Goal: Task Accomplishment & Management: Complete application form

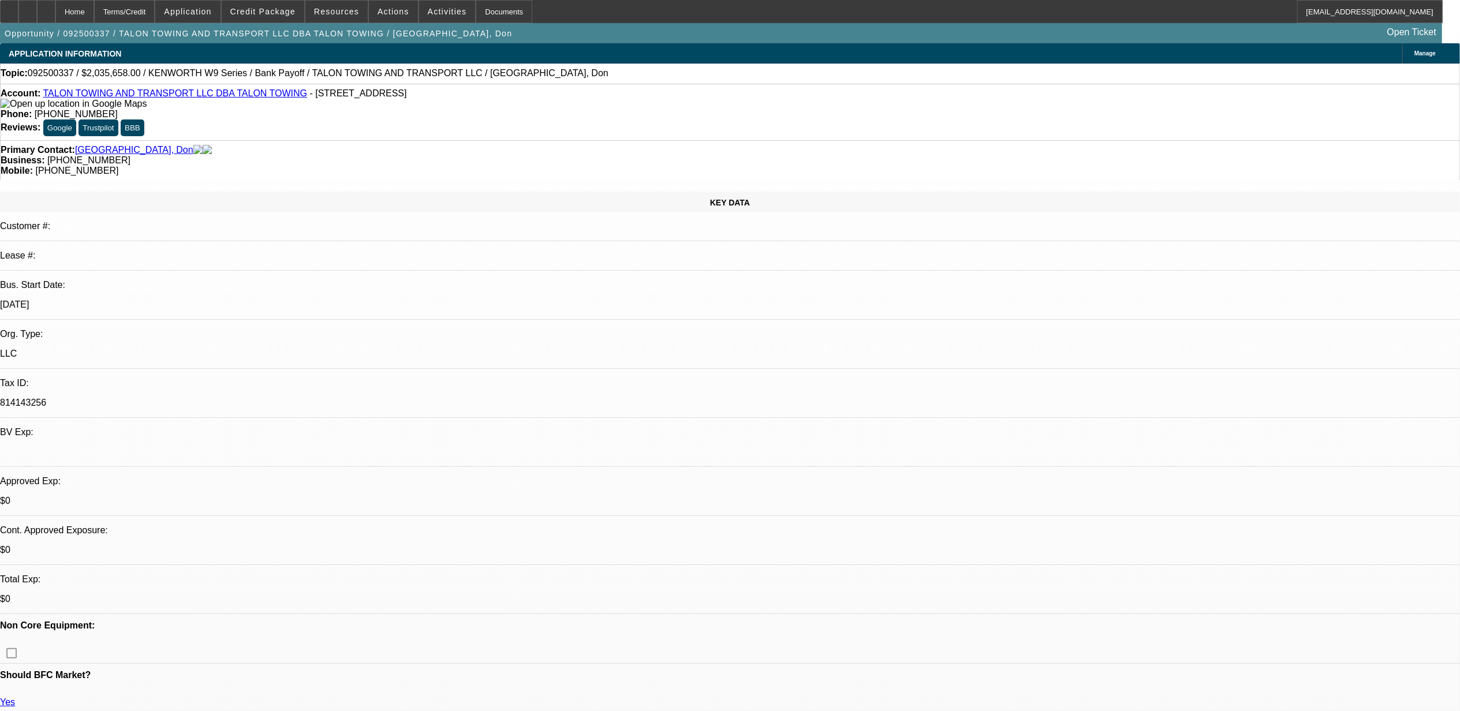
select select "0"
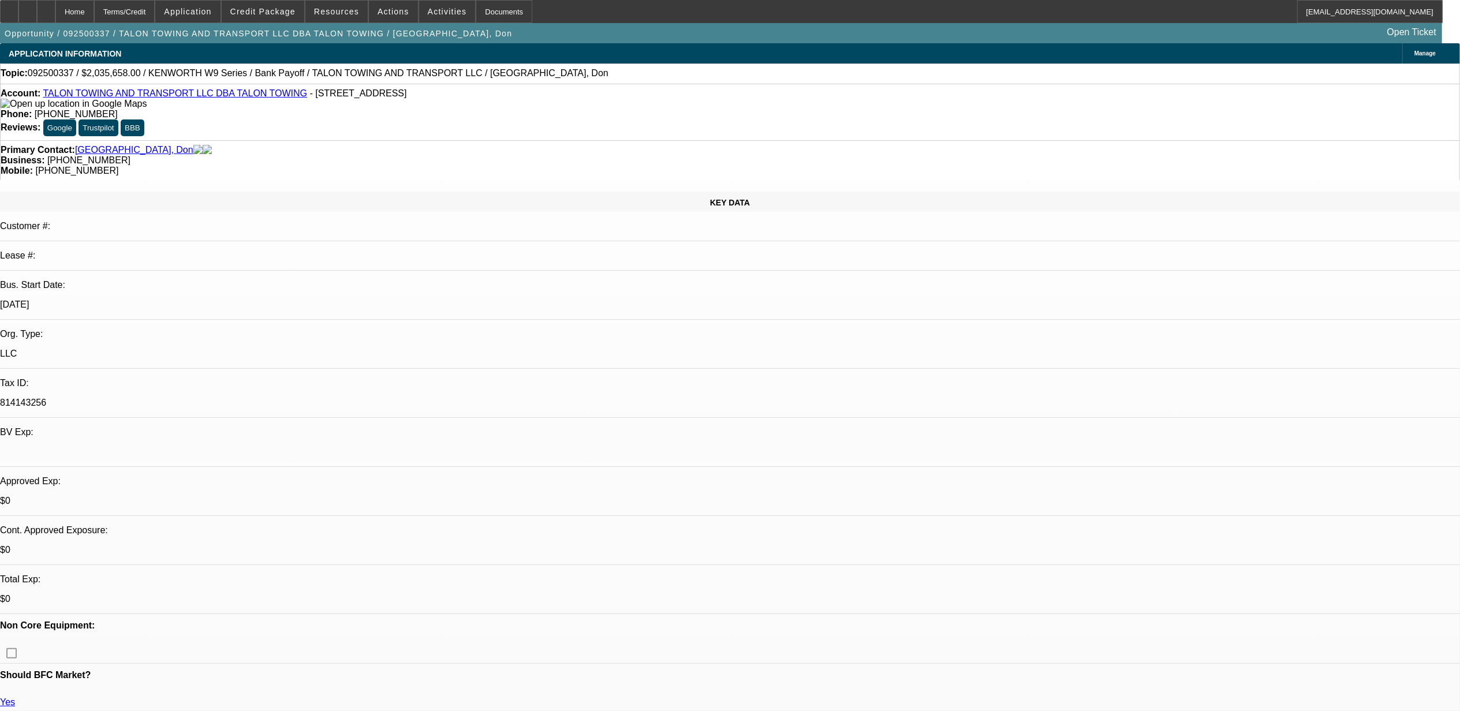
select select "0"
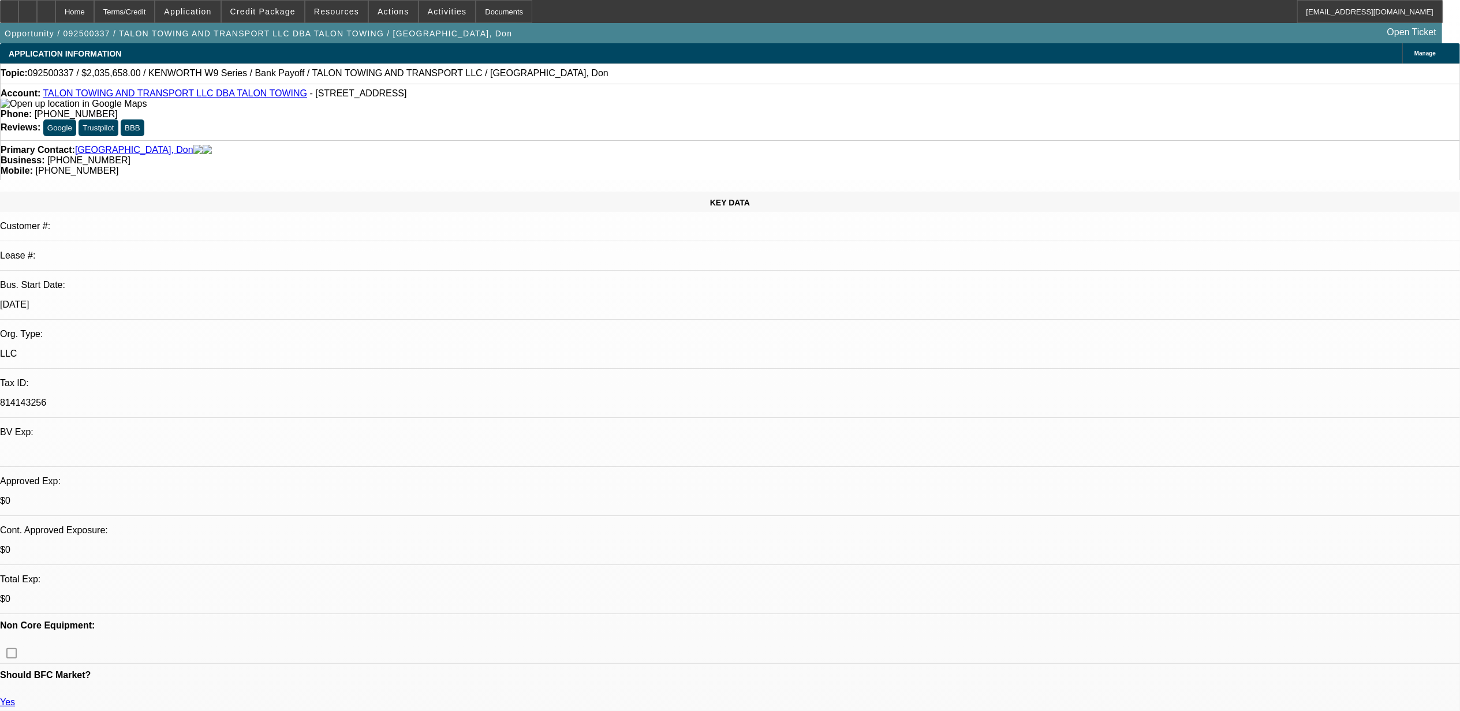
select select "0"
select select "1"
select select "2"
select select "6"
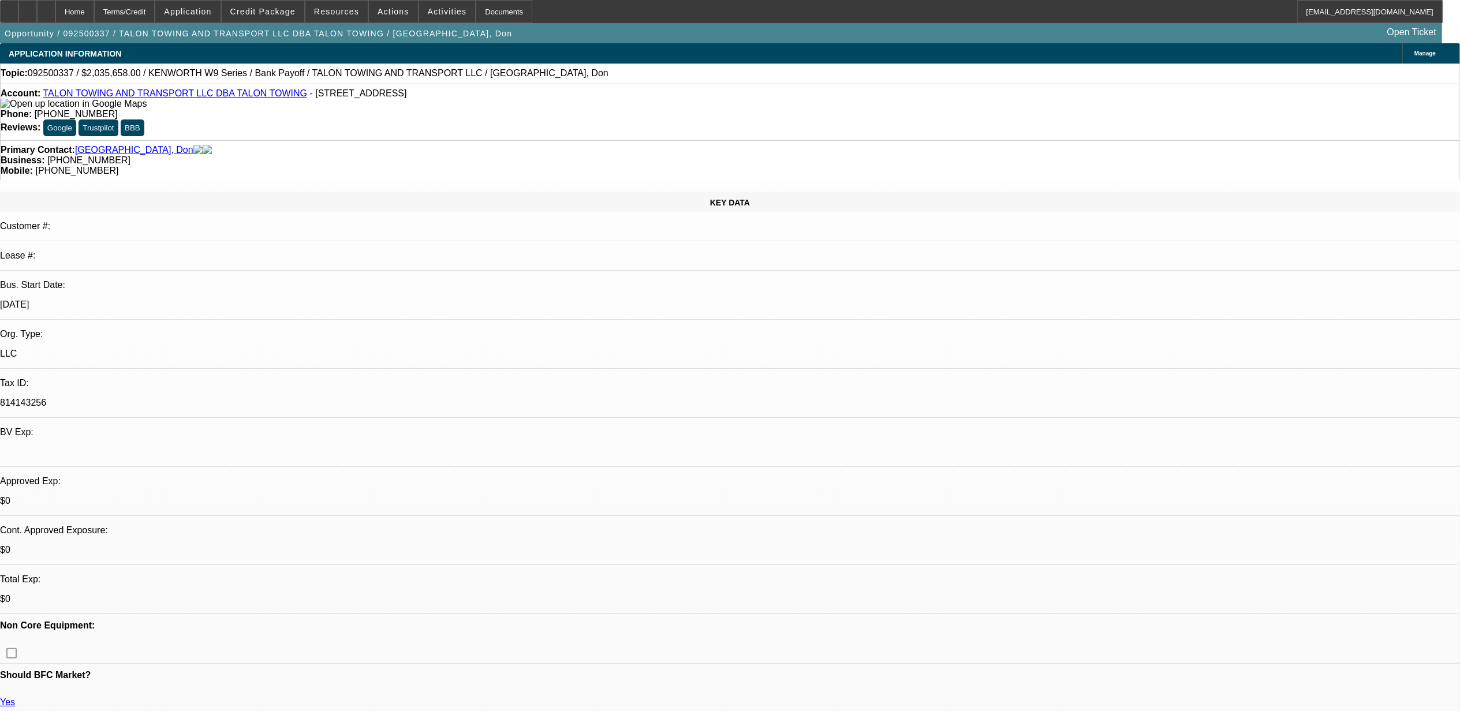
select select "1"
select select "2"
select select "6"
select select "1"
select select "2"
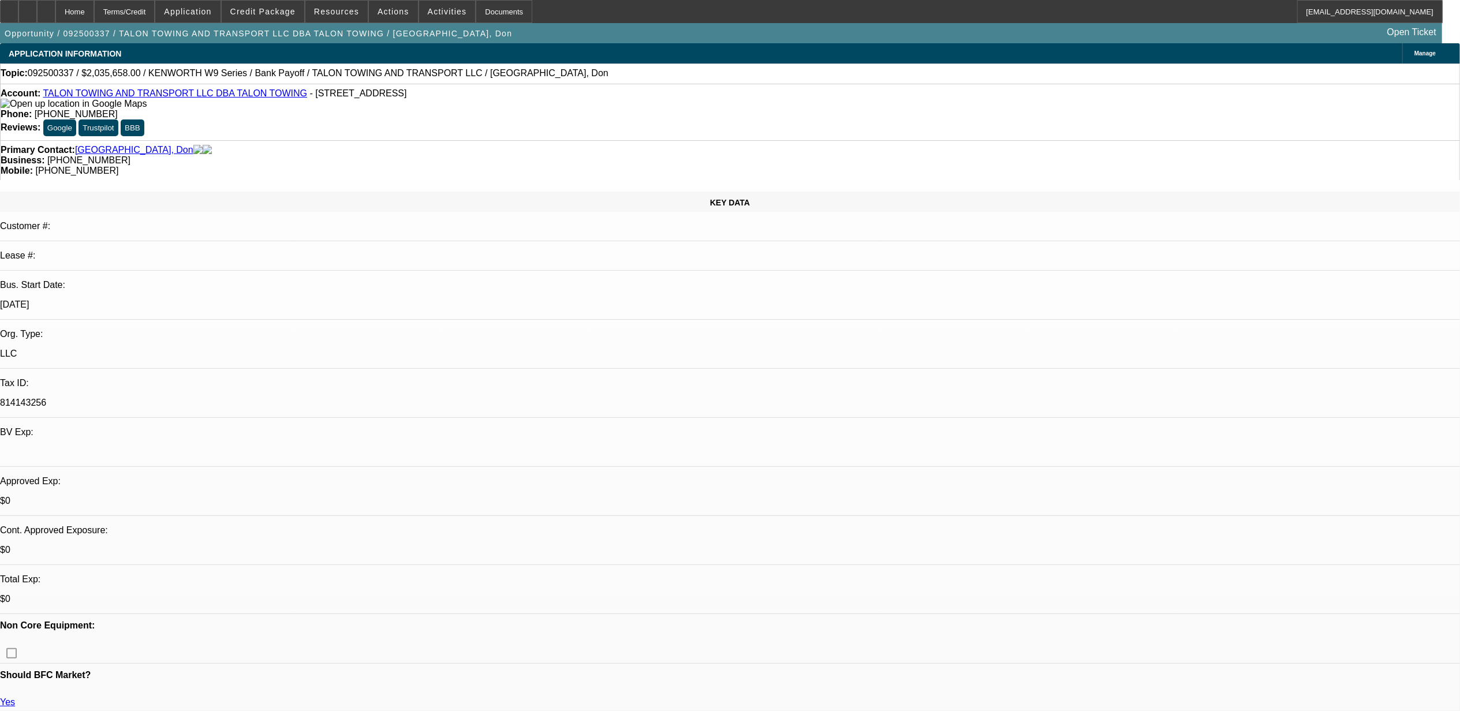
select select "6"
select select "1"
select select "2"
select select "6"
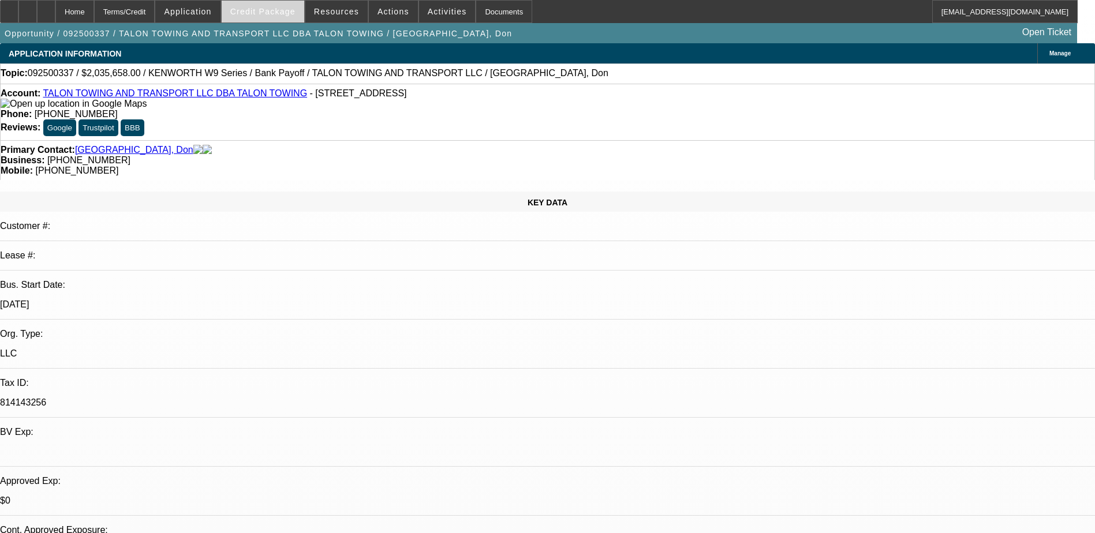
click at [273, 16] on span "Credit Package" at bounding box center [262, 11] width 65 height 9
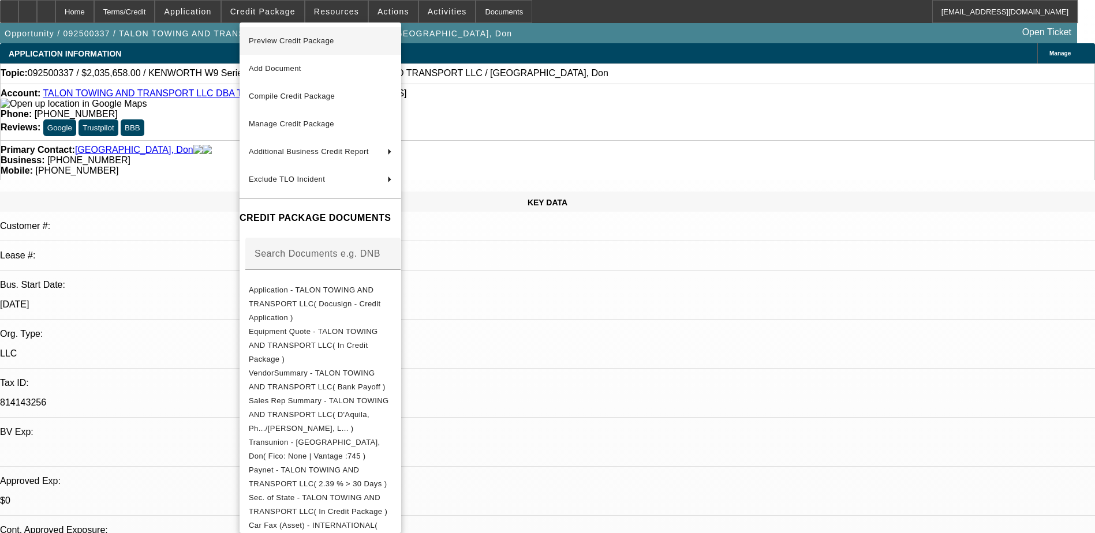
click at [368, 35] on span "Preview Credit Package" at bounding box center [320, 41] width 143 height 14
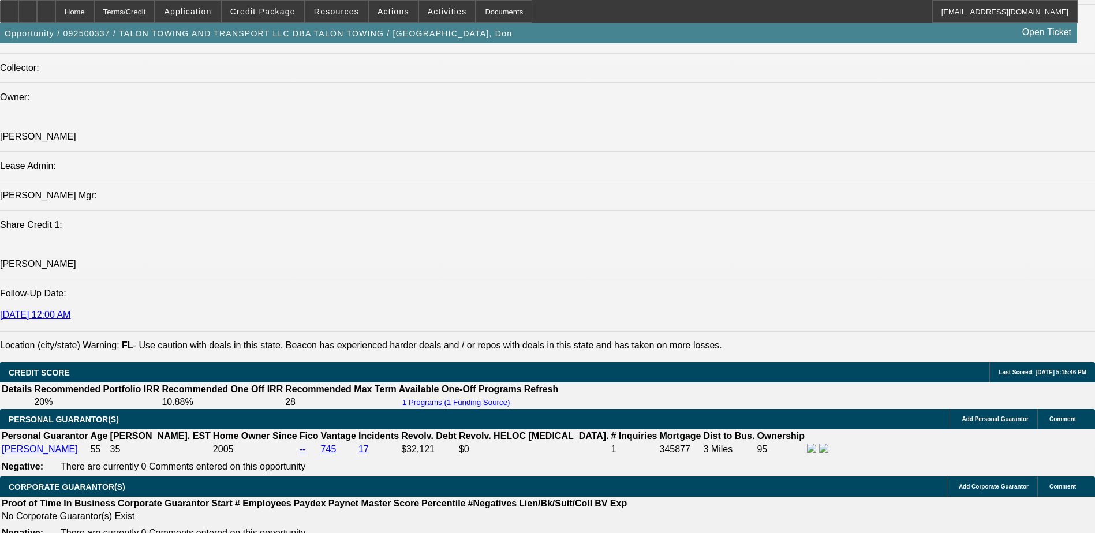
scroll to position [1328, 0]
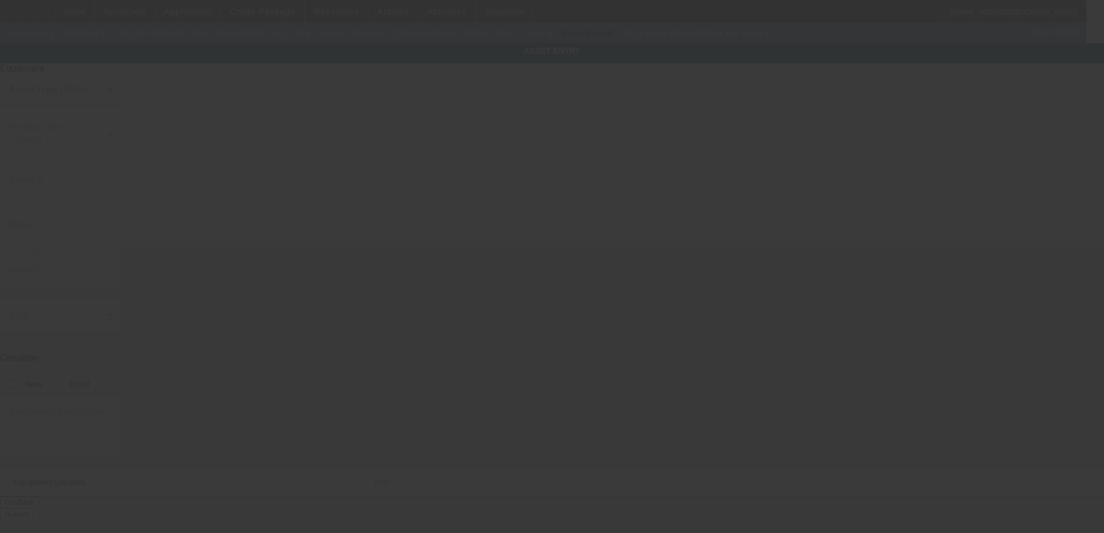
type input "[US_VEHICLE_IDENTIFICATION_NUMBER]"
type input "Kenworth"
type input "W9 Series"
radio input "true"
type textarea "Kenworth W9"
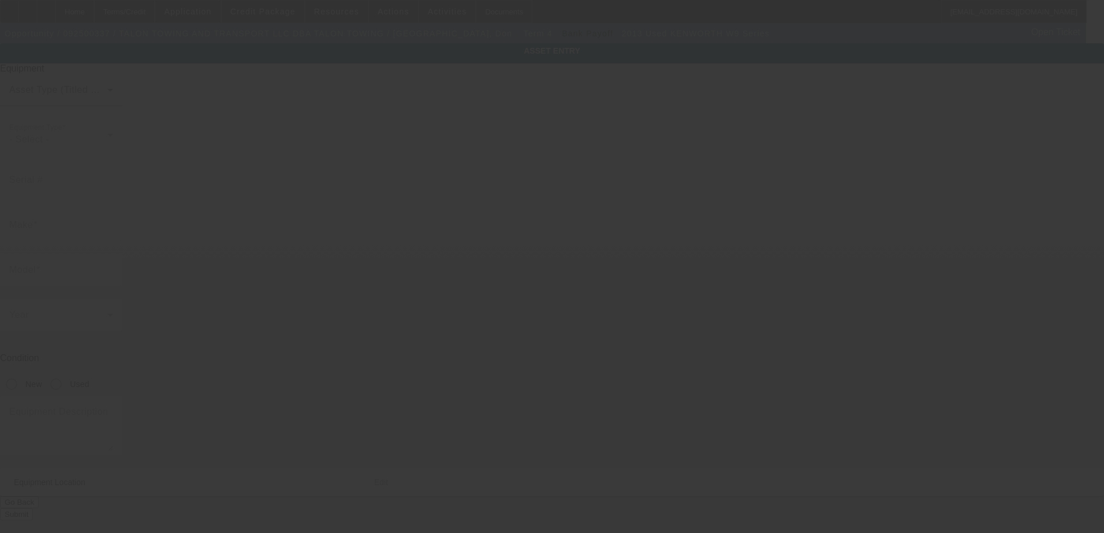
type input "[STREET_ADDRESS]"
type input "[GEOGRAPHIC_DATA]"
type input "34287"
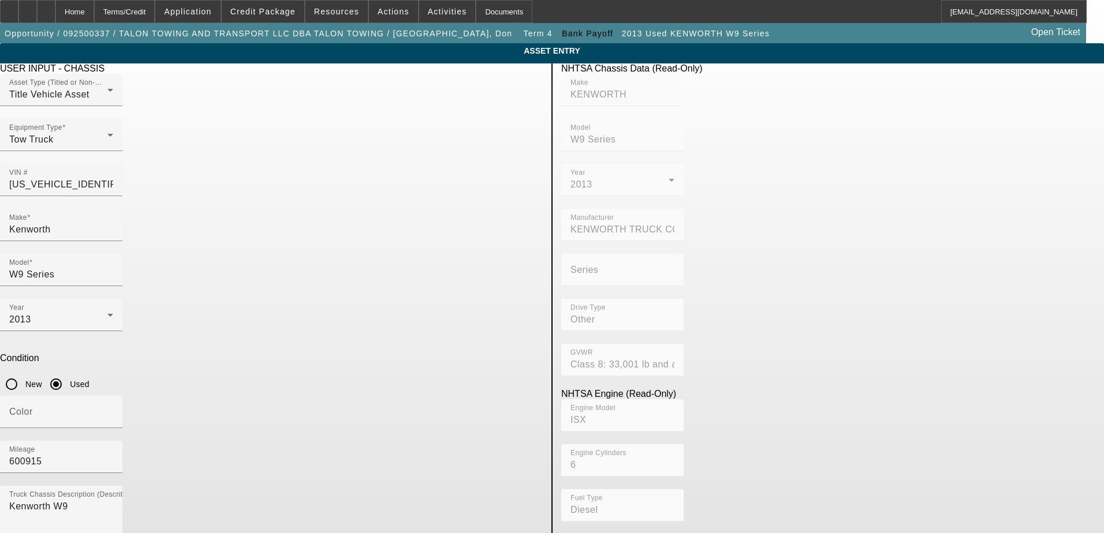
click at [1058, 13] on span "Delete asset" at bounding box center [1075, 10] width 35 height 6
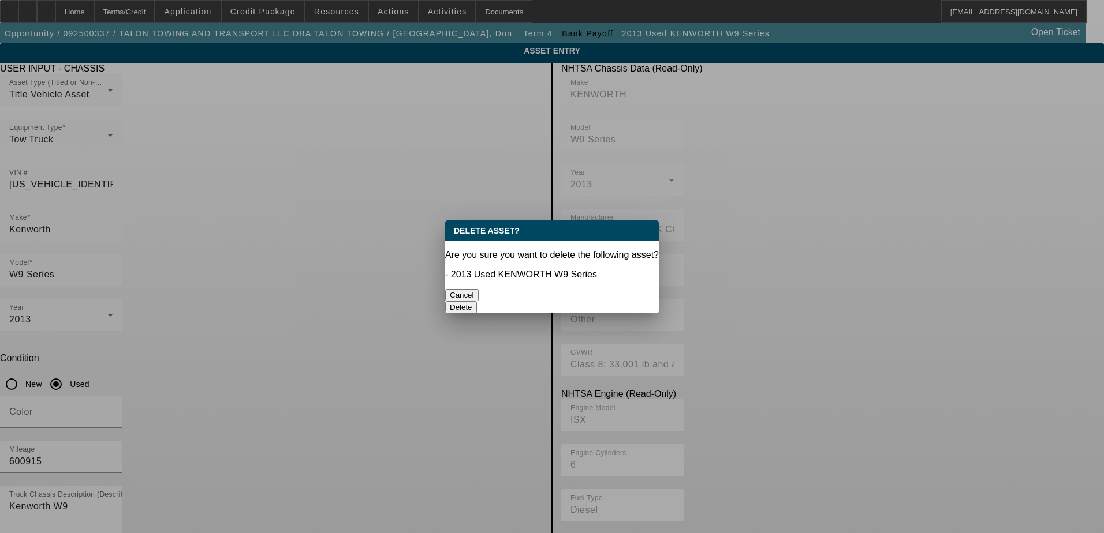
click at [477, 301] on button "Delete" at bounding box center [461, 307] width 32 height 12
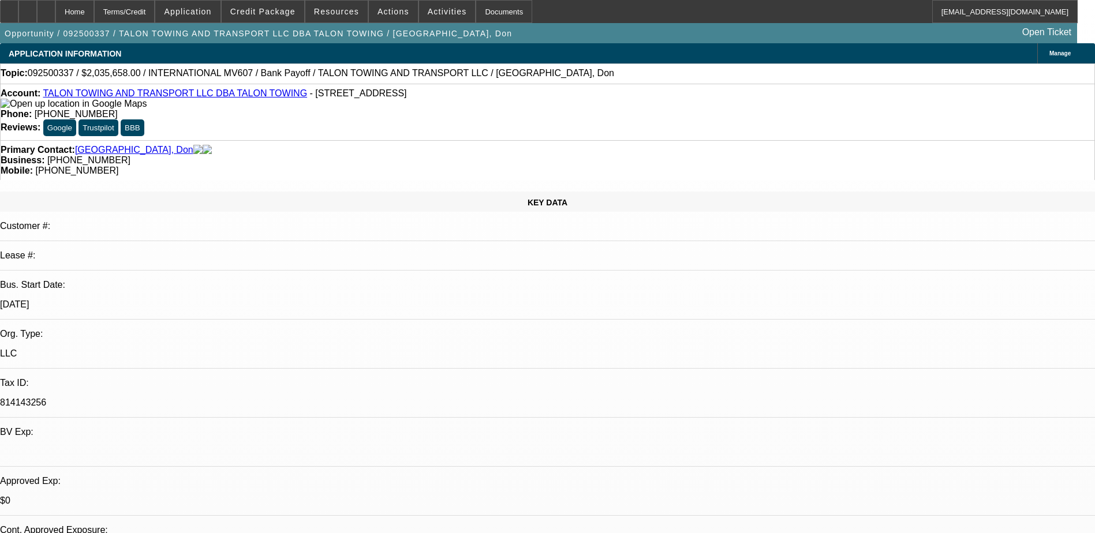
select select "0"
select select "2"
select select "0"
select select "6"
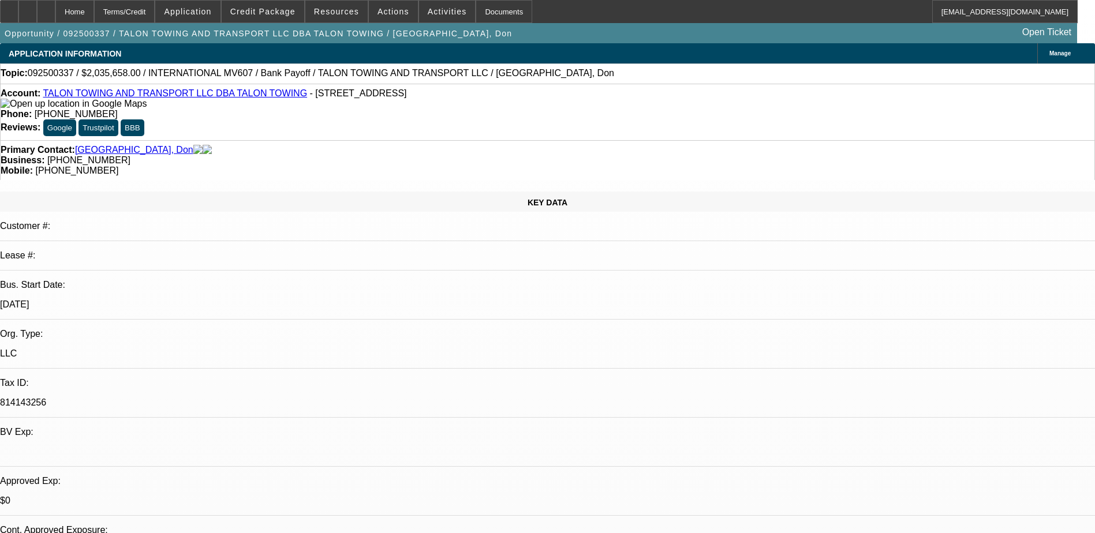
select select "0"
select select "2"
select select "0"
select select "6"
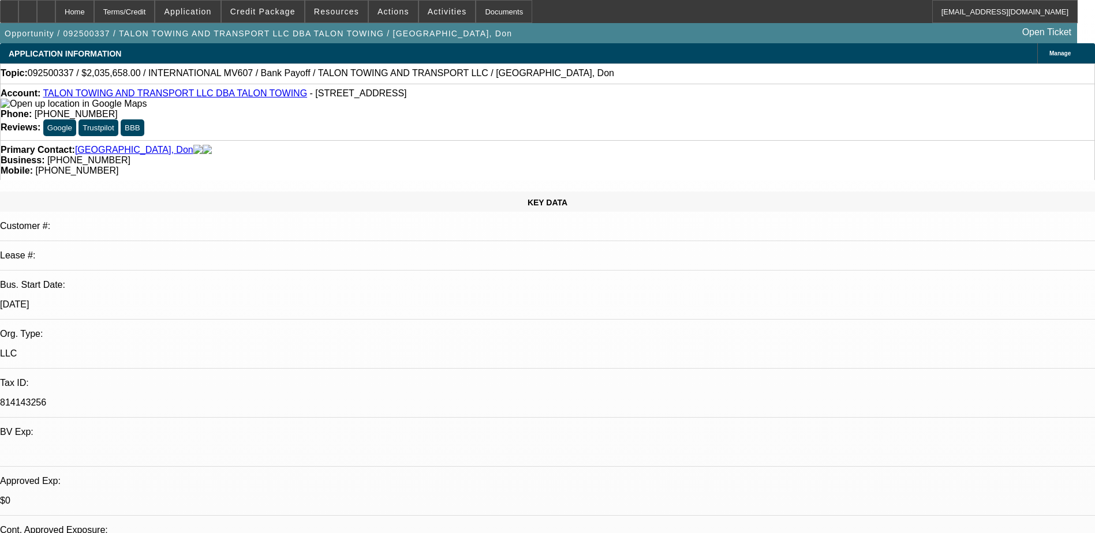
select select "0"
select select "2"
select select "0"
select select "6"
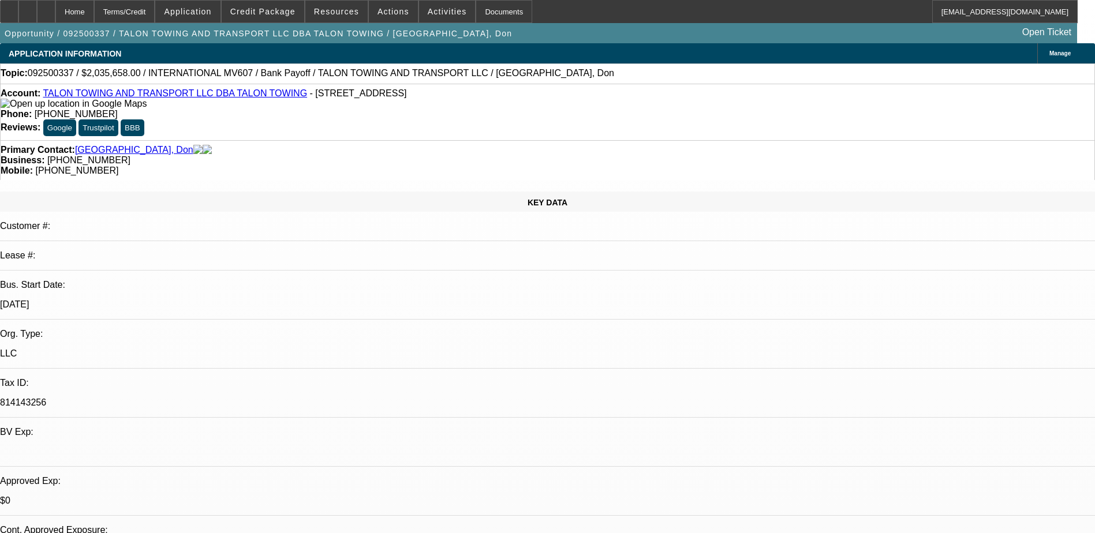
select select "0"
select select "2"
select select "0"
select select "6"
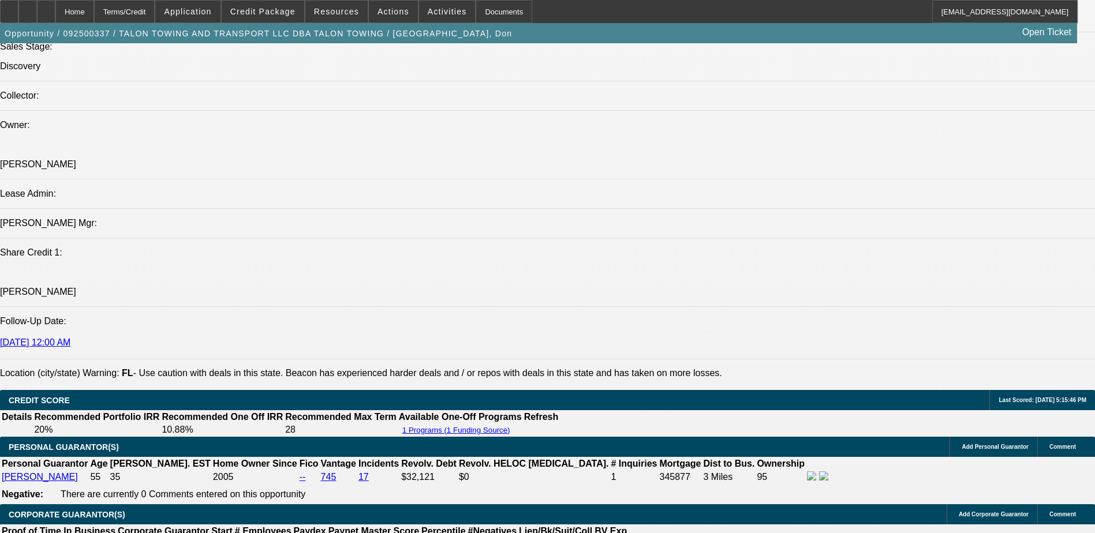
scroll to position [1328, 0]
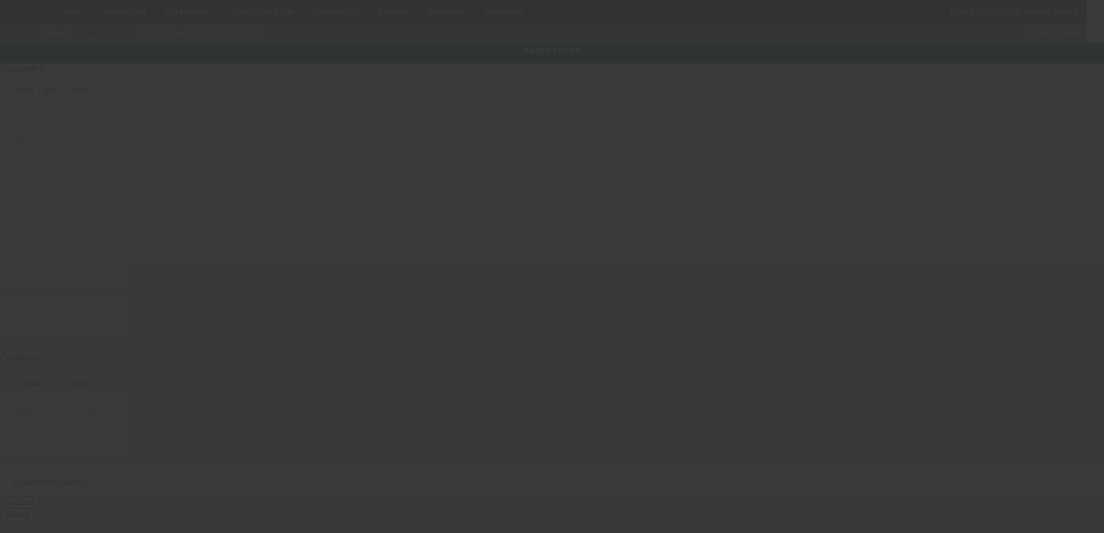
type input "[US_VEHICLE_IDENTIFICATION_NUMBER]"
type input "Peterbilt"
type input "389"
radio input "true"
type textarea "Peterbilt 389 Rotator"
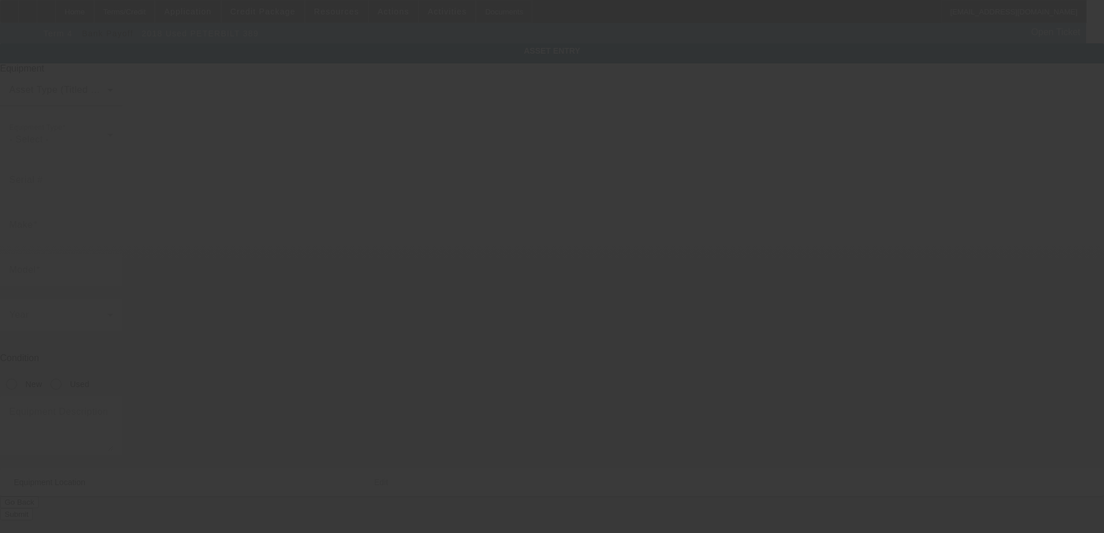
type input "[STREET_ADDRESS]"
type input "[GEOGRAPHIC_DATA]"
type input "34287"
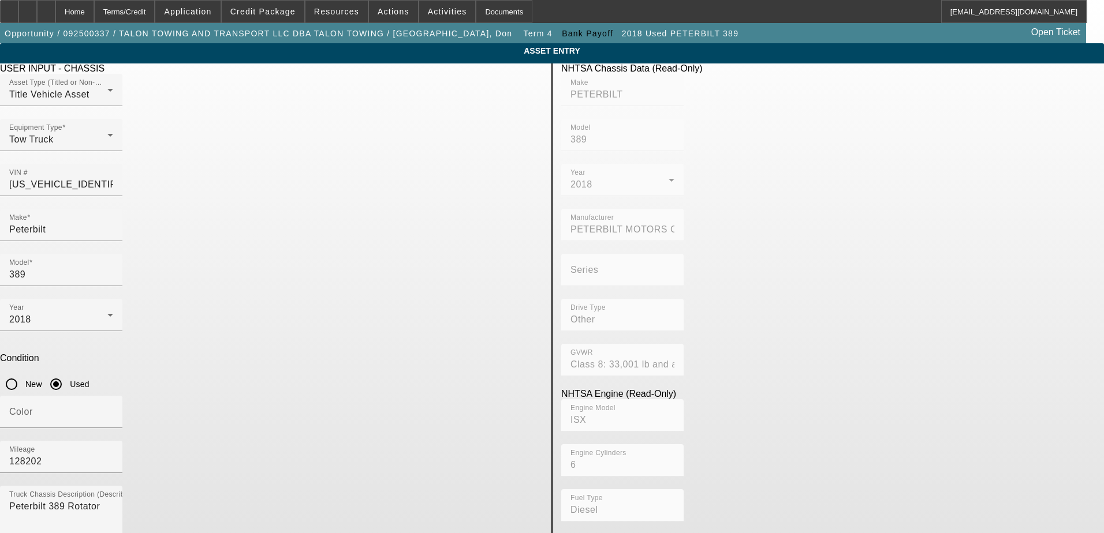
click at [1055, 10] on icon at bounding box center [1055, 10] width 0 height 0
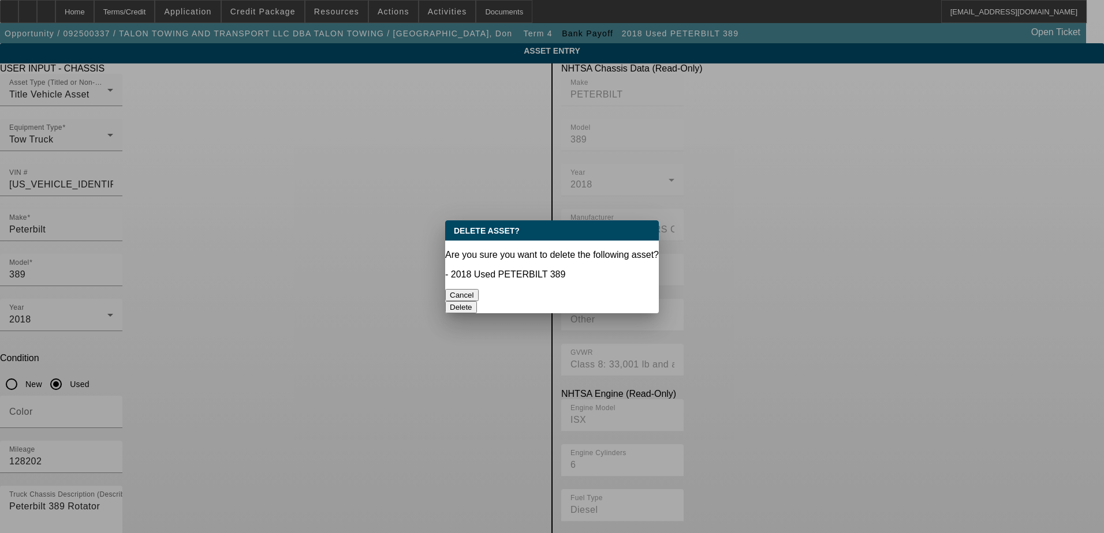
click at [477, 301] on button "Delete" at bounding box center [461, 307] width 32 height 12
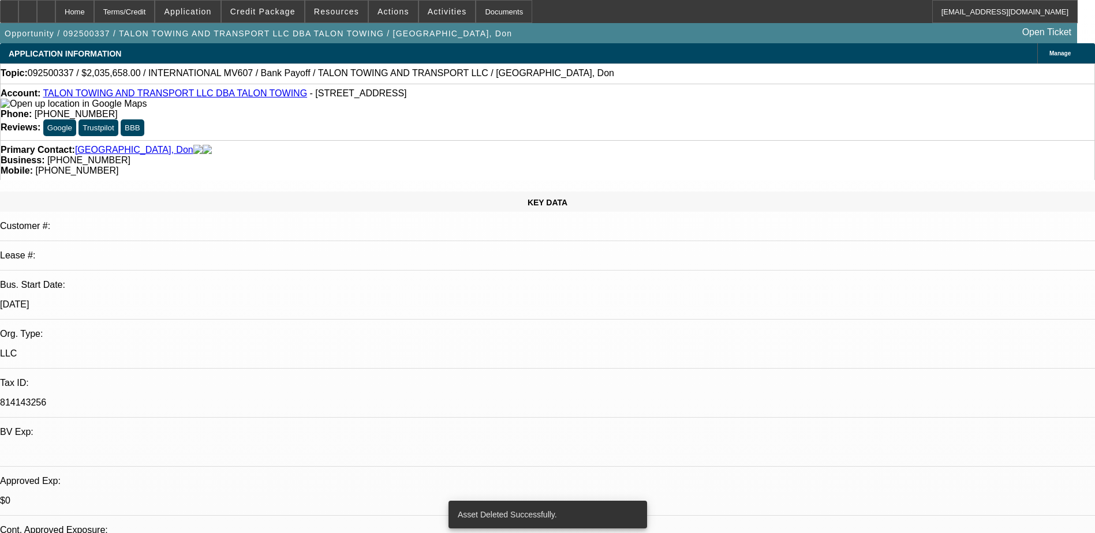
select select "0"
select select "2"
select select "0"
select select "6"
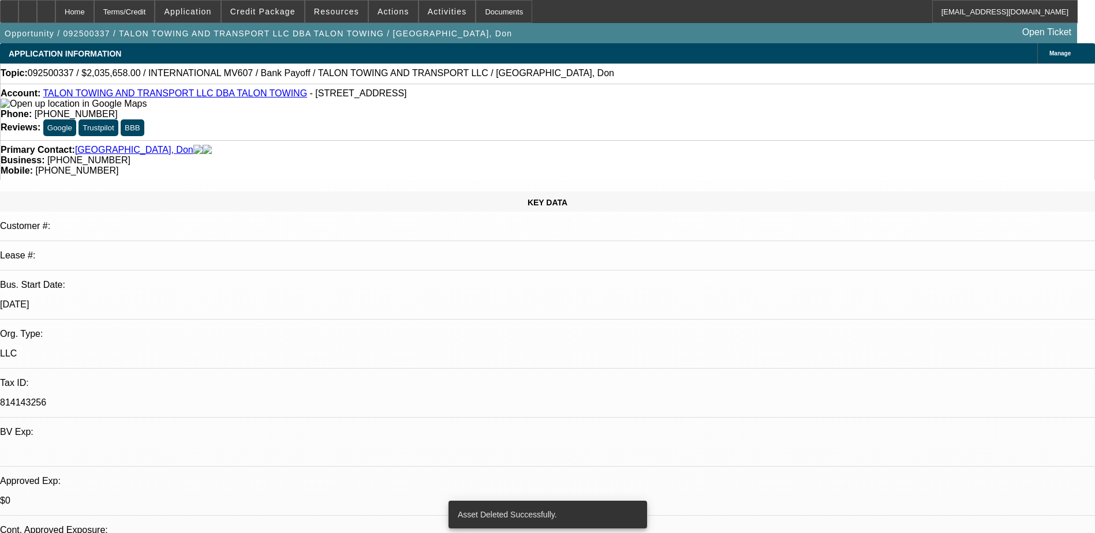
select select "0"
select select "2"
select select "0"
select select "6"
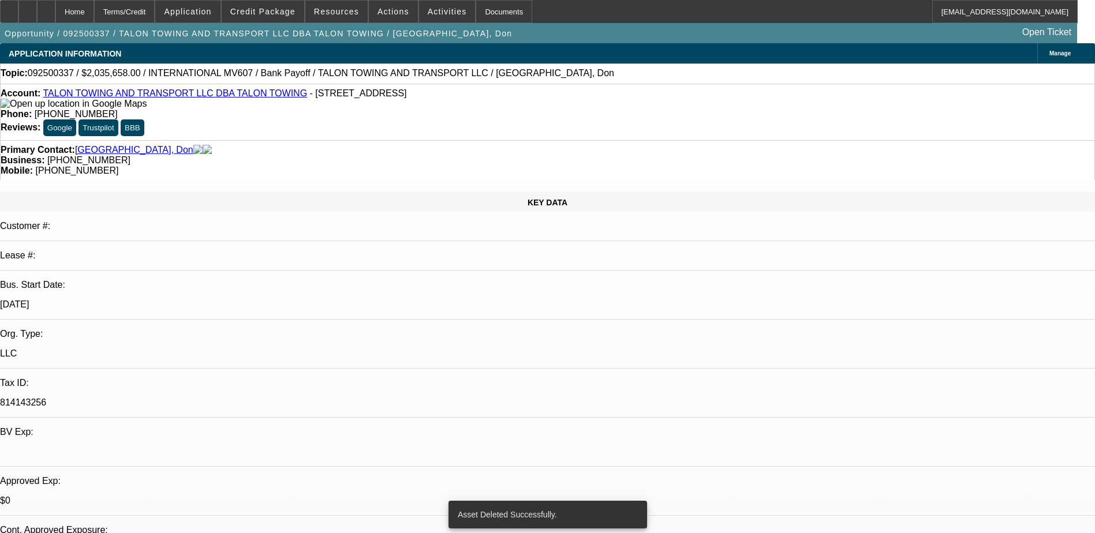
select select "0"
select select "2"
select select "0"
select select "6"
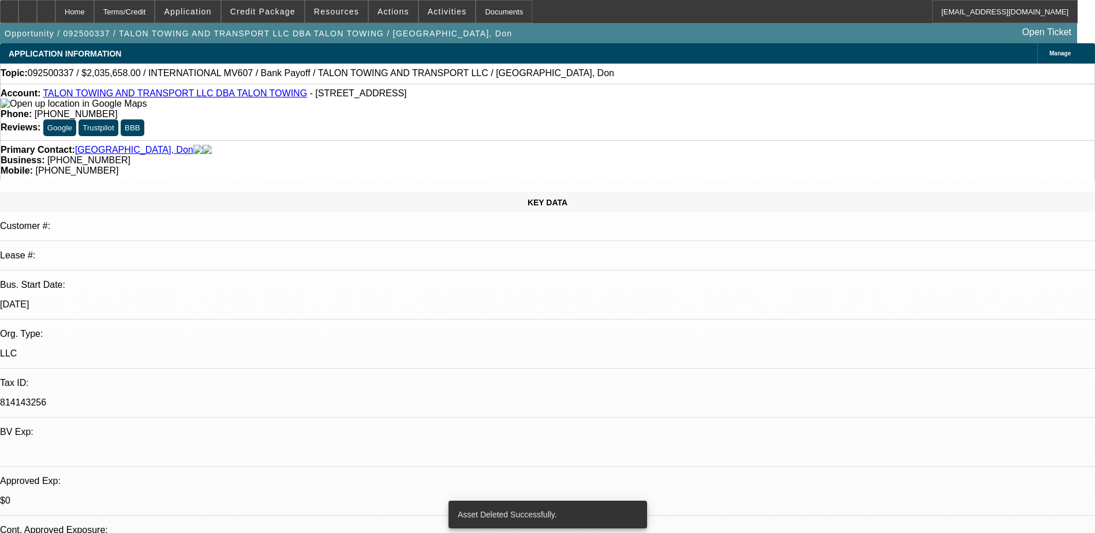
select select "0"
select select "2"
select select "0"
select select "6"
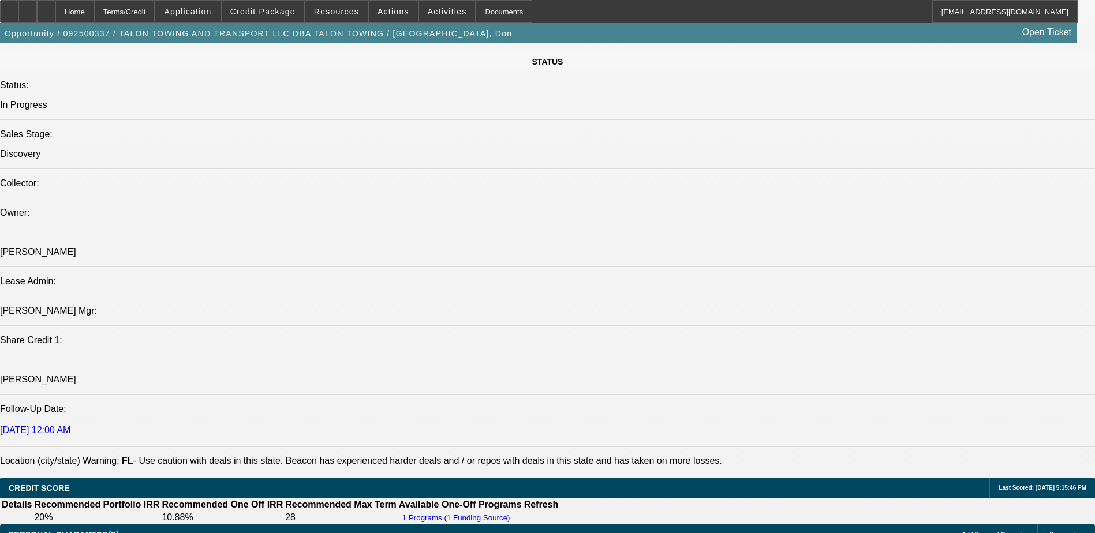
scroll to position [1270, 0]
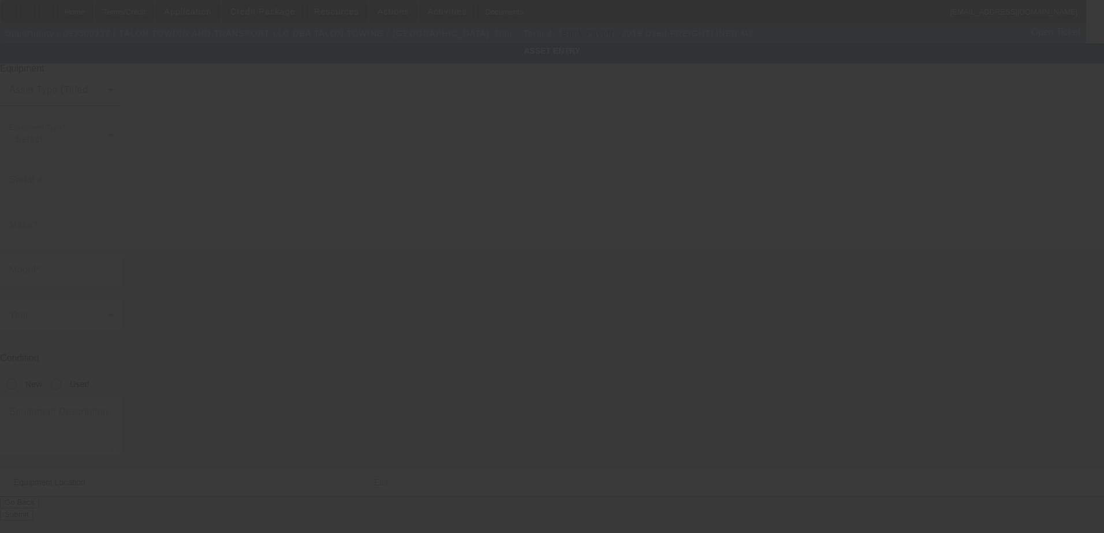
type input "[US_VEHICLE_IDENTIFICATION_NUMBER]"
type input "Freightliner"
type input "M2"
radio input "true"
type textarea "Freightliner M2 Rollback"
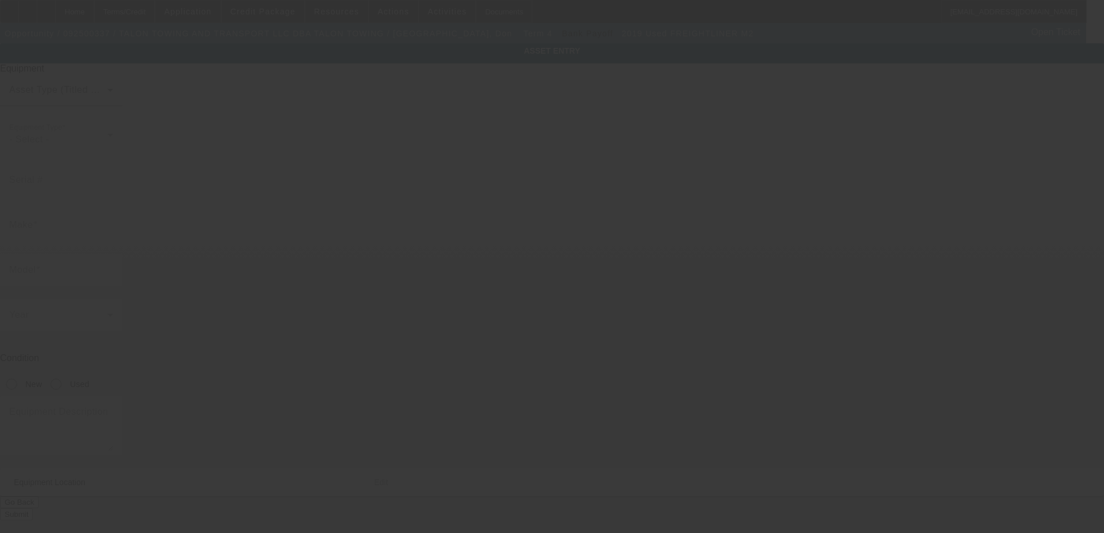
type input "[STREET_ADDRESS]"
type input "[GEOGRAPHIC_DATA]"
type input "34287"
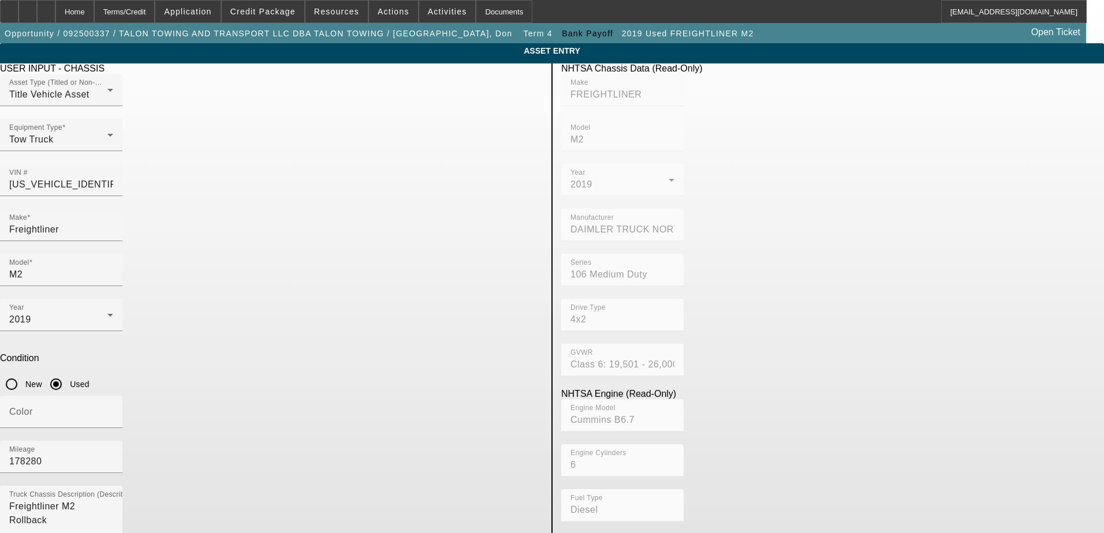
click at [1046, 20] on div "Delete asset" at bounding box center [1075, 10] width 58 height 20
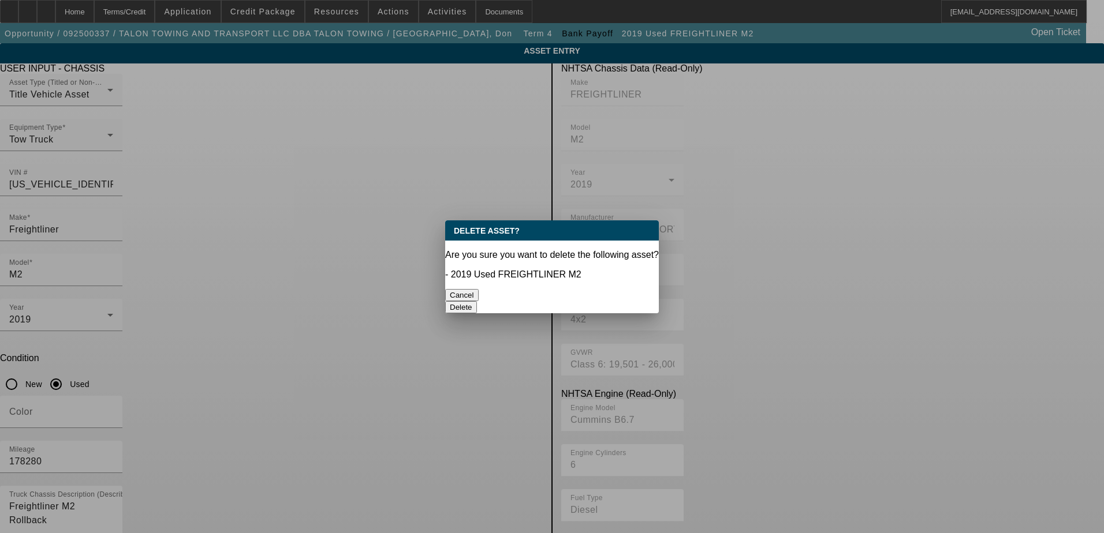
click at [477, 301] on button "Delete" at bounding box center [461, 307] width 32 height 12
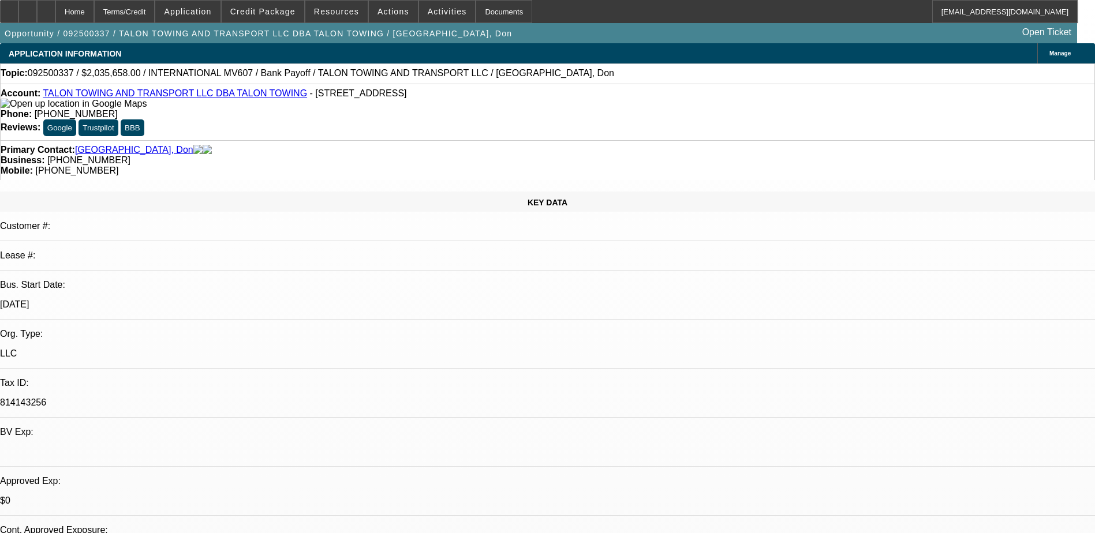
select select "0"
select select "2"
select select "0"
select select "6"
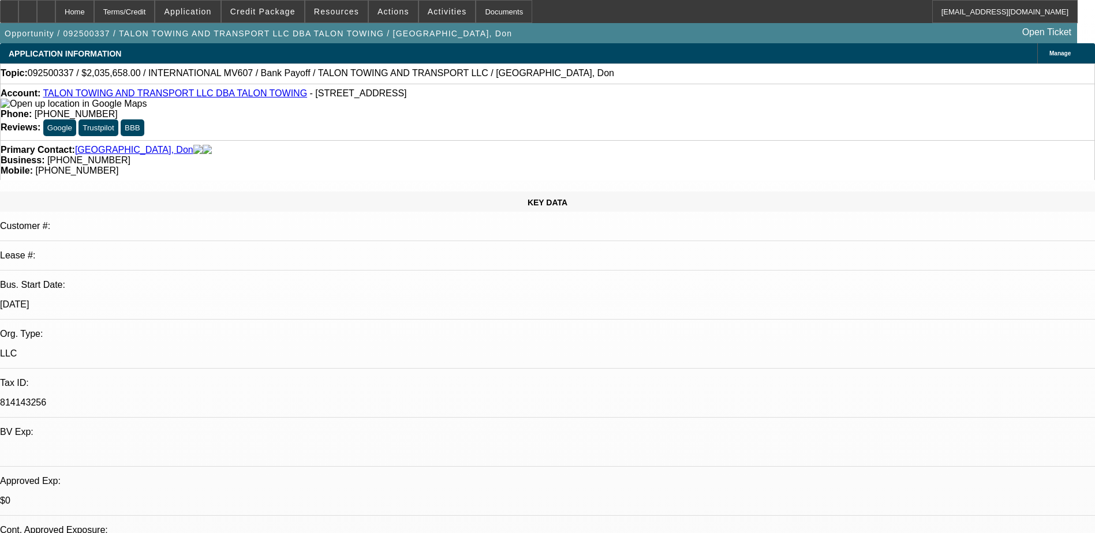
select select "0"
select select "2"
select select "0"
select select "6"
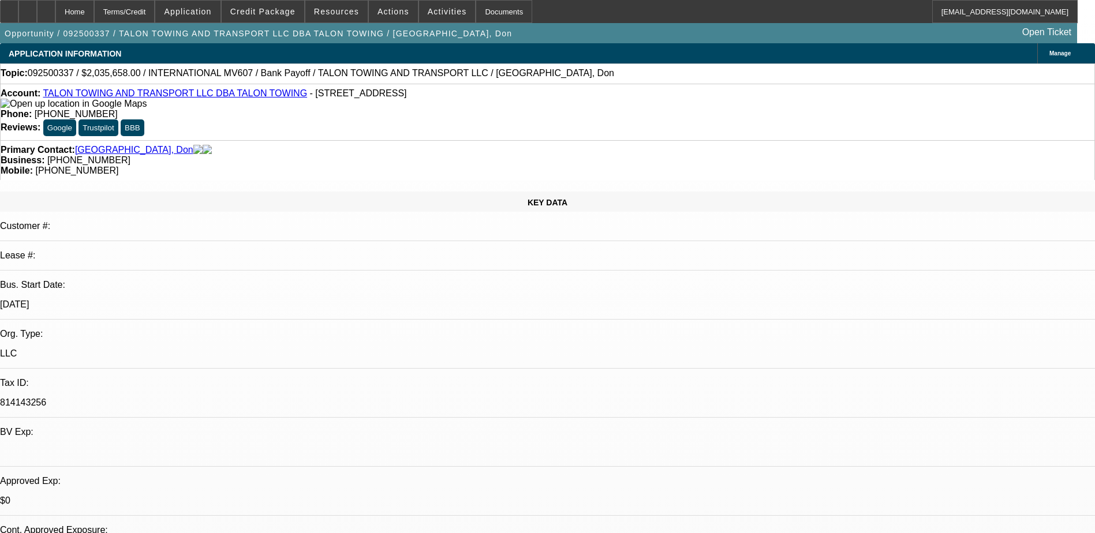
select select "0"
select select "2"
select select "0"
select select "6"
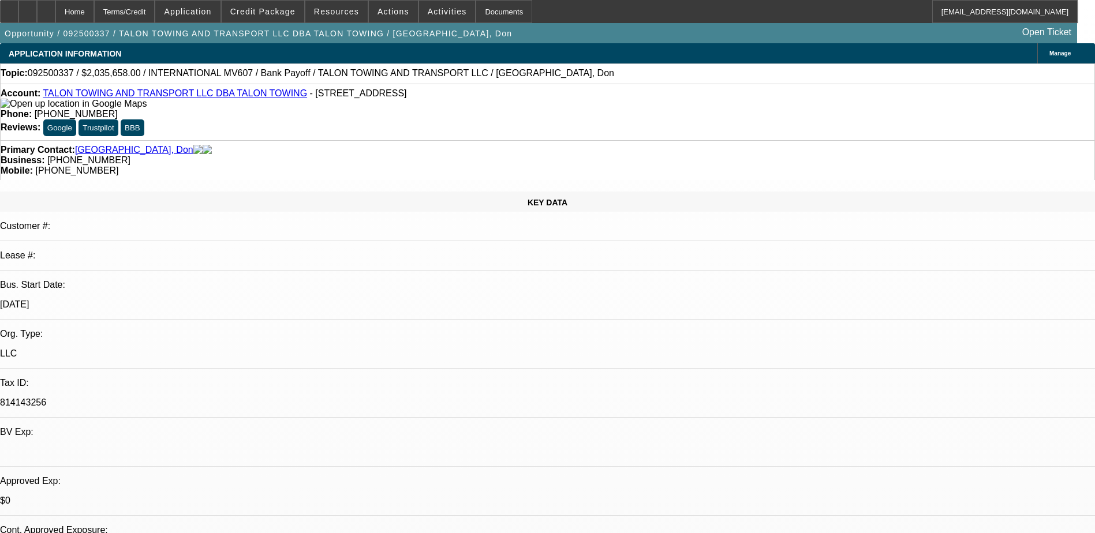
select select "0"
select select "2"
select select "0"
select select "6"
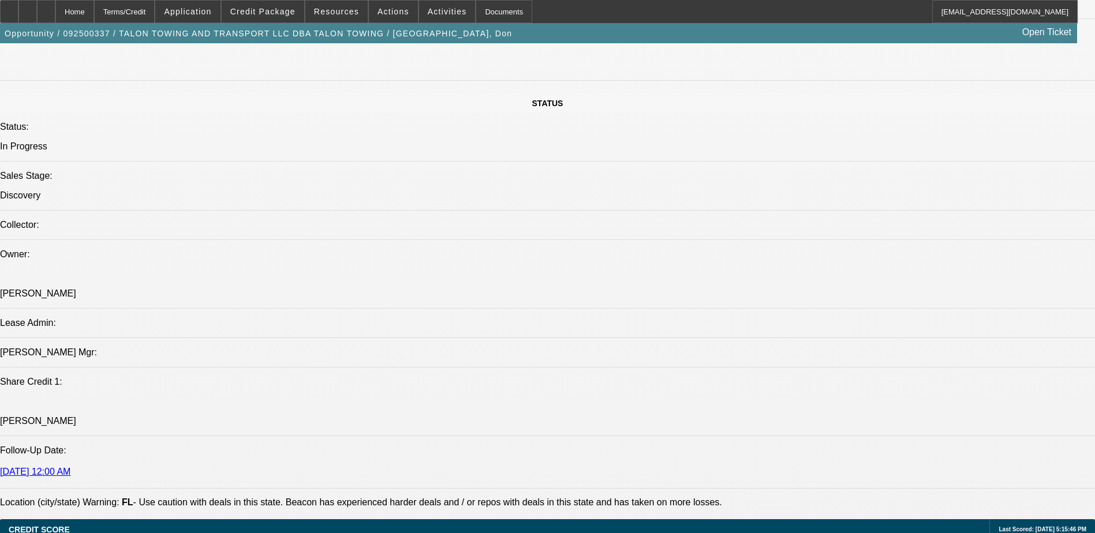
scroll to position [1226, 0]
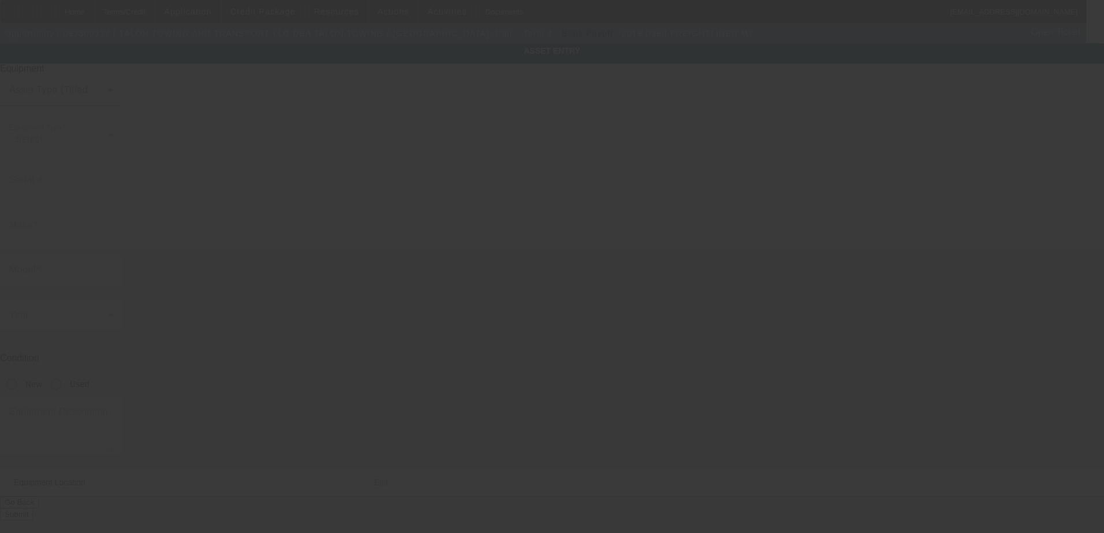
type input "[US_VEHICLE_IDENTIFICATION_NUMBER]"
type input "Freightliner"
type input "M2"
radio input "true"
type textarea "Freightliner M2 Flatbed"
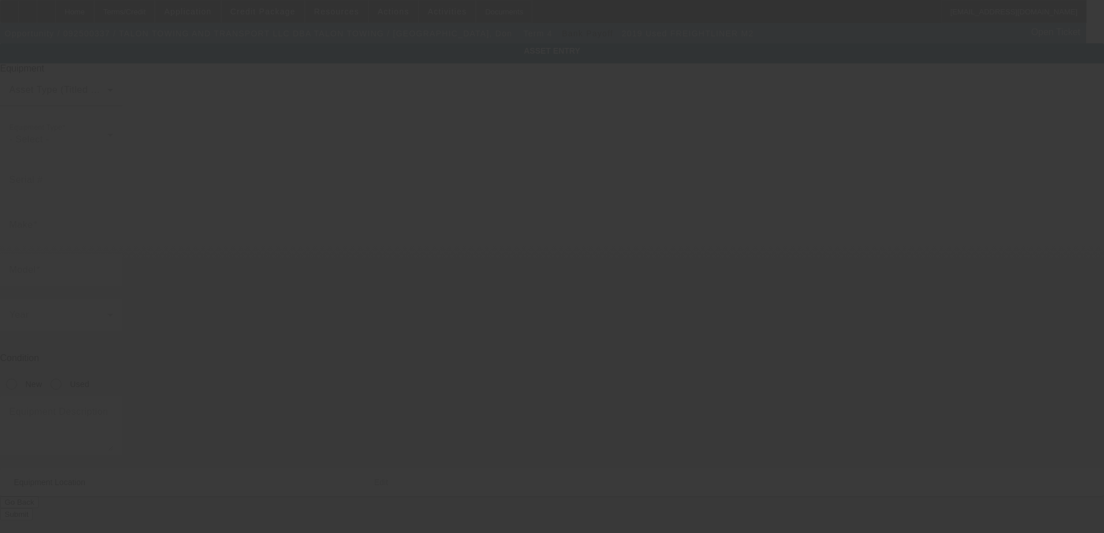
type input "[STREET_ADDRESS]"
type input "[GEOGRAPHIC_DATA]"
type input "34287"
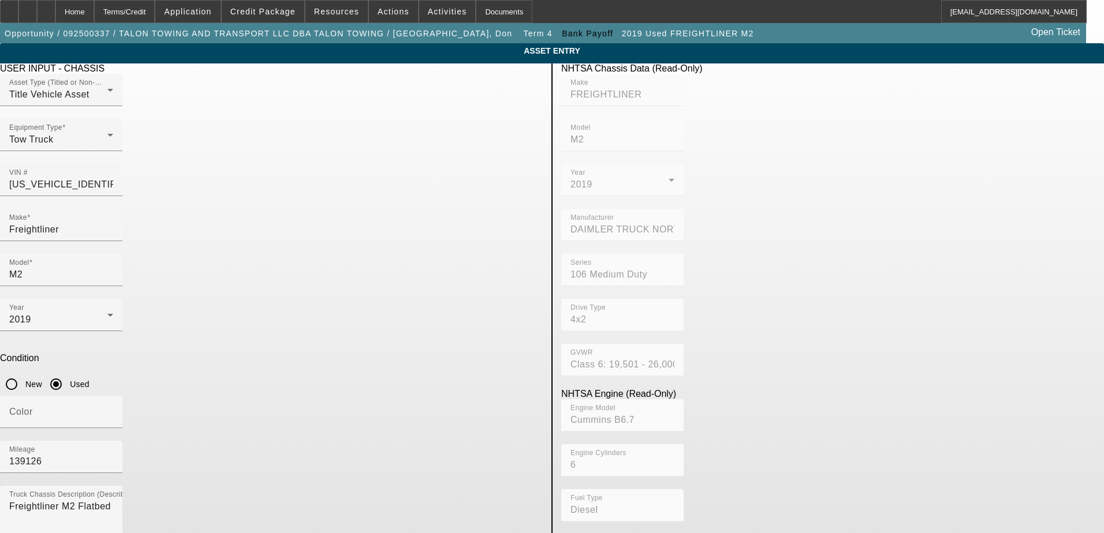
click at [1058, 13] on span "Delete asset" at bounding box center [1075, 10] width 35 height 6
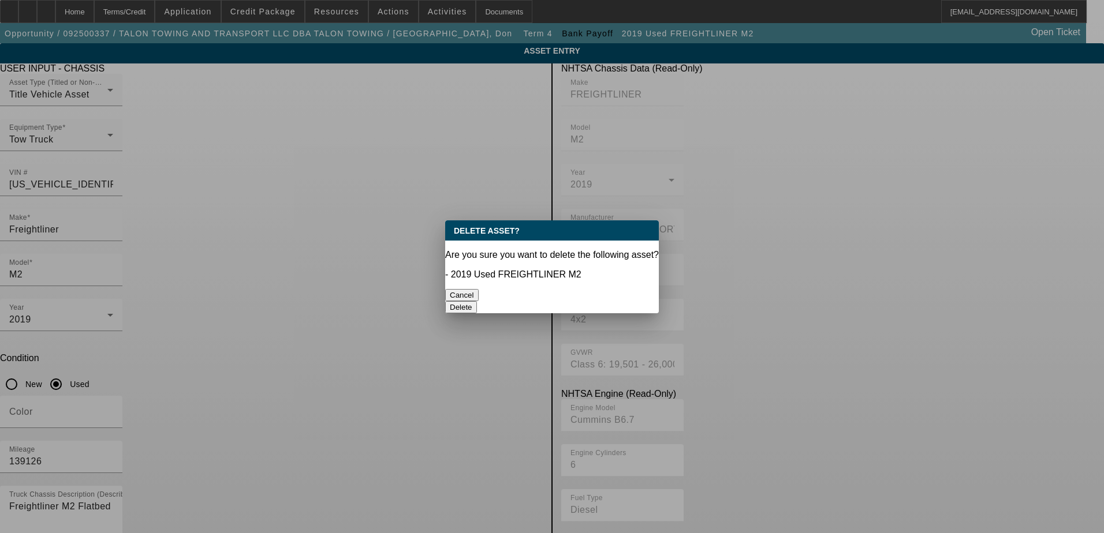
click at [477, 301] on button "Delete" at bounding box center [461, 307] width 32 height 12
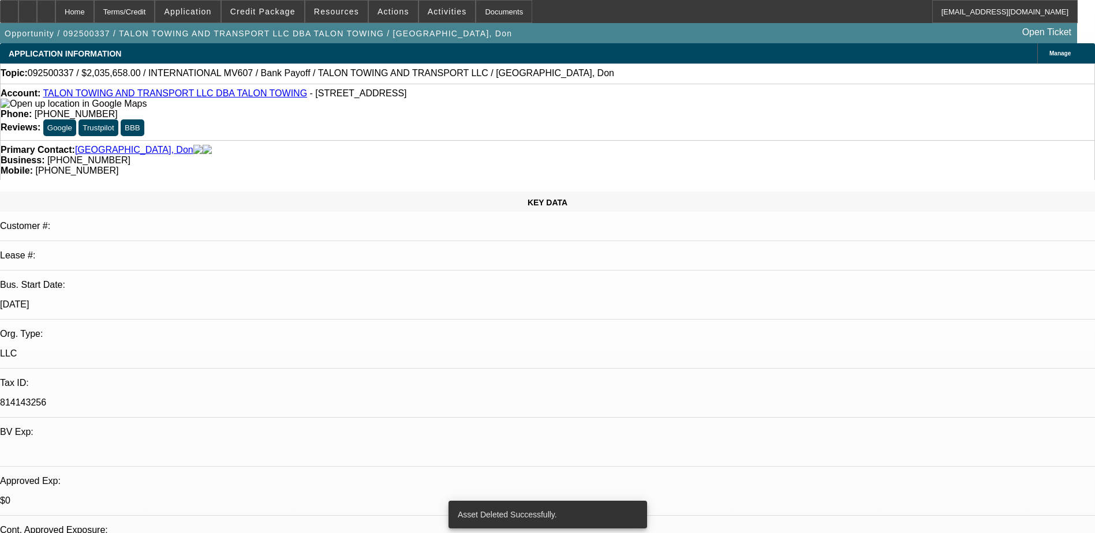
select select "0"
select select "2"
select select "0"
select select "6"
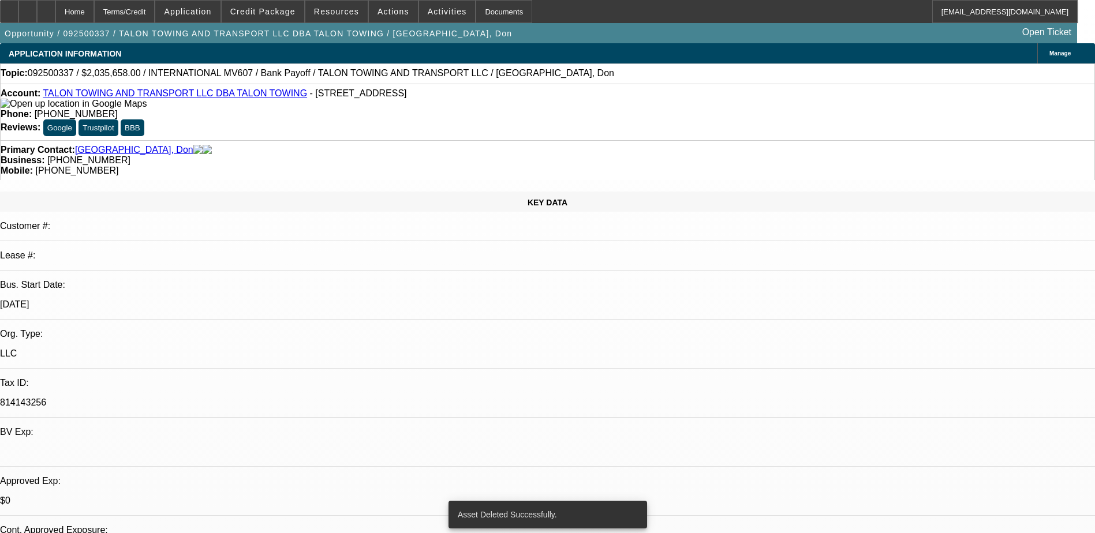
select select "0"
select select "2"
select select "0"
select select "6"
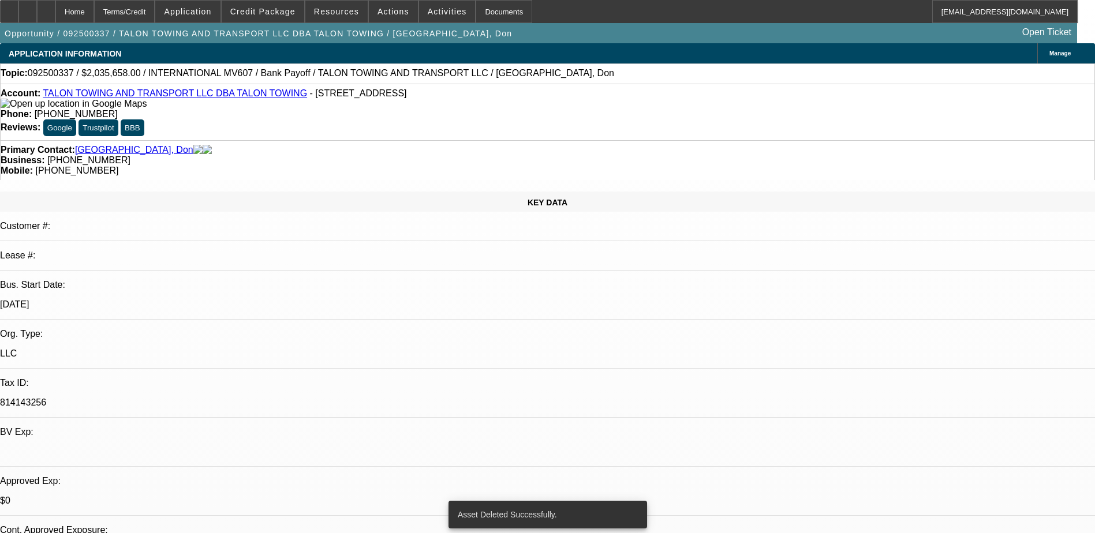
select select "0"
select select "2"
select select "0"
select select "6"
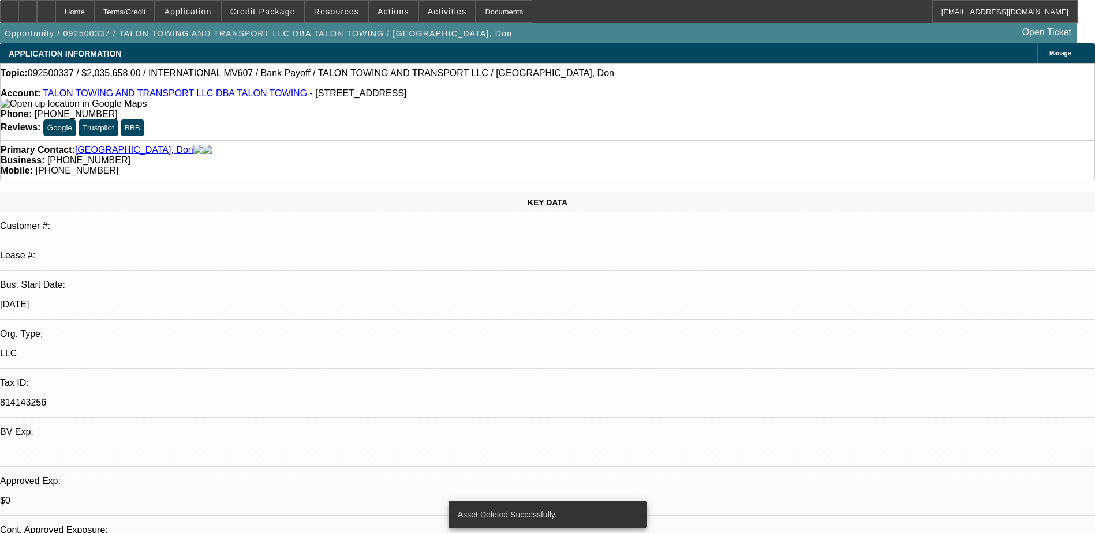
select select "0"
select select "2"
select select "0"
select select "6"
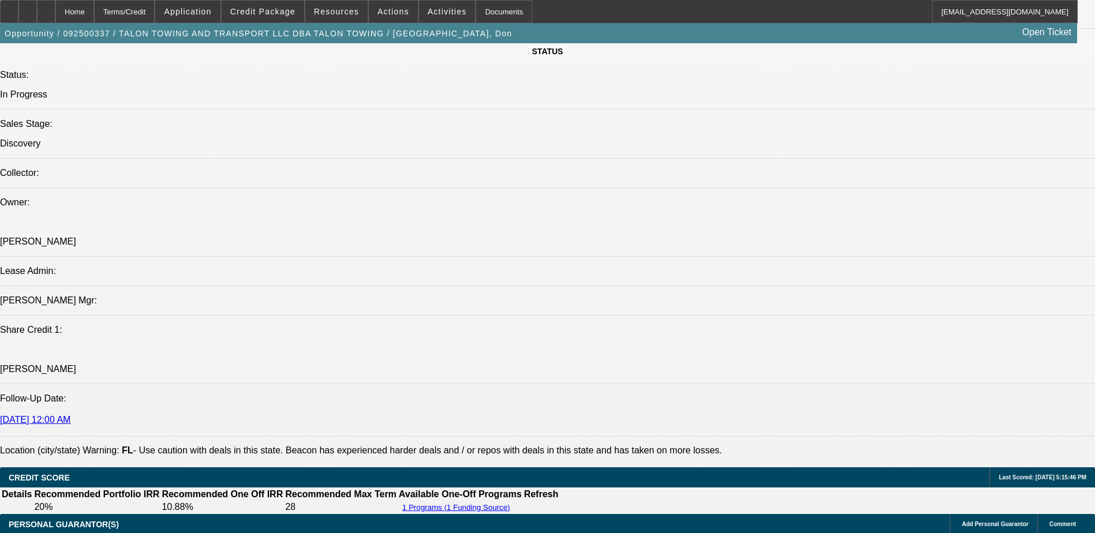
scroll to position [1270, 0]
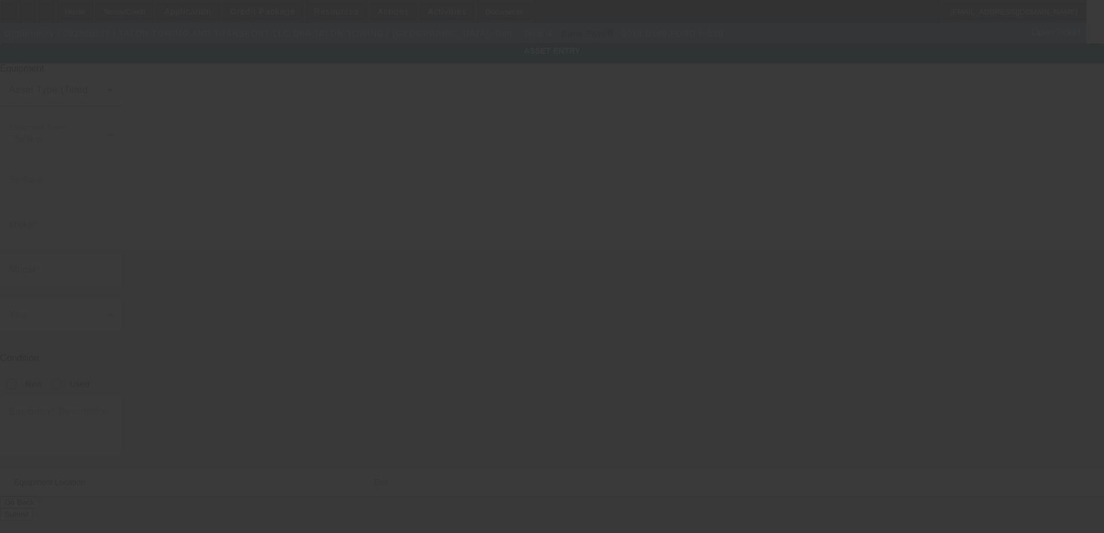
type input "[US_VEHICLE_IDENTIFICATION_NUMBER]"
type input "Ford"
type input "F-550"
radio input "true"
type textarea "F550 Wrecker"
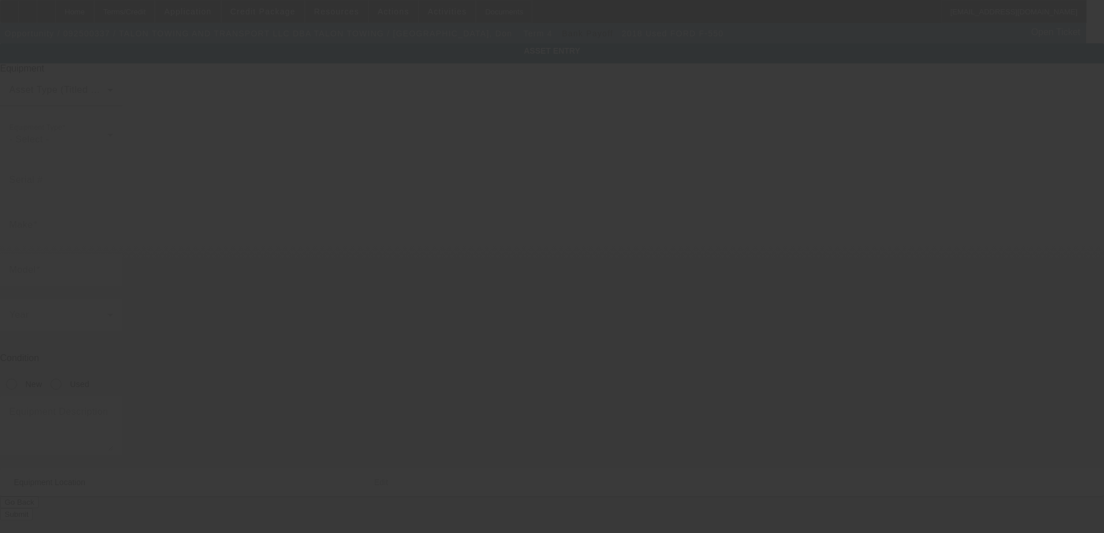
type input "[STREET_ADDRESS]"
type input "[GEOGRAPHIC_DATA]"
type input "34287"
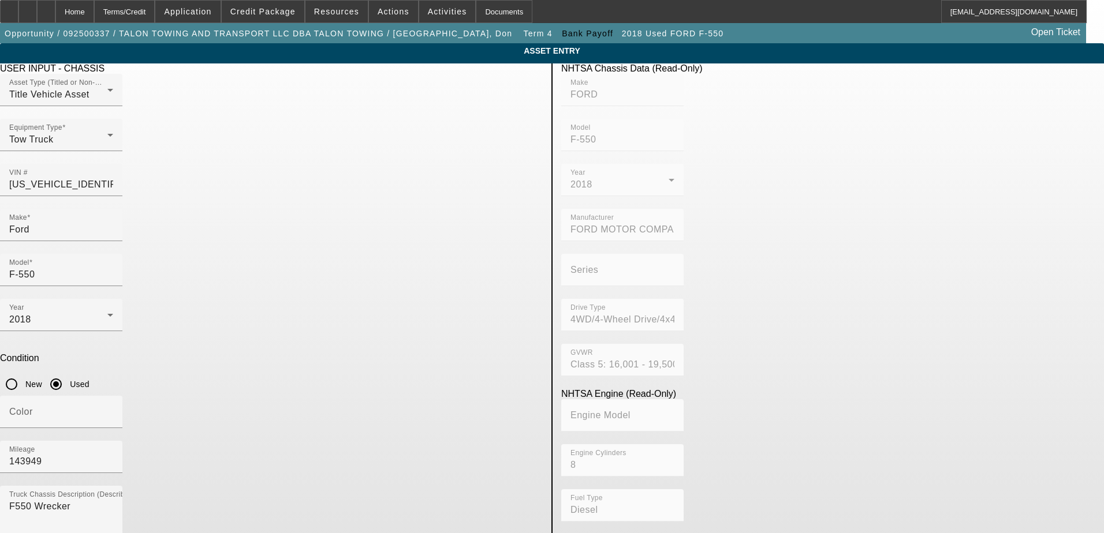
click at [1046, 20] on div "Delete asset" at bounding box center [1075, 10] width 58 height 20
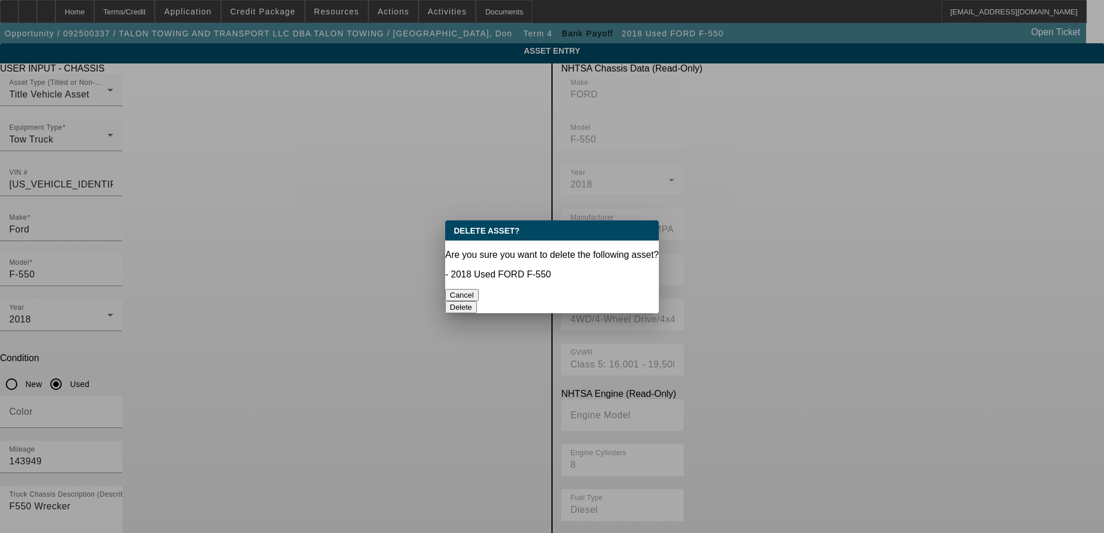
click at [477, 301] on button "Delete" at bounding box center [461, 307] width 32 height 12
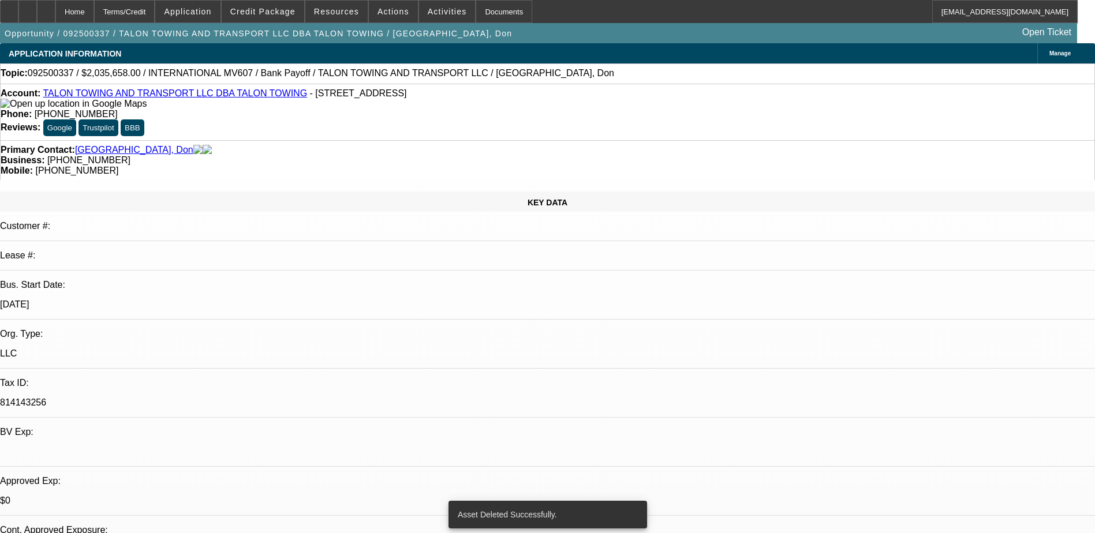
select select "0"
select select "2"
select select "0"
select select "6"
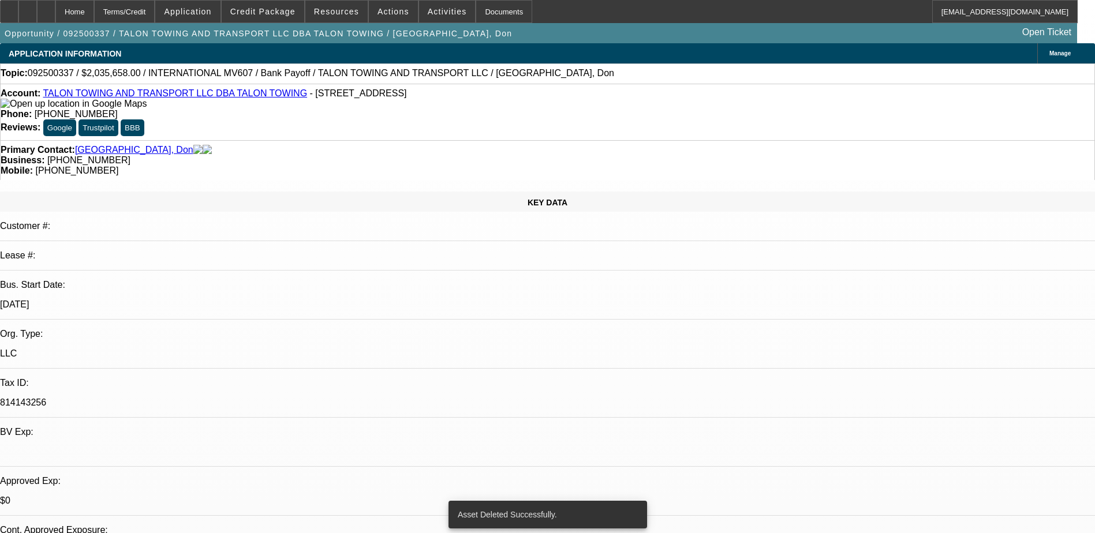
select select "0"
select select "2"
select select "0"
select select "6"
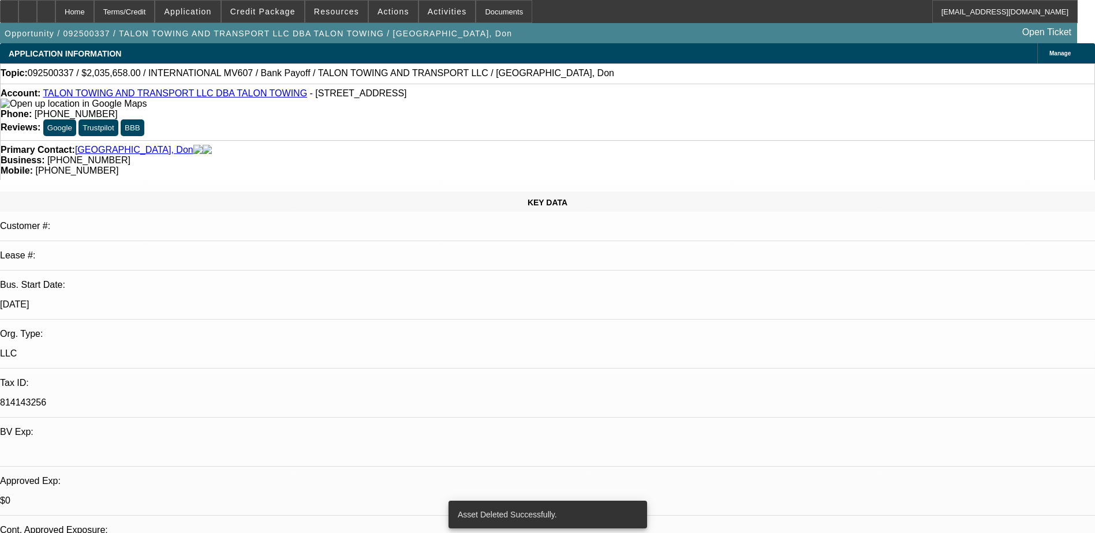
select select "0"
select select "2"
select select "0"
select select "6"
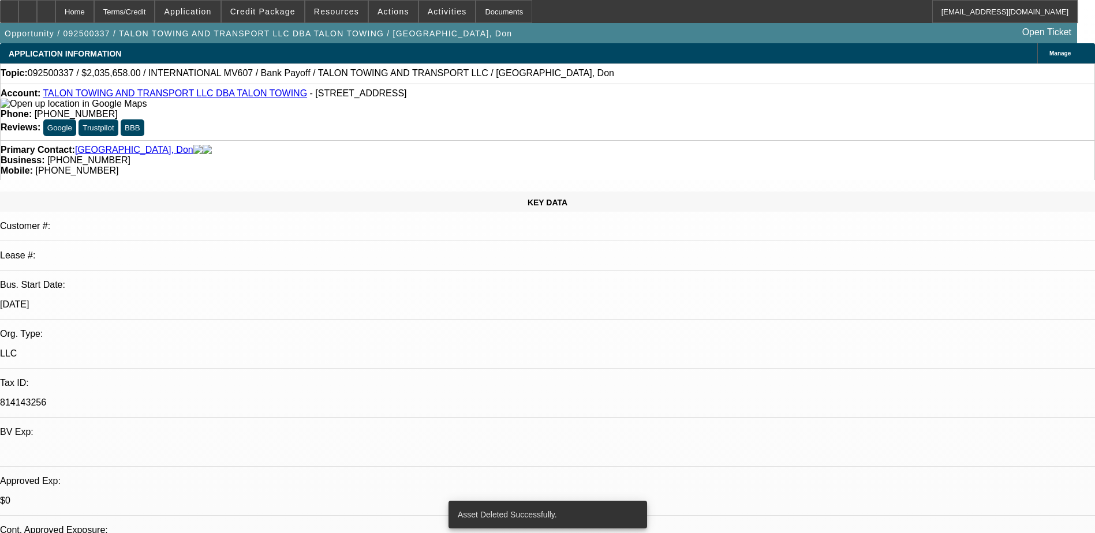
select select "0"
select select "2"
select select "0"
select select "6"
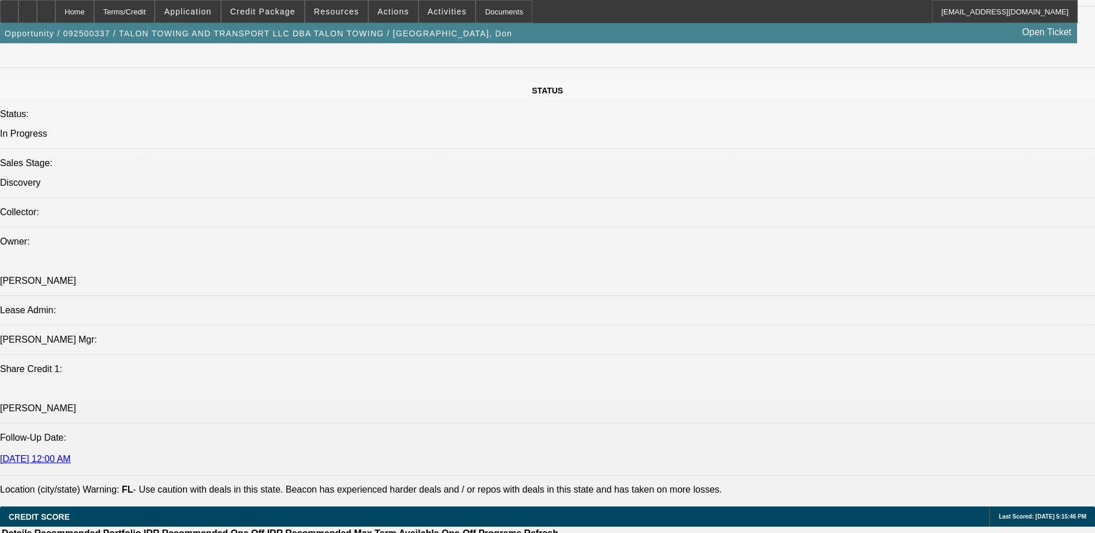
scroll to position [1212, 0]
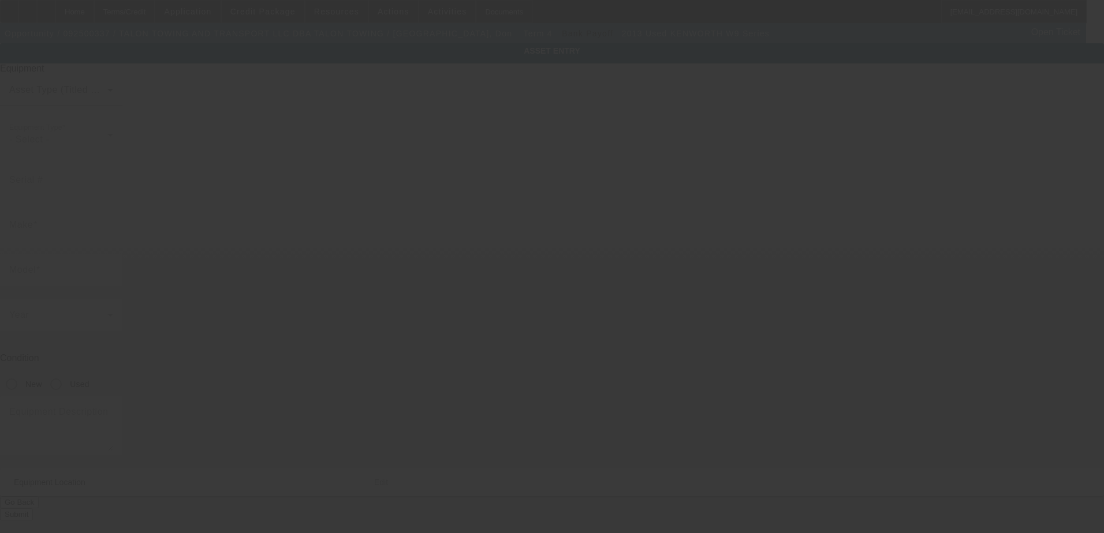
type input "[US_VEHICLE_IDENTIFICATION_NUMBER]"
type input "Kenworth"
type input "W9 Series"
radio input "true"
type textarea "Kenworth W9"
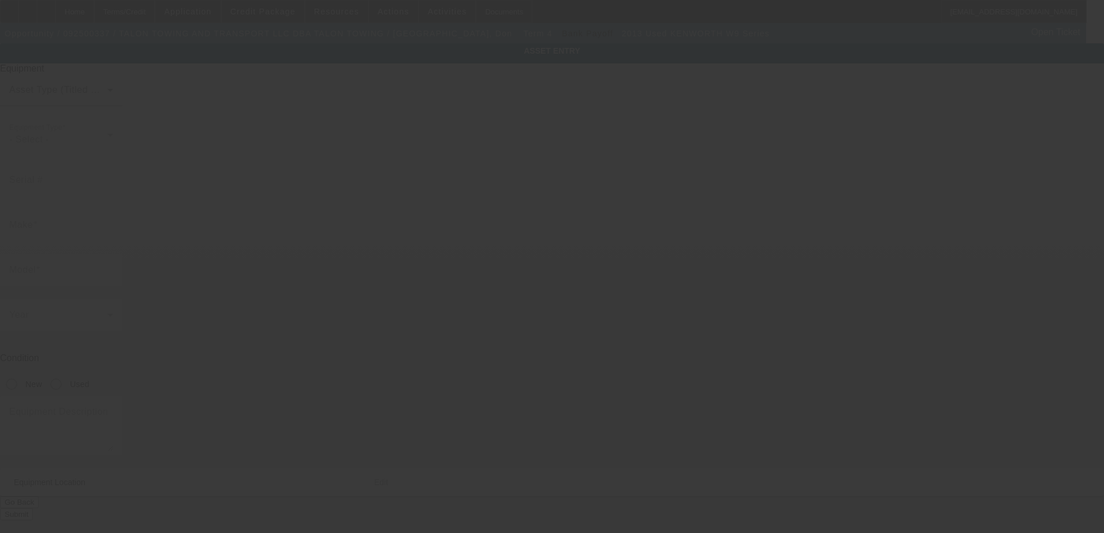
type input "[STREET_ADDRESS]"
type input "[GEOGRAPHIC_DATA]"
type input "34287"
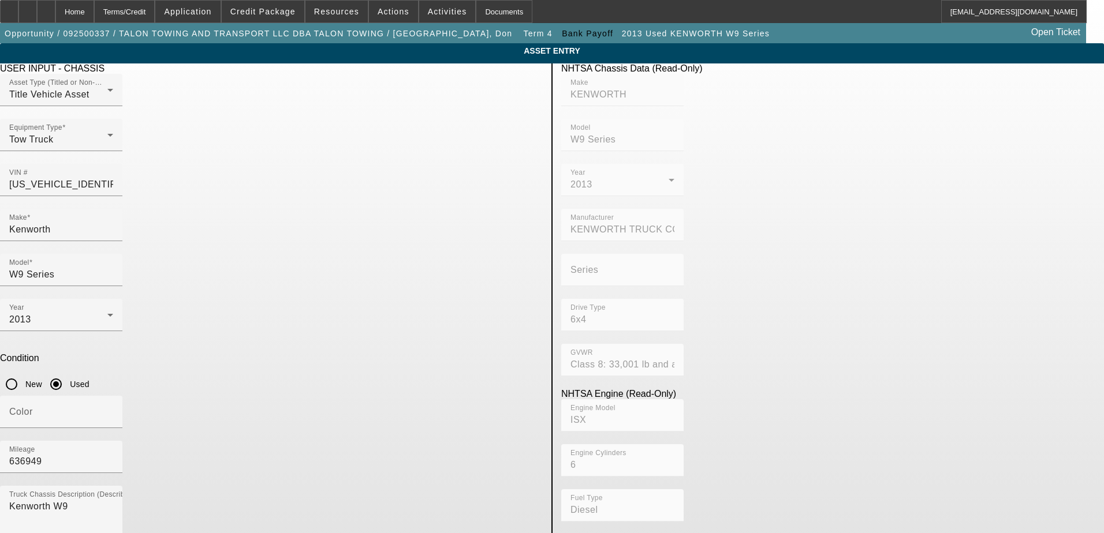
click at [1058, 13] on span "Delete asset" at bounding box center [1075, 10] width 35 height 6
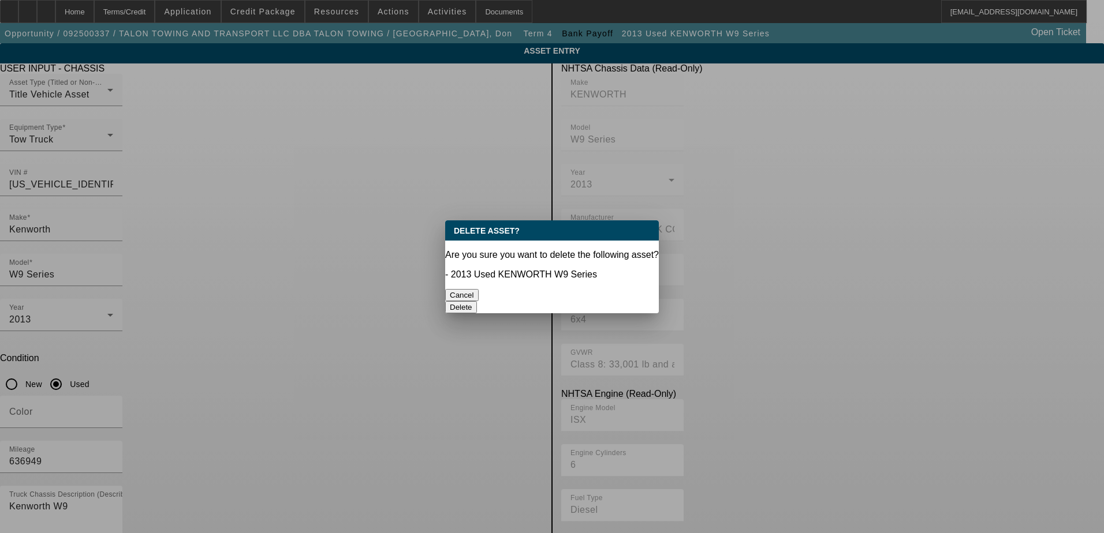
click at [477, 301] on button "Delete" at bounding box center [461, 307] width 32 height 12
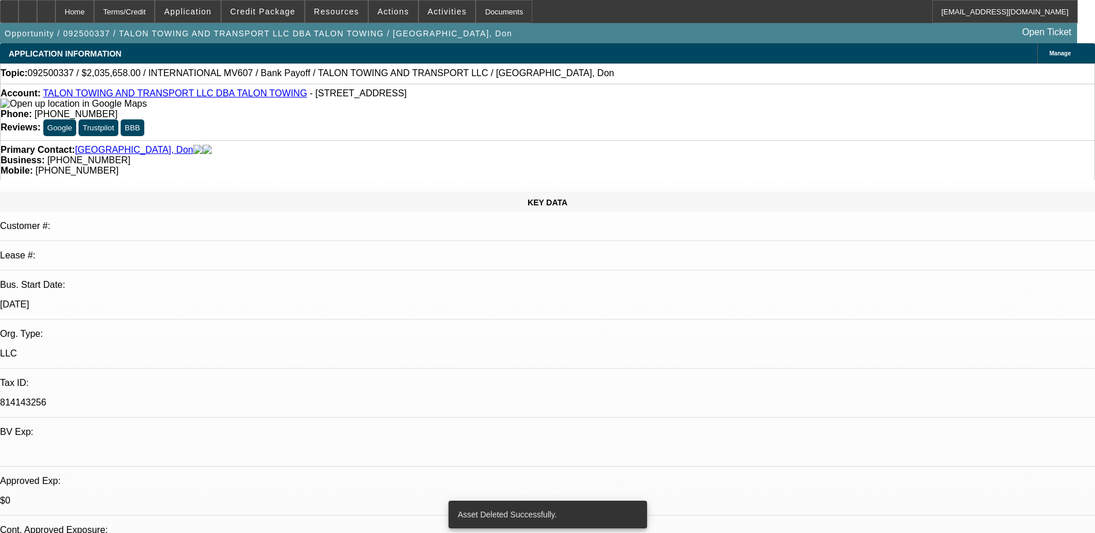
select select "0"
select select "2"
select select "0"
select select "6"
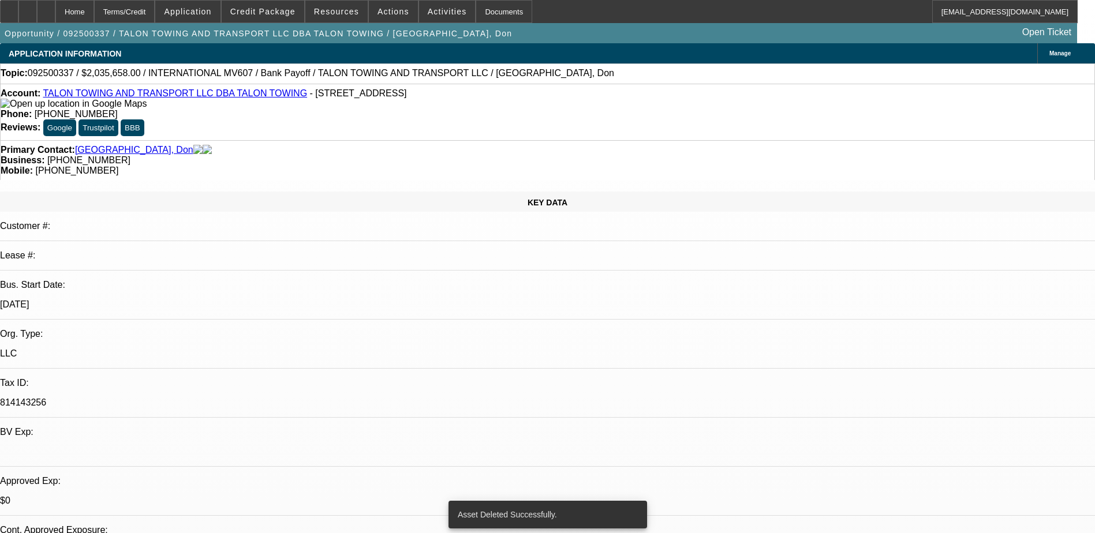
select select "0"
select select "2"
select select "0"
select select "6"
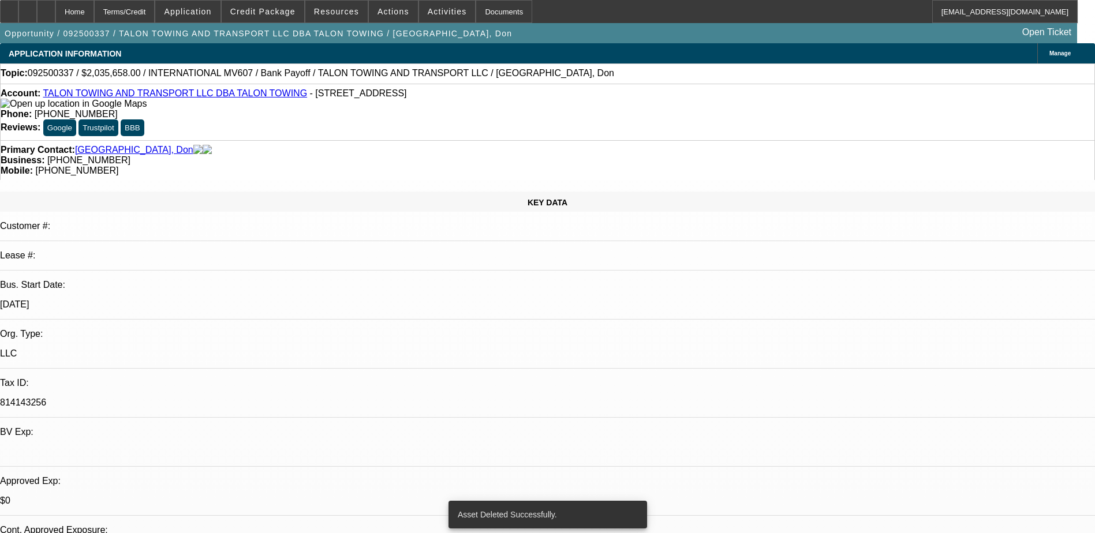
select select "0"
select select "2"
select select "0"
select select "6"
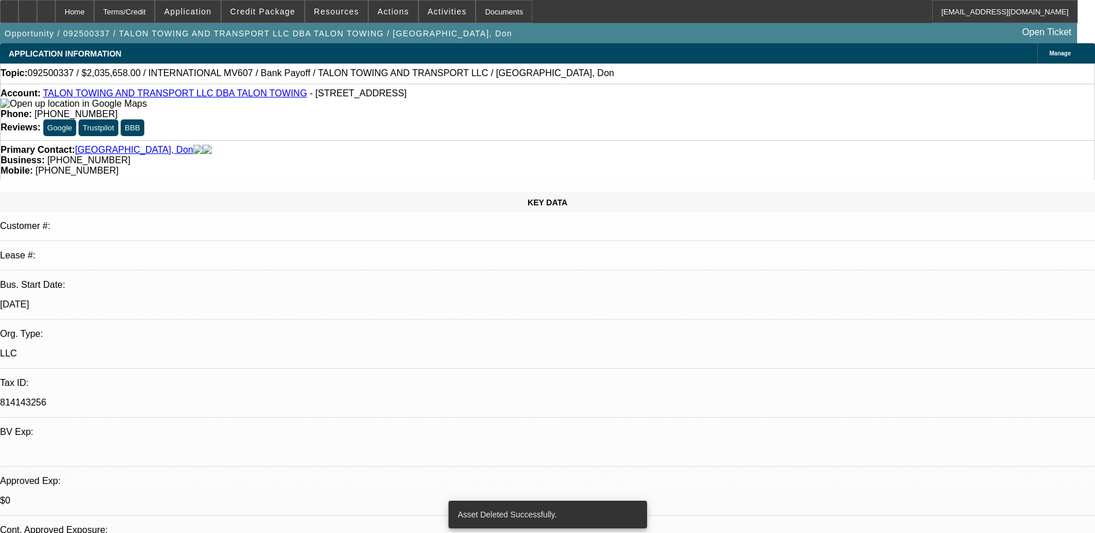
select select "0"
select select "2"
select select "0"
select select "6"
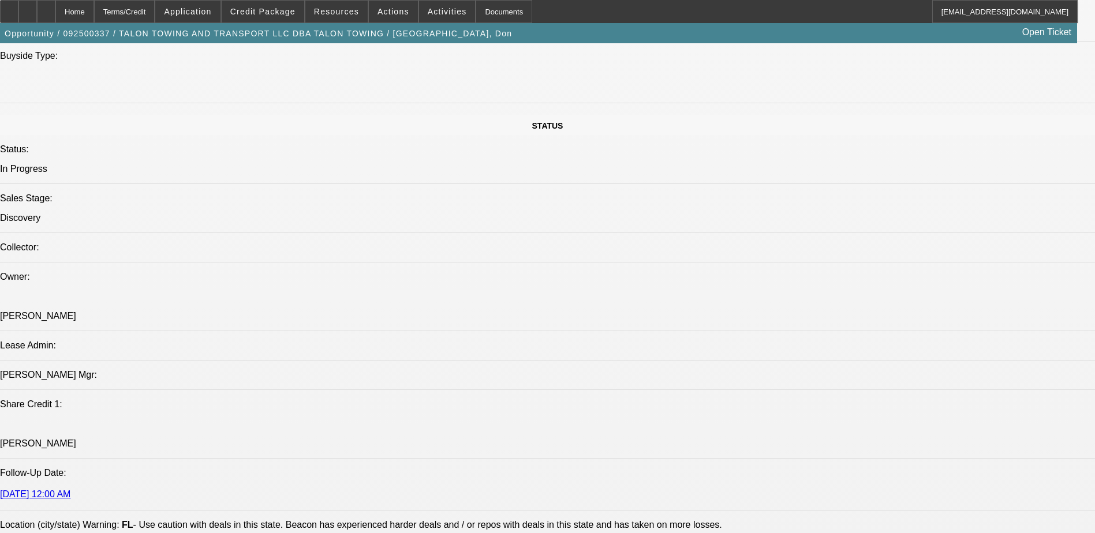
scroll to position [1270, 0]
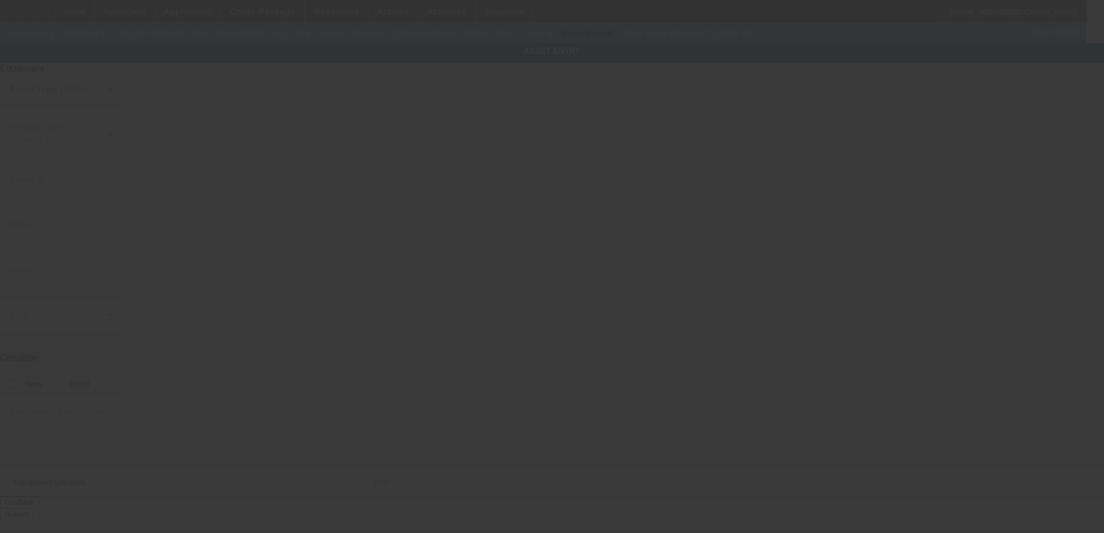
type input "[US_VEHICLE_IDENTIFICATION_NUMBER]"
type input "Freightliner"
type input "M2"
radio input "true"
type textarea "Freightliner M2 Rollback"
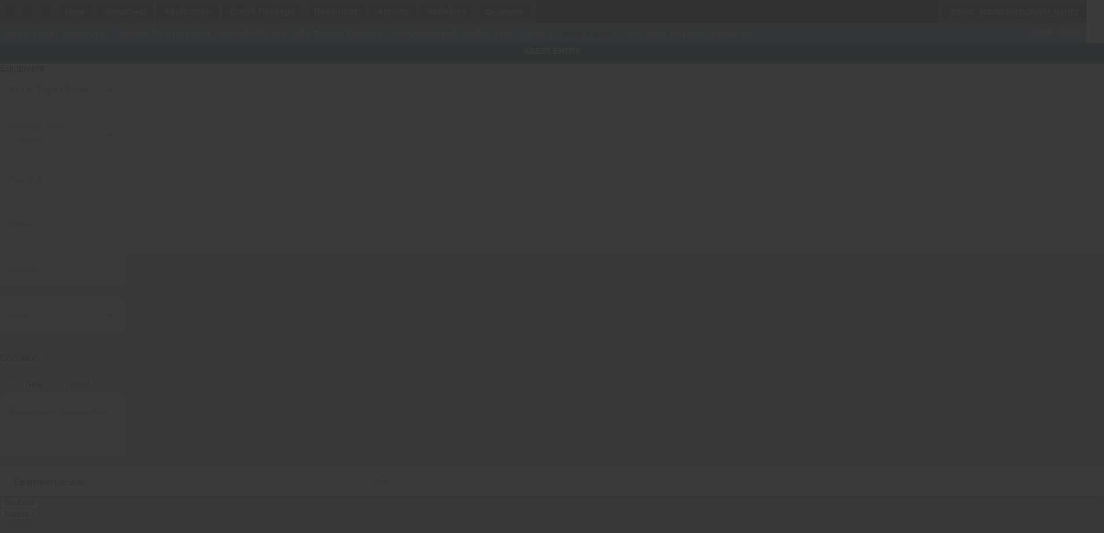
type input "[STREET_ADDRESS]"
type input "[GEOGRAPHIC_DATA]"
type input "34287"
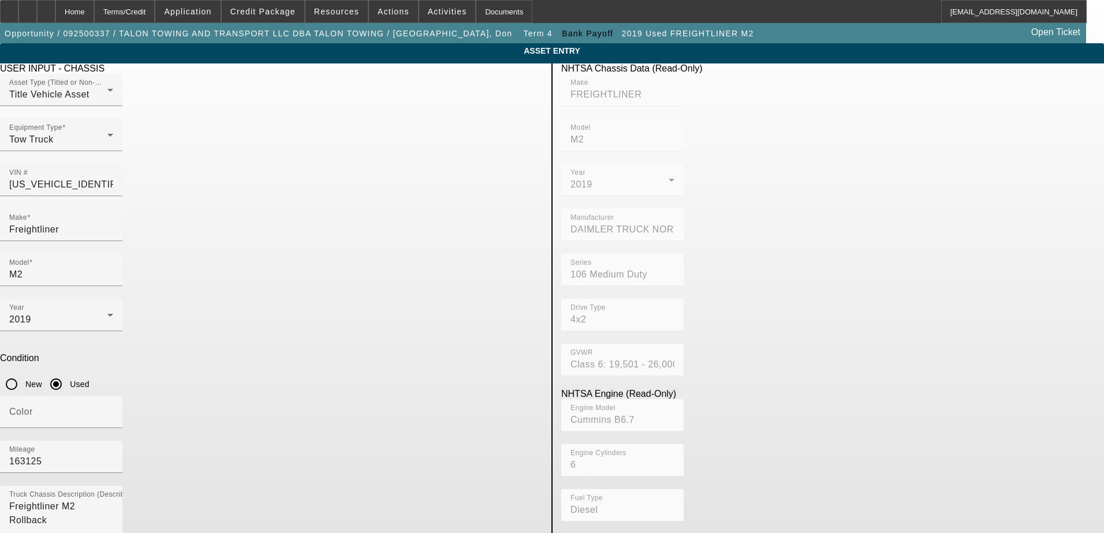
click at [1058, 13] on span "Delete asset" at bounding box center [1075, 10] width 35 height 6
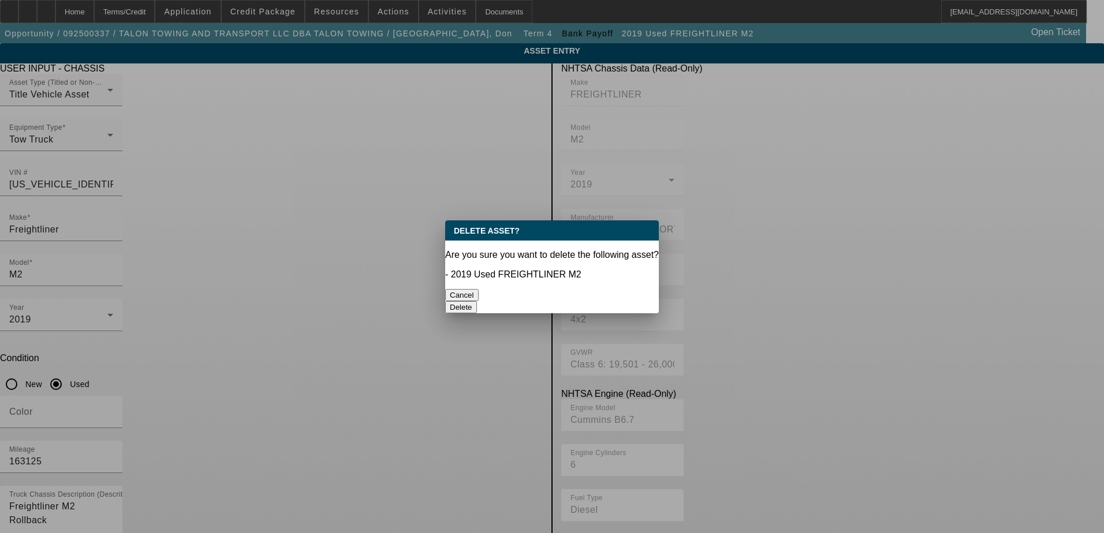
click at [477, 301] on button "Delete" at bounding box center [461, 307] width 32 height 12
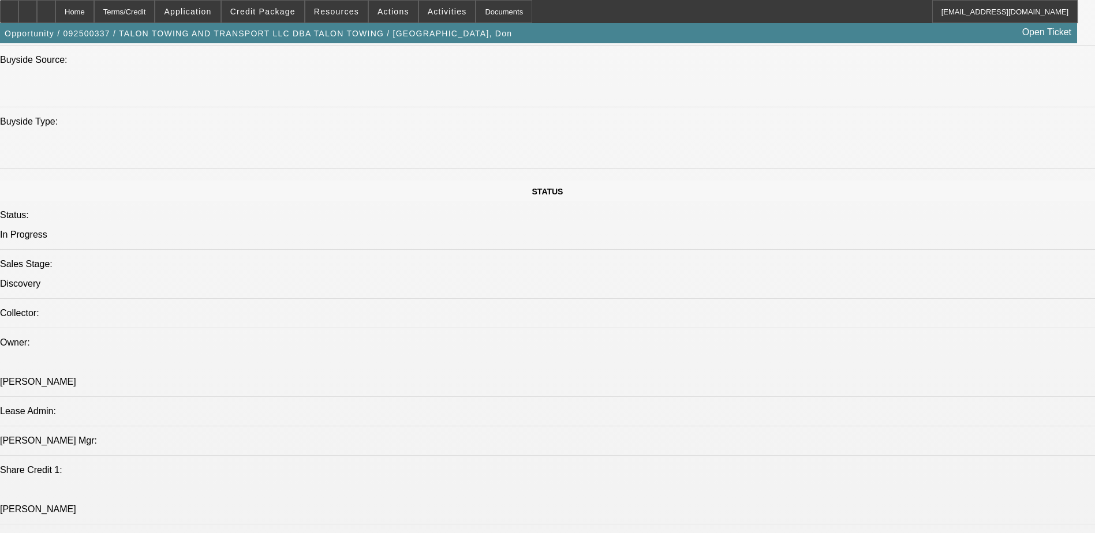
scroll to position [1270, 0]
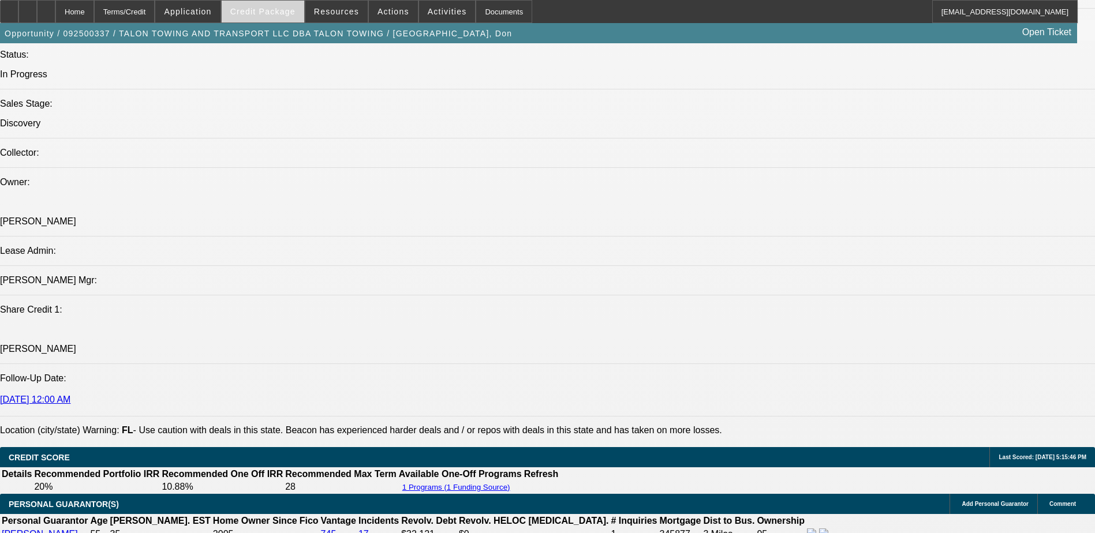
click at [274, 14] on span "Credit Package" at bounding box center [262, 11] width 65 height 9
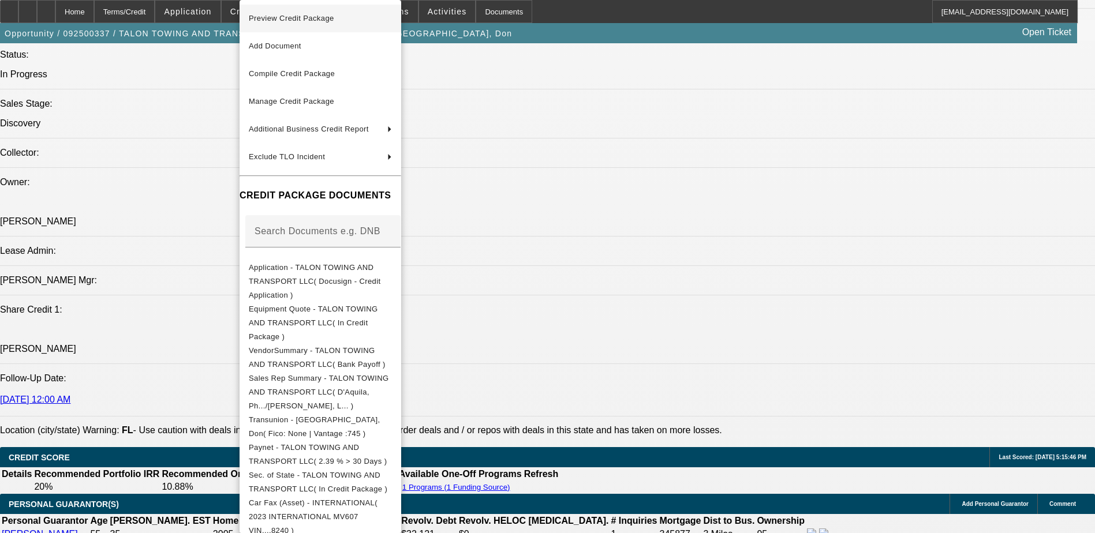
click at [330, 19] on span "Preview Credit Package" at bounding box center [291, 18] width 85 height 9
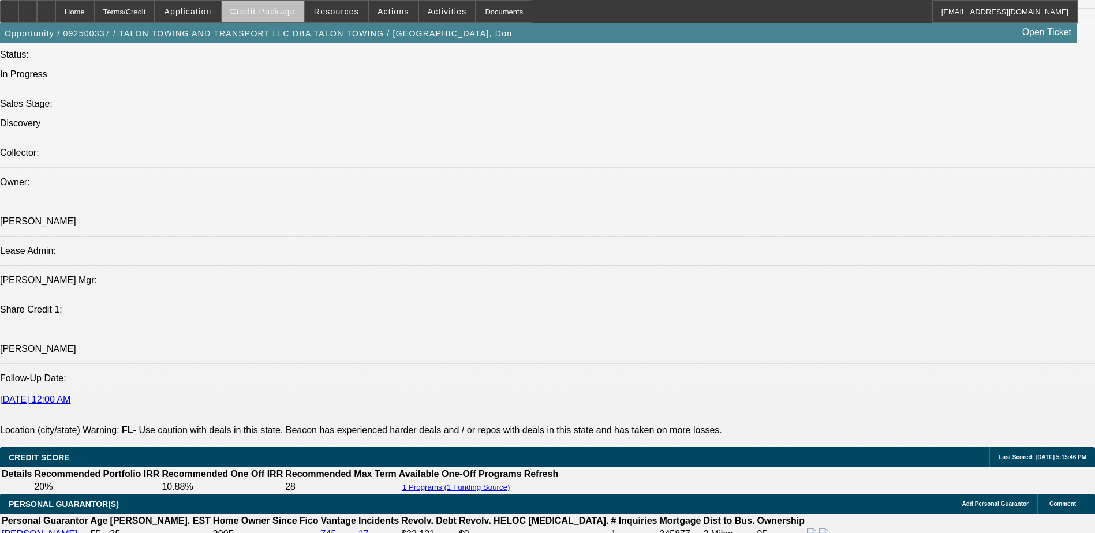
click at [283, 14] on span "Credit Package" at bounding box center [262, 11] width 65 height 9
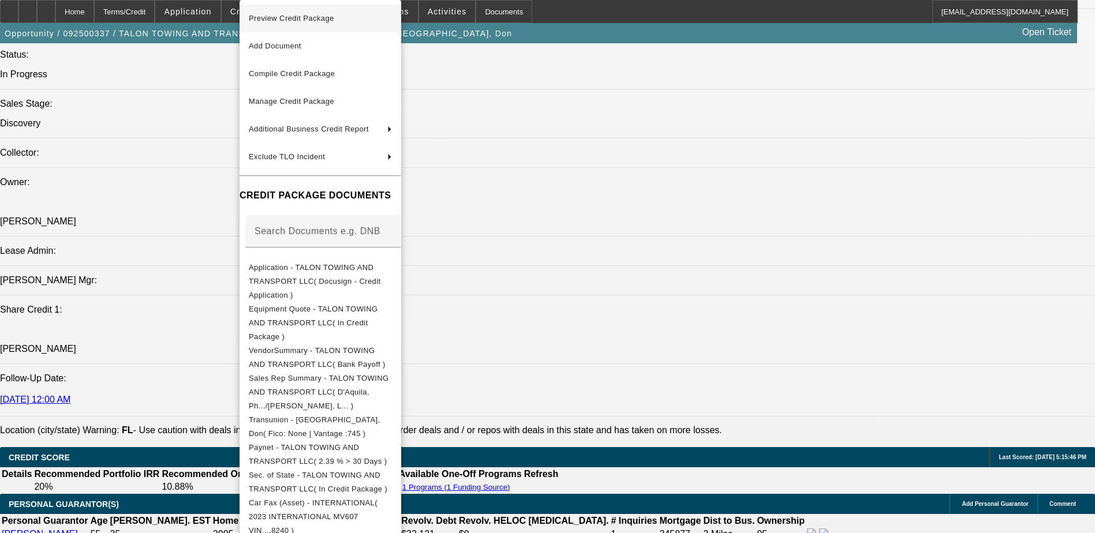
click at [66, 10] on div at bounding box center [547, 266] width 1095 height 533
click at [72, 10] on div at bounding box center [547, 266] width 1095 height 533
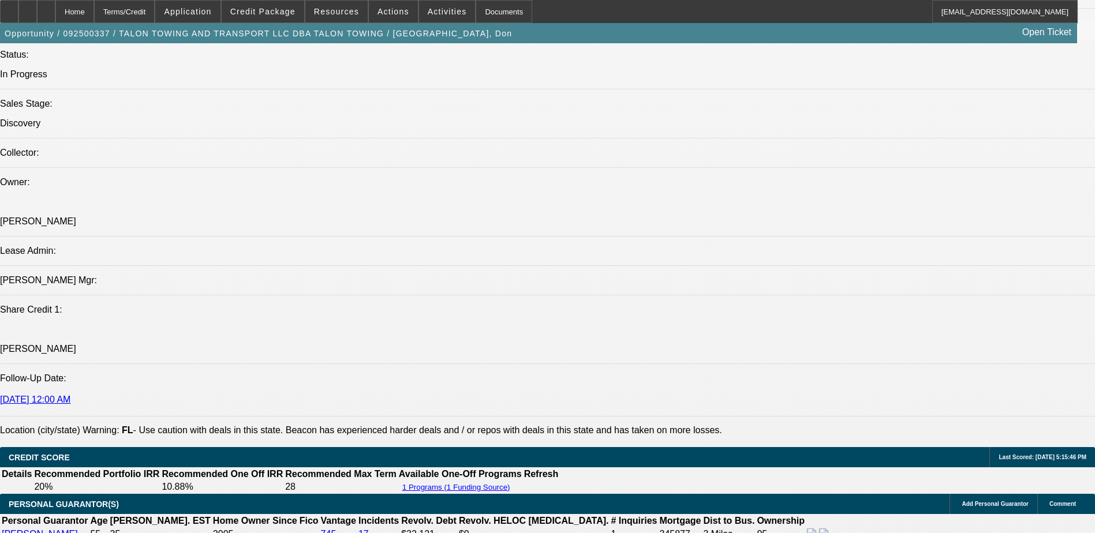
click at [588, 9] on div at bounding box center [547, 266] width 1095 height 533
click at [63, 8] on div at bounding box center [547, 266] width 1095 height 533
click at [46, 8] on icon at bounding box center [46, 8] width 0 height 0
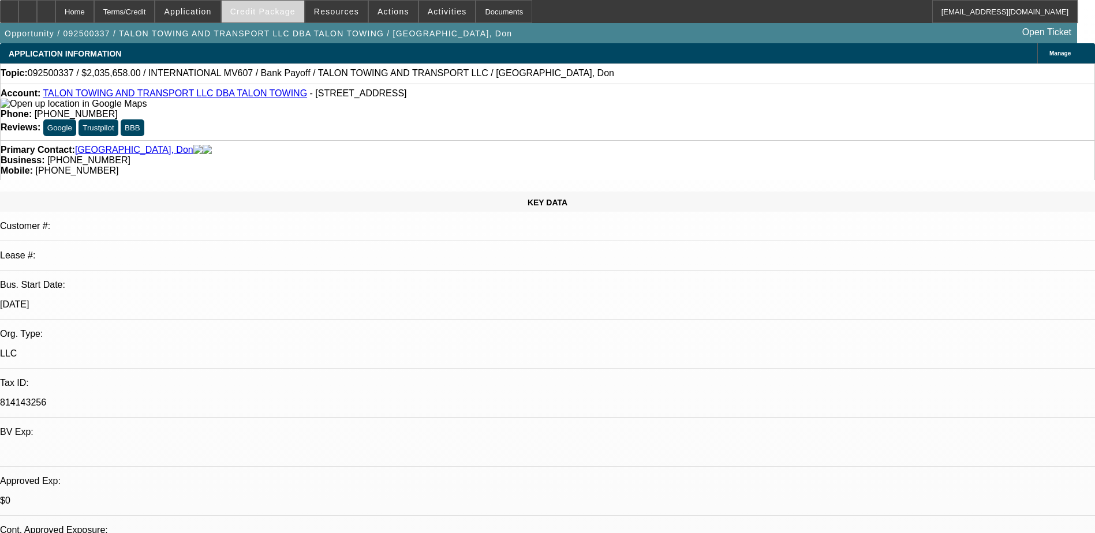
select select "0"
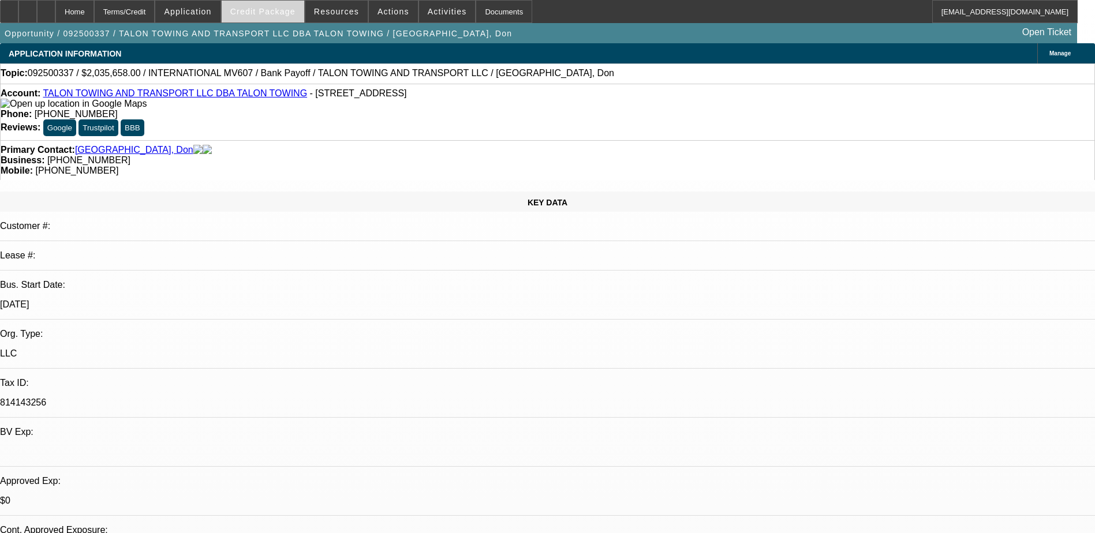
select select "0"
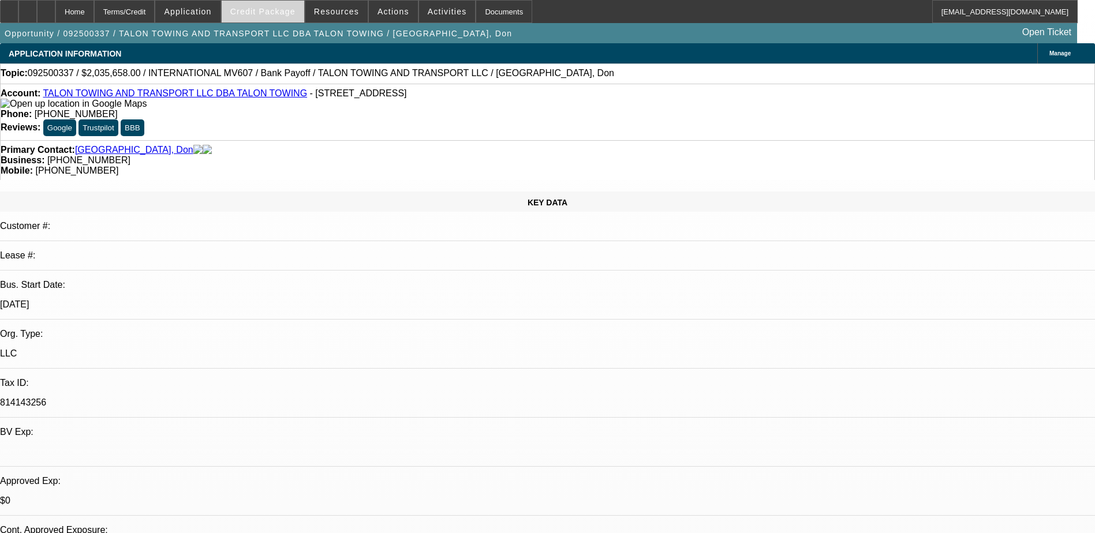
select select "0"
select select "1"
select select "2"
select select "6"
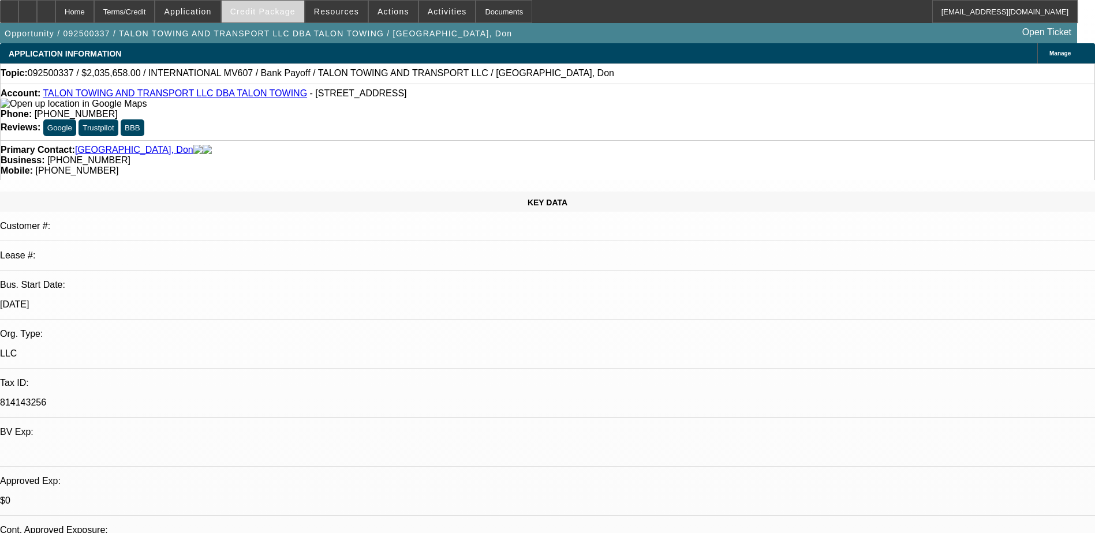
select select "1"
select select "2"
select select "6"
select select "1"
select select "2"
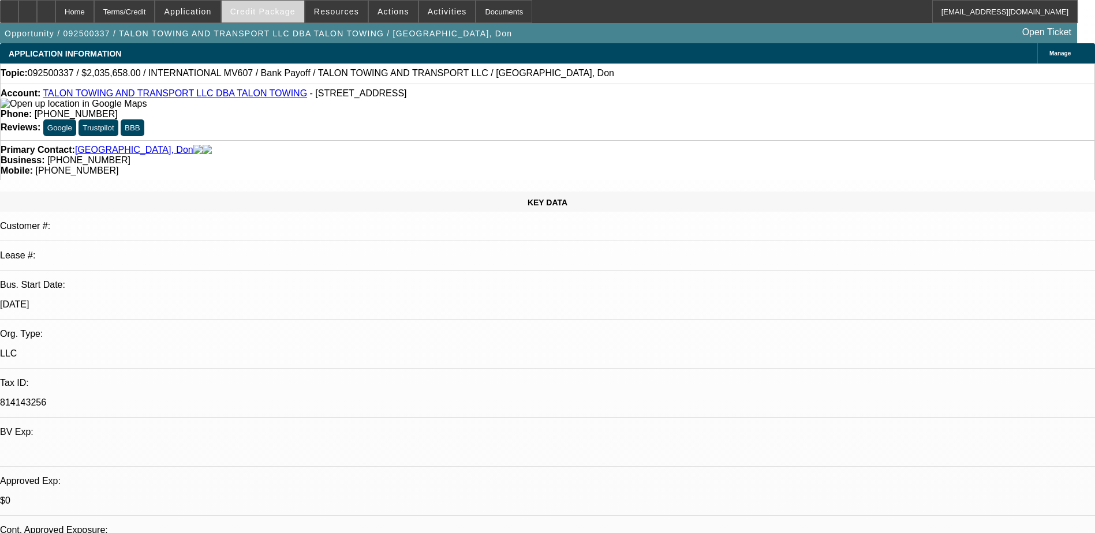
select select "6"
select select "1"
select select "2"
select select "6"
click at [270, 16] on span at bounding box center [263, 12] width 83 height 28
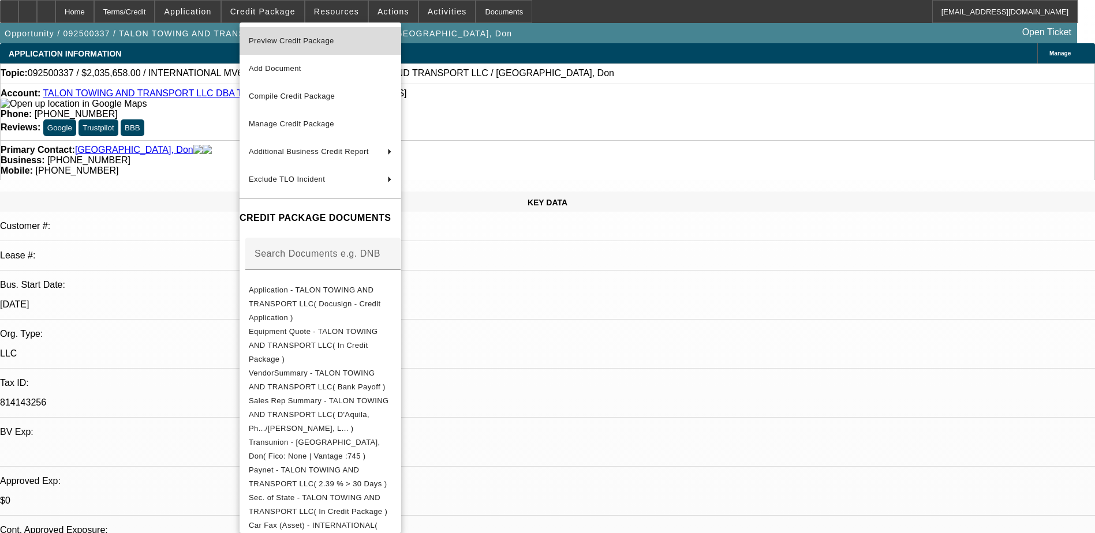
click at [320, 38] on span "Preview Credit Package" at bounding box center [291, 40] width 85 height 9
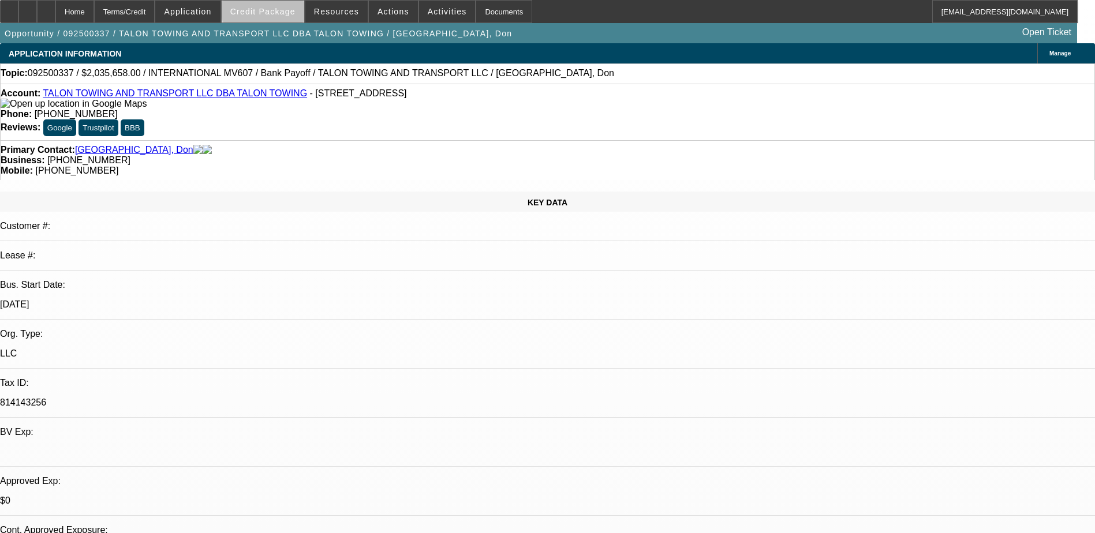
click at [284, 10] on span "Credit Package" at bounding box center [262, 11] width 65 height 9
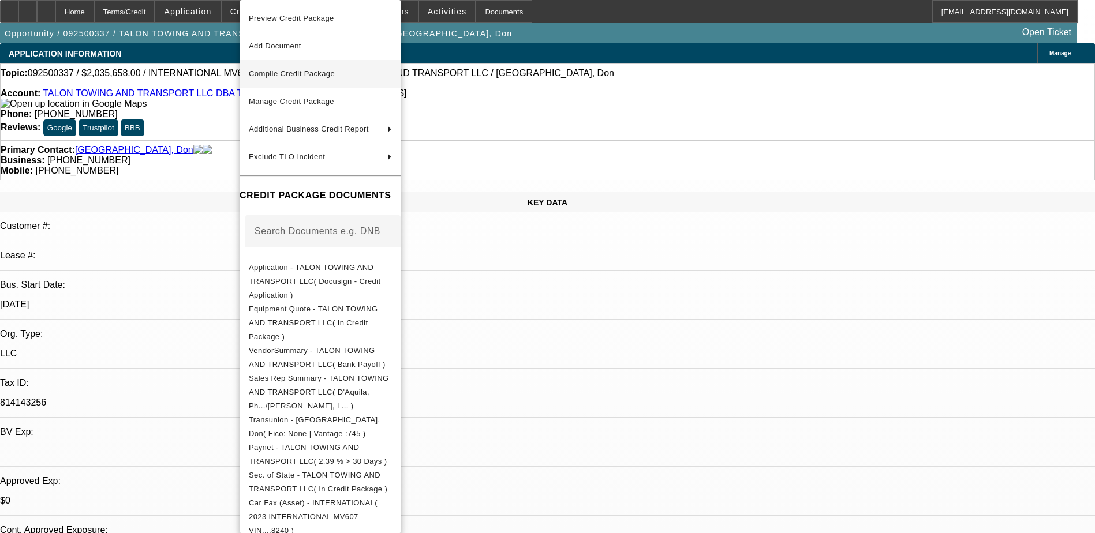
click at [312, 74] on span "Compile Credit Package" at bounding box center [292, 73] width 86 height 9
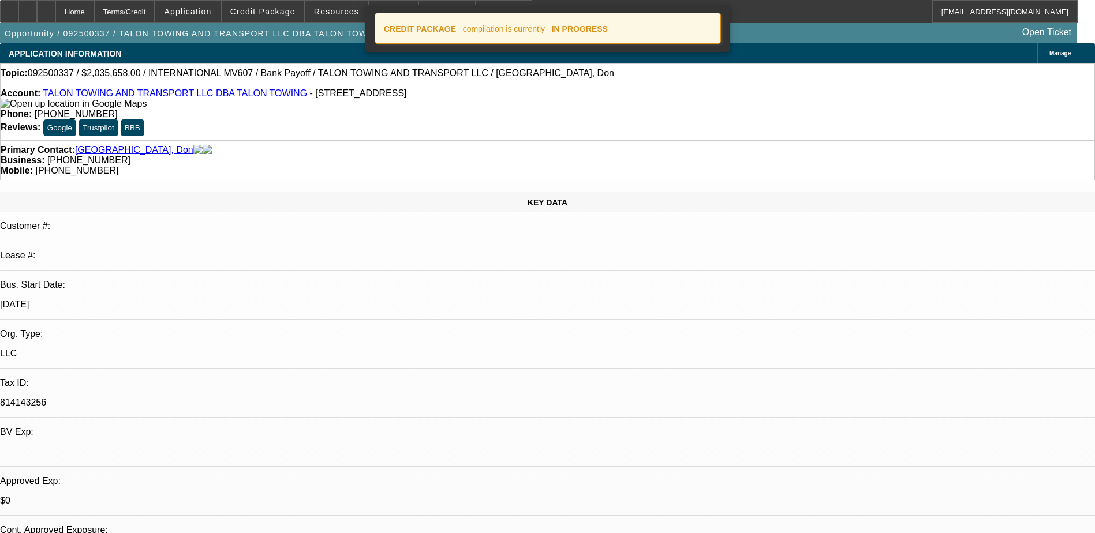
select select "0"
select select "2"
select select "0"
select select "6"
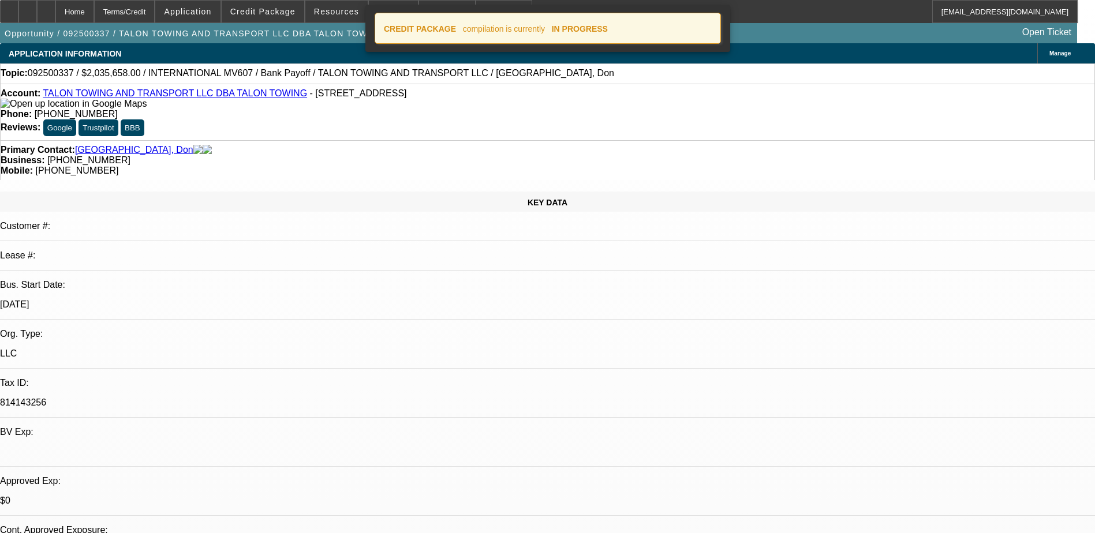
select select "0"
select select "2"
select select "0"
select select "6"
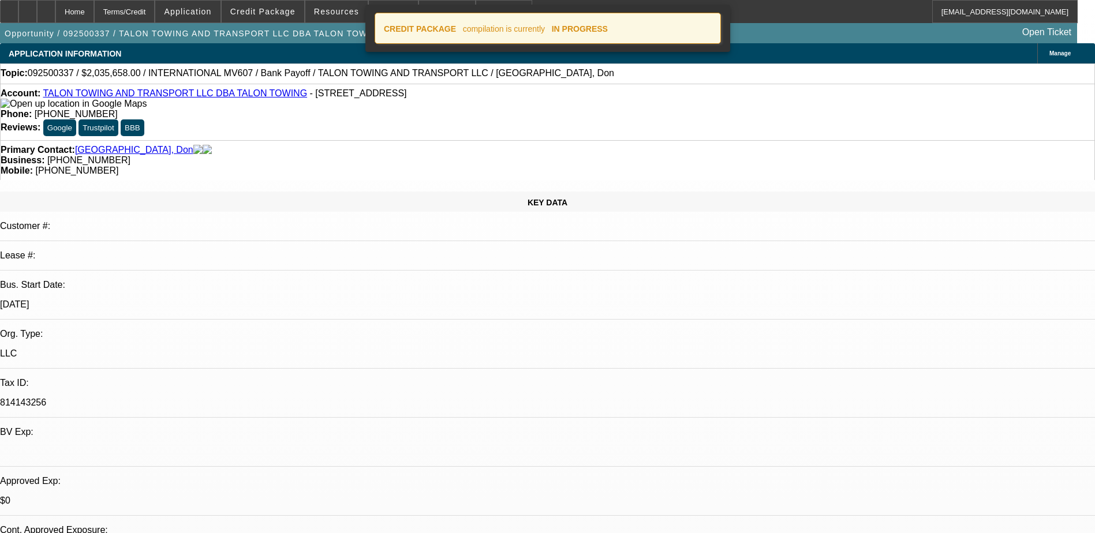
select select "0"
select select "2"
select select "0"
select select "6"
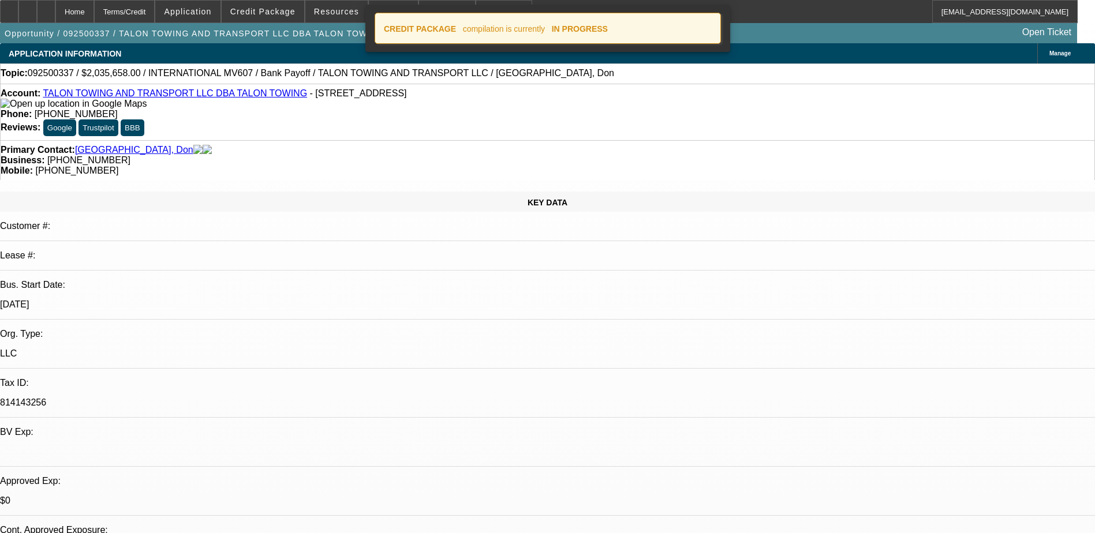
select select "0"
select select "2"
select select "0"
select select "6"
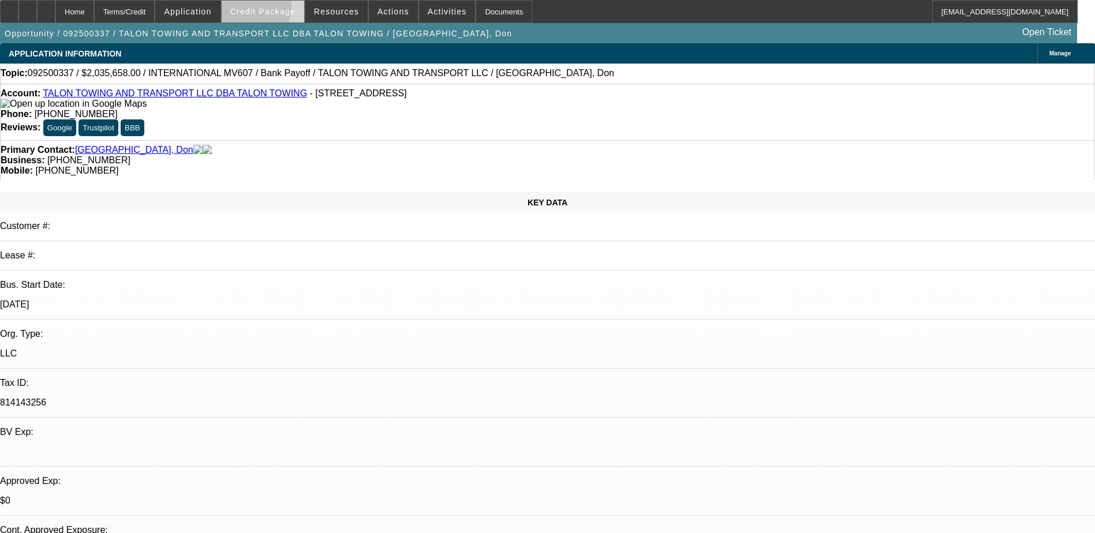
click at [256, 7] on span "Credit Package" at bounding box center [262, 11] width 65 height 9
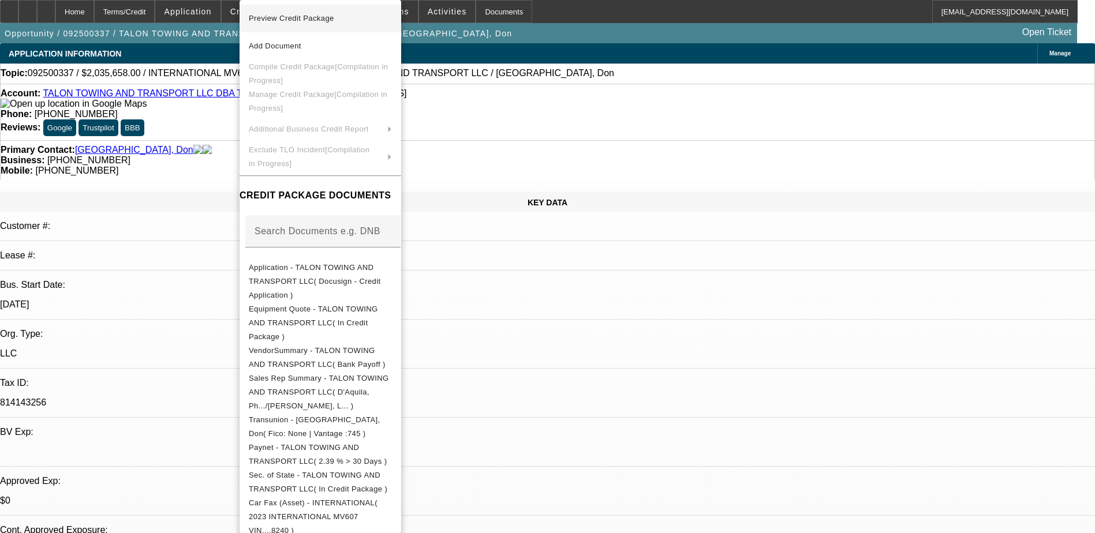
click at [344, 17] on span "Preview Credit Package" at bounding box center [320, 19] width 143 height 14
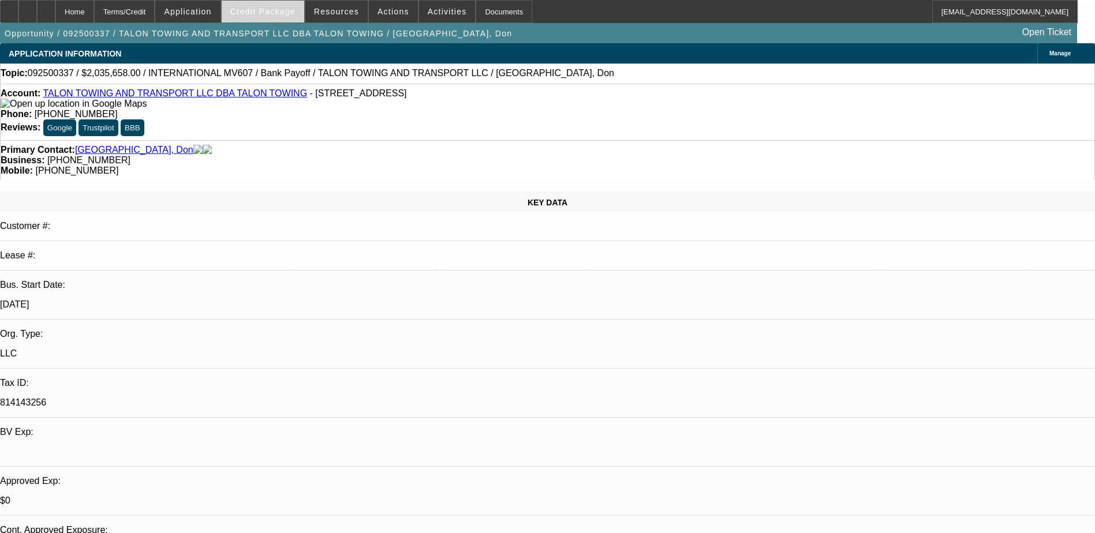
click at [292, 15] on span "Credit Package" at bounding box center [262, 11] width 65 height 9
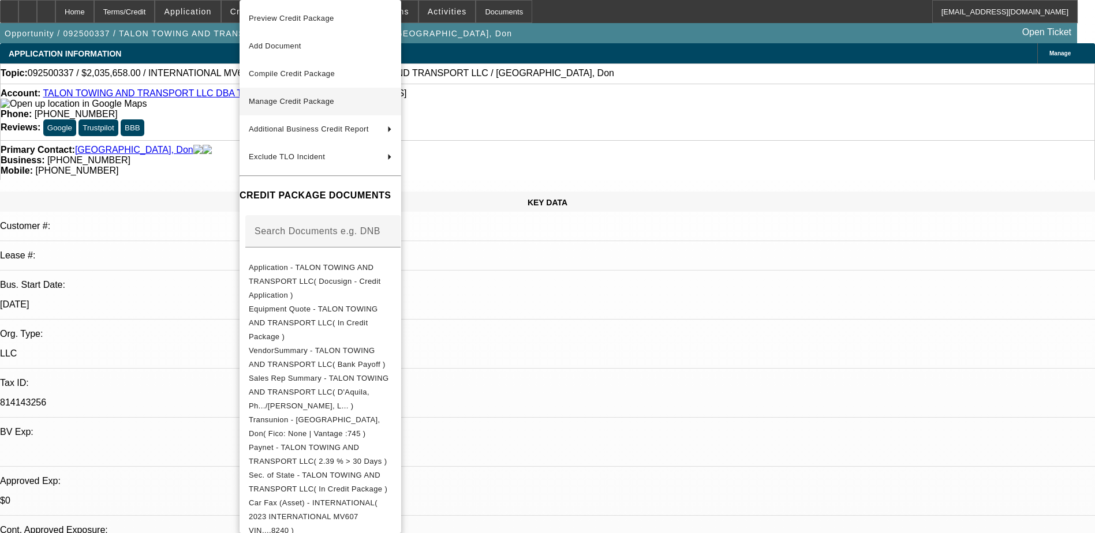
click at [345, 103] on span "Manage Credit Package" at bounding box center [320, 102] width 143 height 14
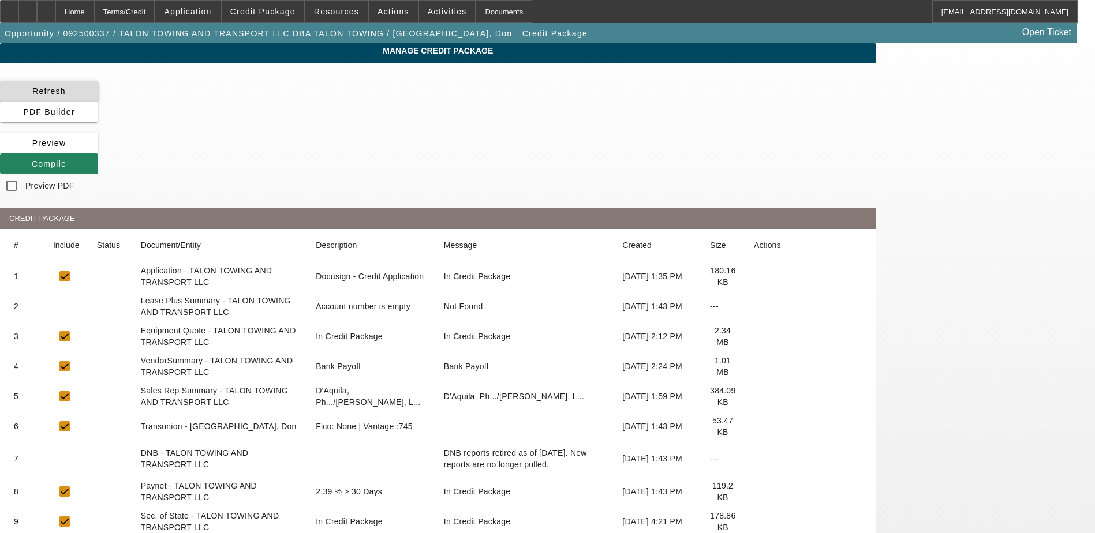
click at [66, 96] on span "Refresh" at bounding box center [48, 91] width 33 height 9
click at [66, 159] on span "Compile" at bounding box center [49, 163] width 35 height 9
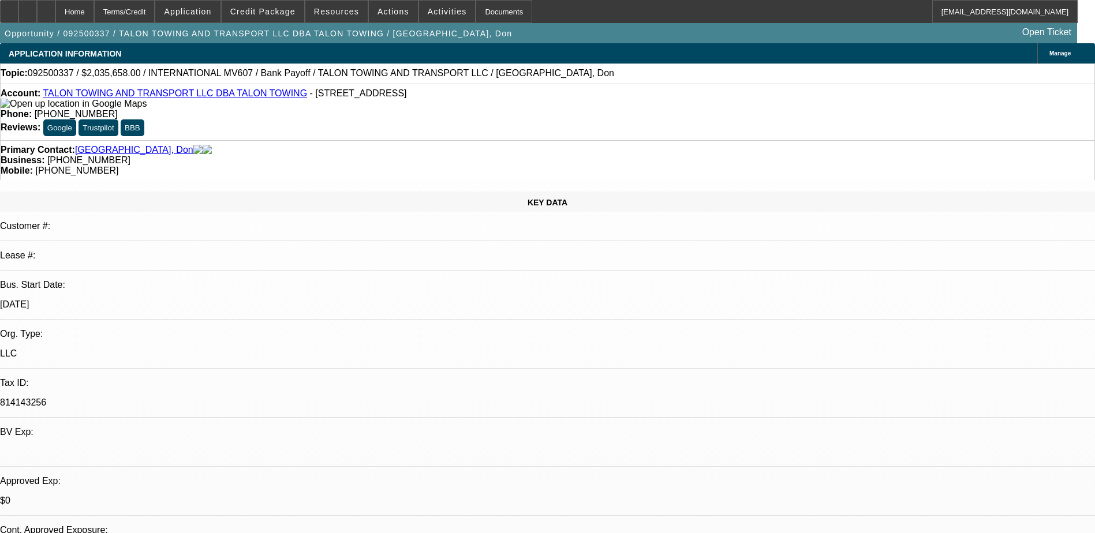
select select "0"
select select "2"
select select "0"
select select "6"
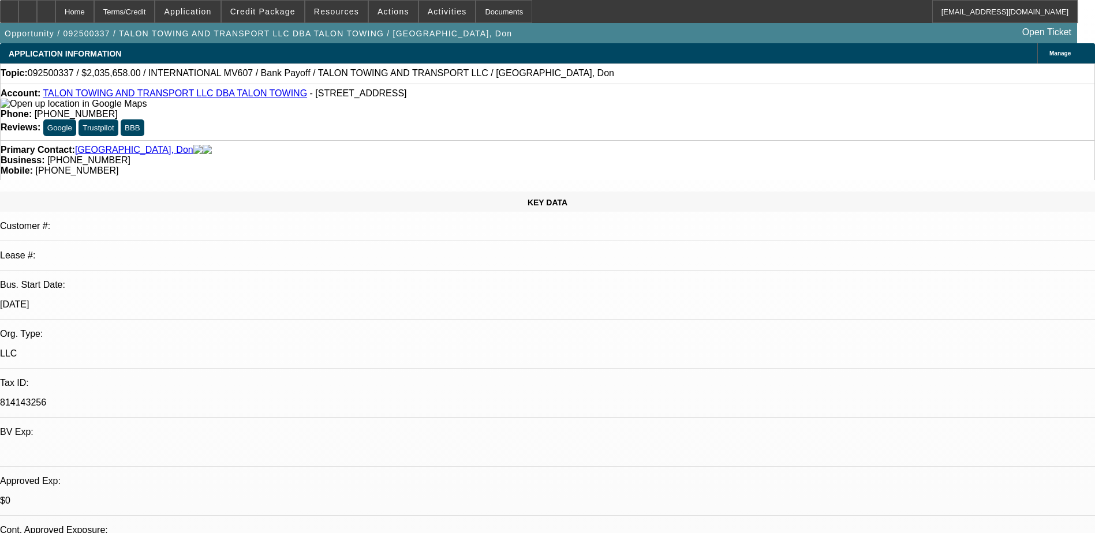
select select "0"
select select "2"
select select "0"
select select "6"
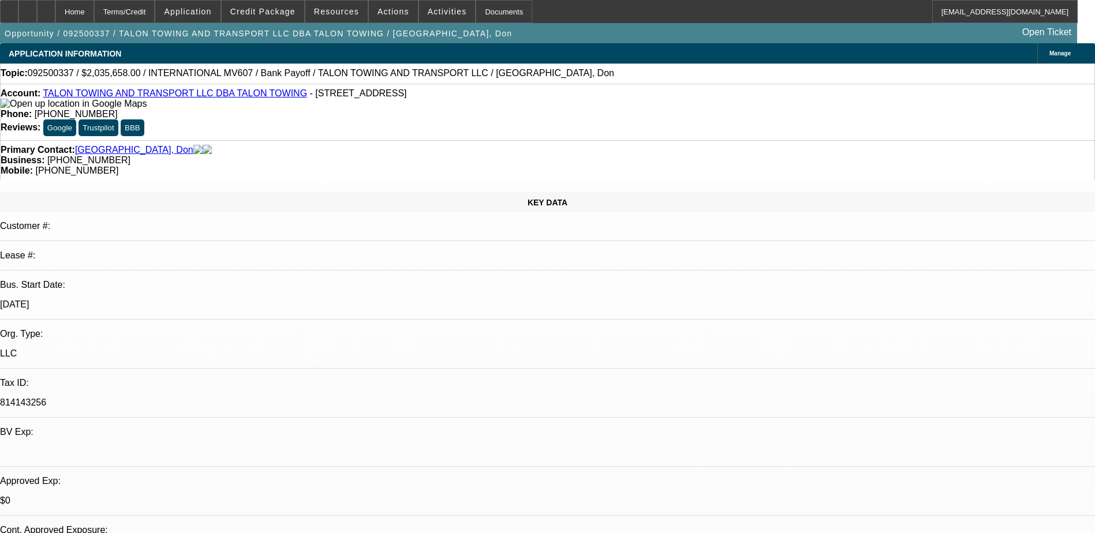
select select "0"
select select "2"
select select "0"
select select "6"
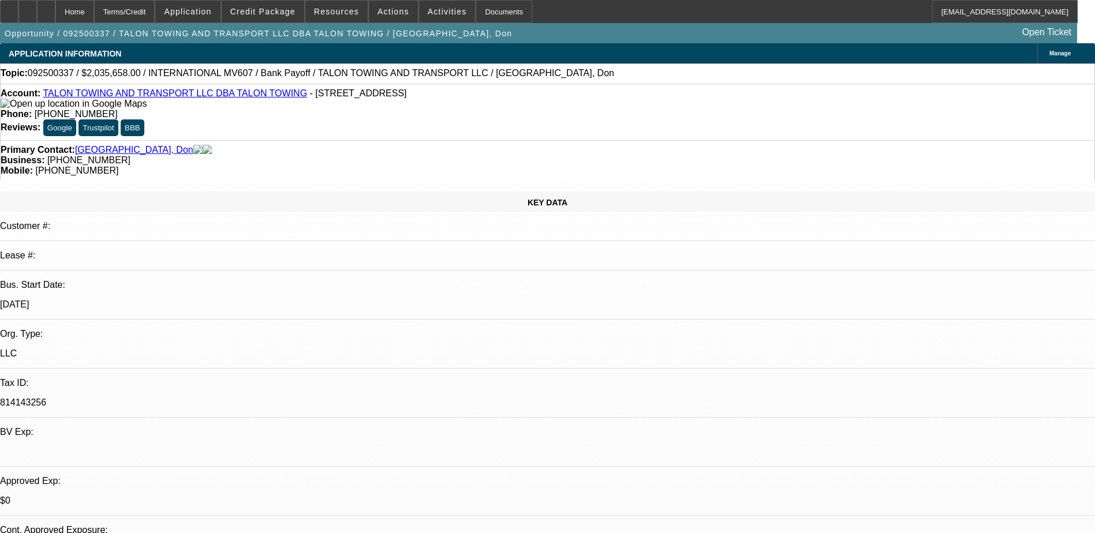
select select "0"
select select "2"
select select "0"
select select "6"
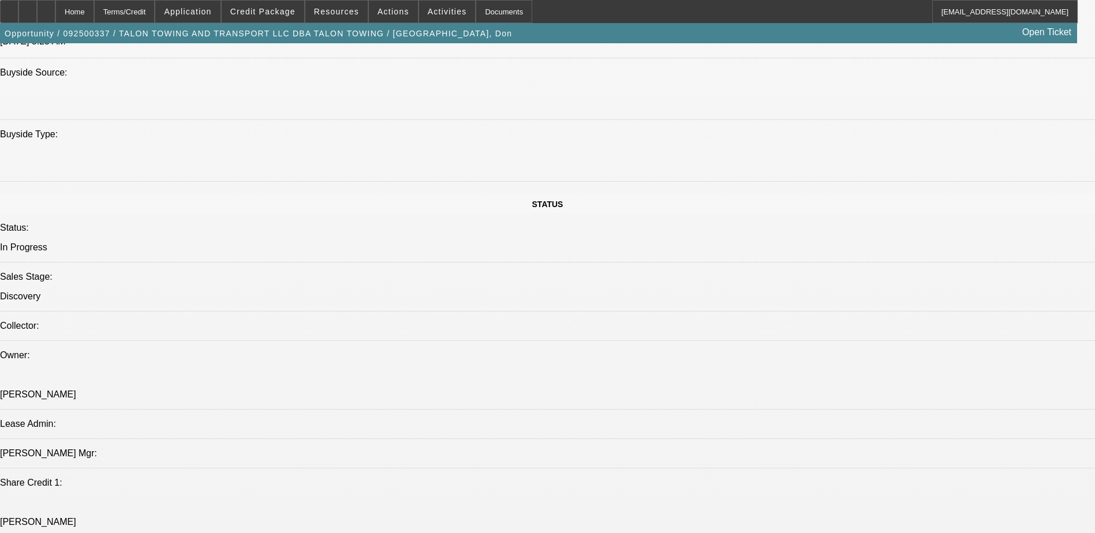
scroll to position [1270, 0]
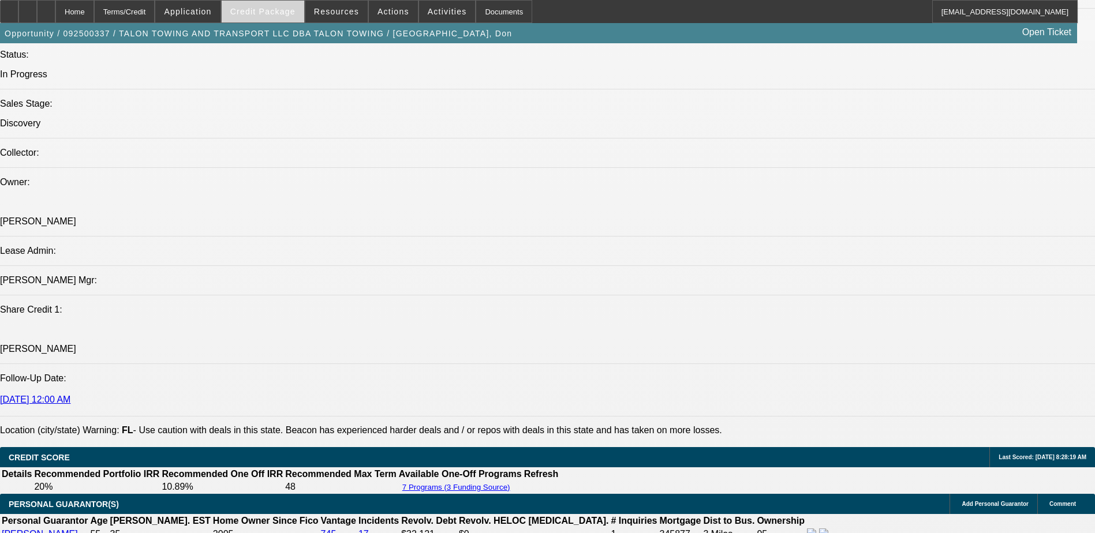
click at [261, 3] on span at bounding box center [263, 12] width 83 height 28
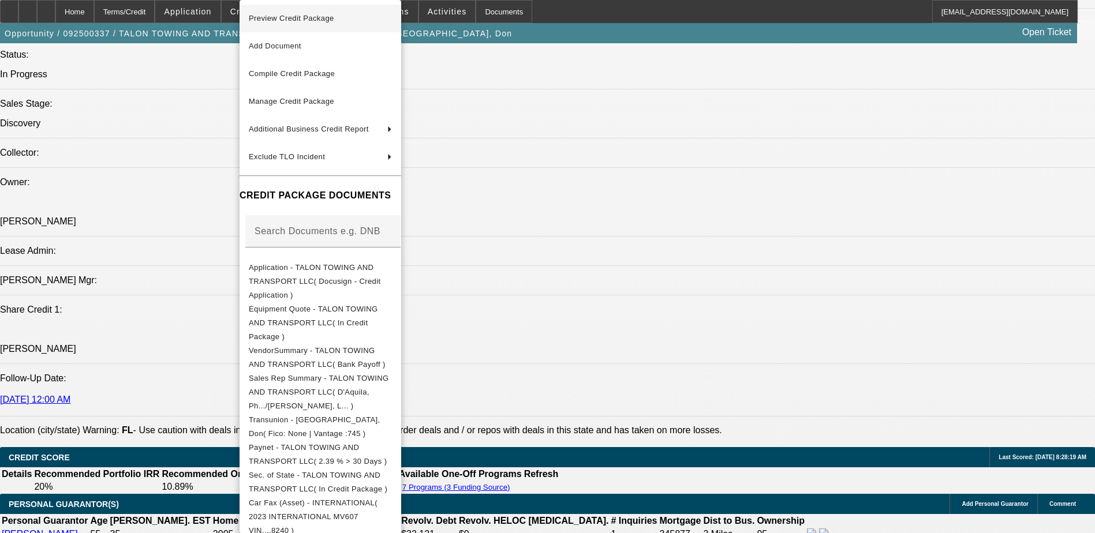
click at [359, 21] on span "Preview Credit Package" at bounding box center [320, 19] width 143 height 14
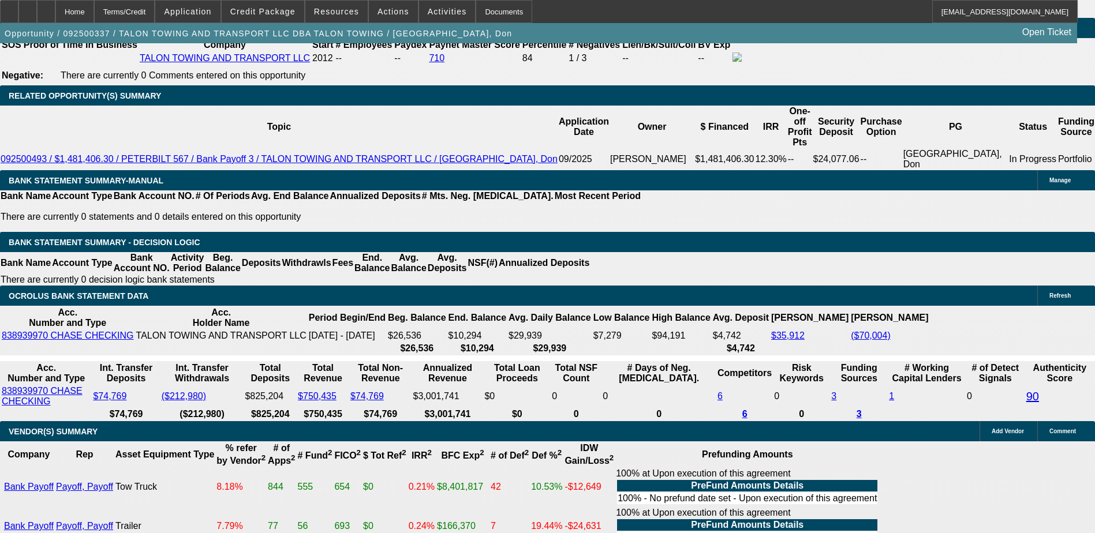
scroll to position [1905, 0]
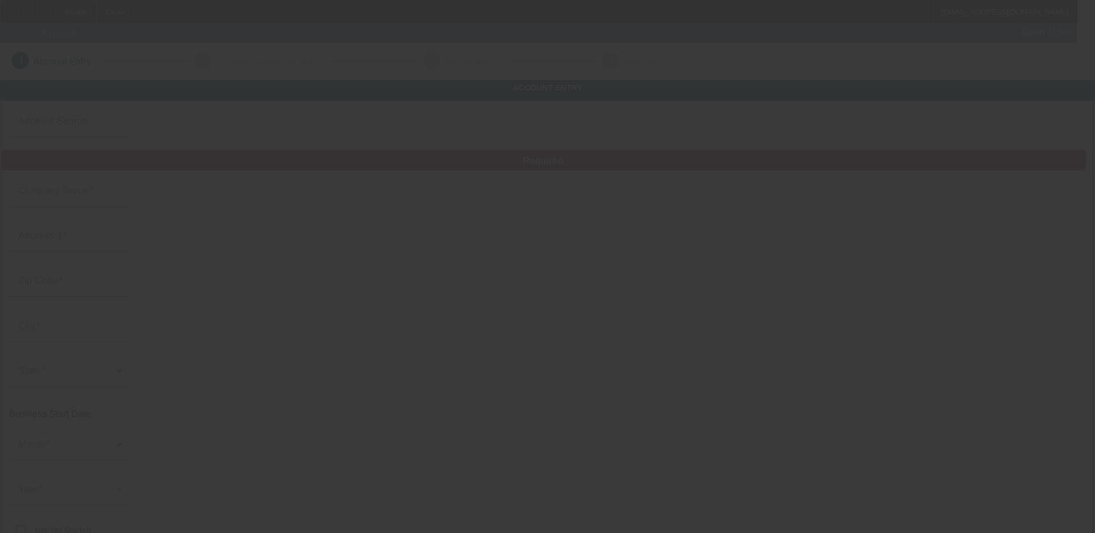
type input "Garden of Eden Holdings LLC/Karnis"
type input "(312) 806-0011"
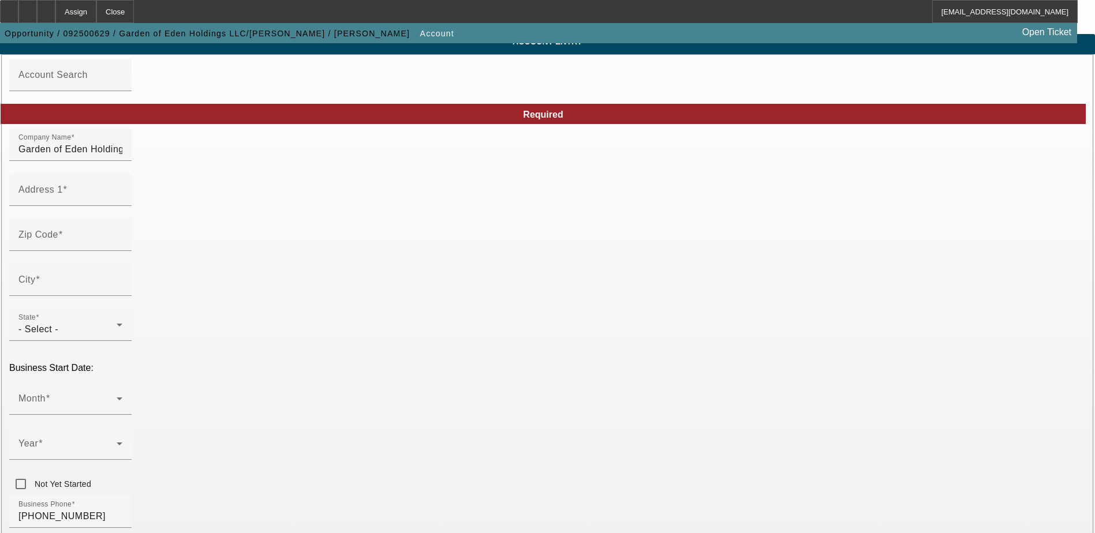
scroll to position [115, 0]
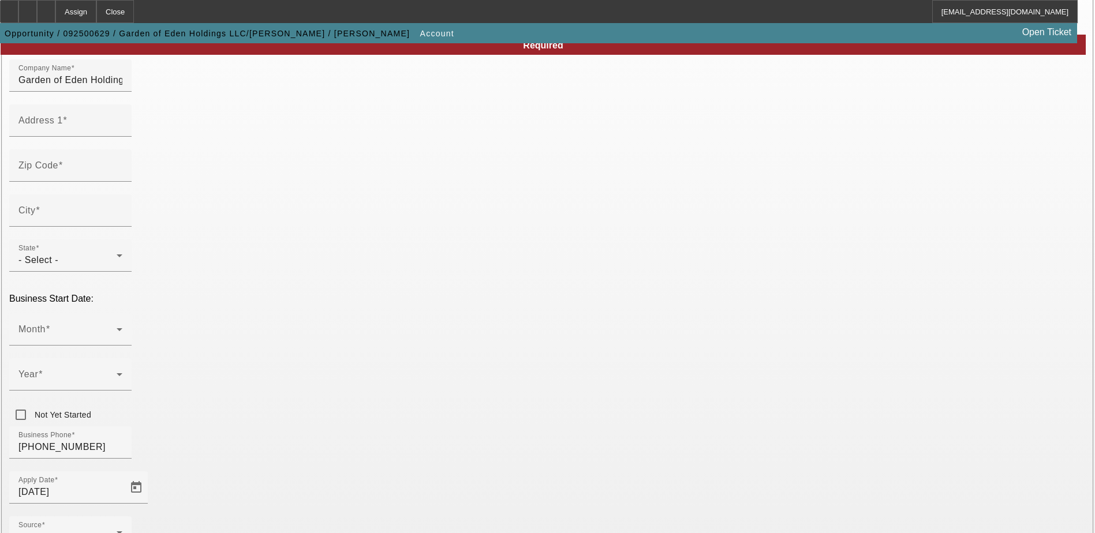
click at [122, 132] on input "Address 1" at bounding box center [70, 125] width 104 height 14
type input "93 Yacht Harbor Drive"
click at [423, 184] on div "Zip Code" at bounding box center [547, 172] width 1077 height 45
click at [122, 178] on div "Zip Code" at bounding box center [70, 166] width 104 height 32
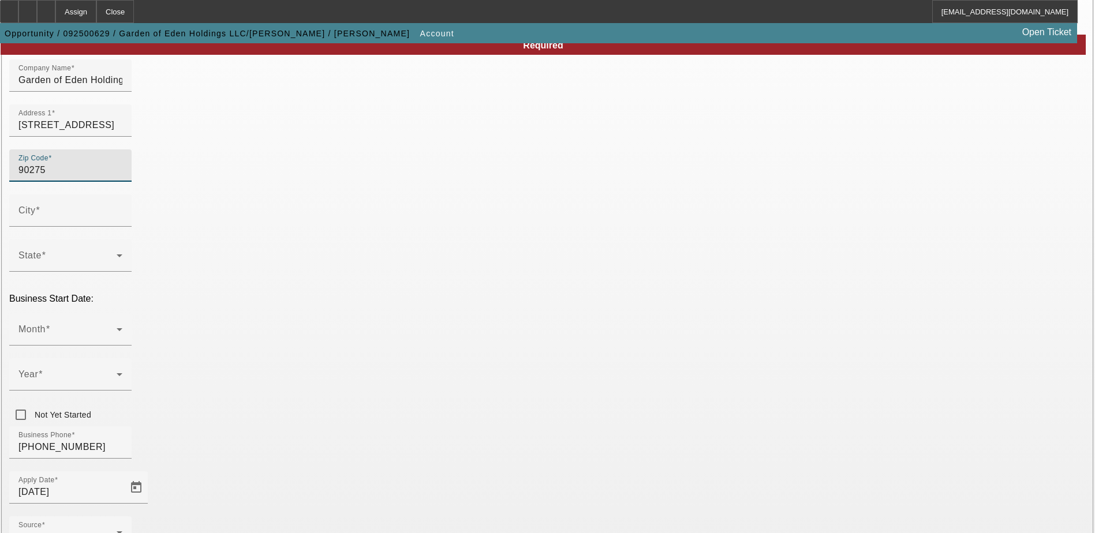
type input "90275"
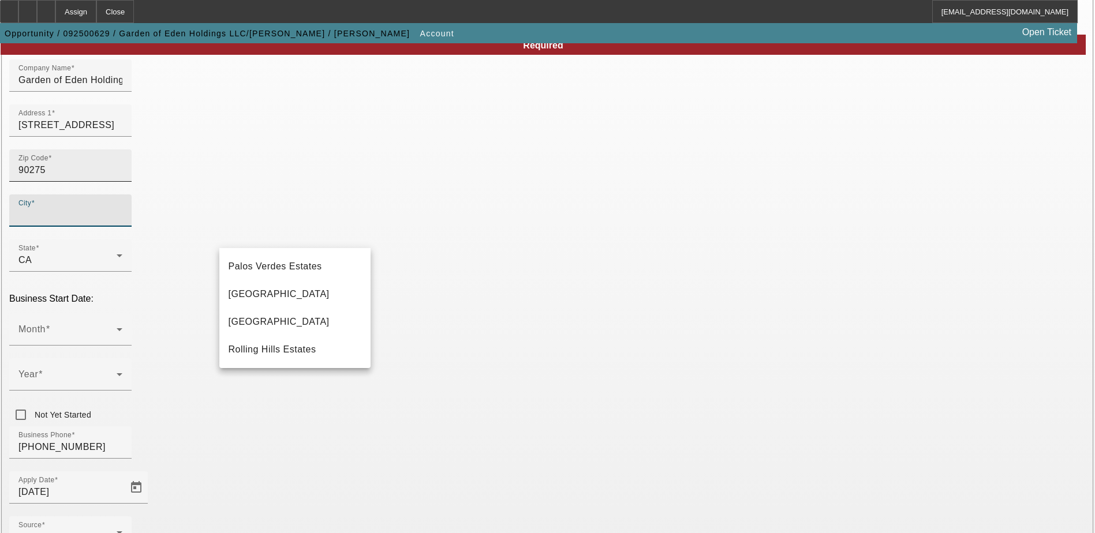
type input "Los Angeles"
click at [310, 326] on mat-option "Rancho Palos Verdes" at bounding box center [294, 322] width 151 height 28
type input "Rancho Palos Verdes"
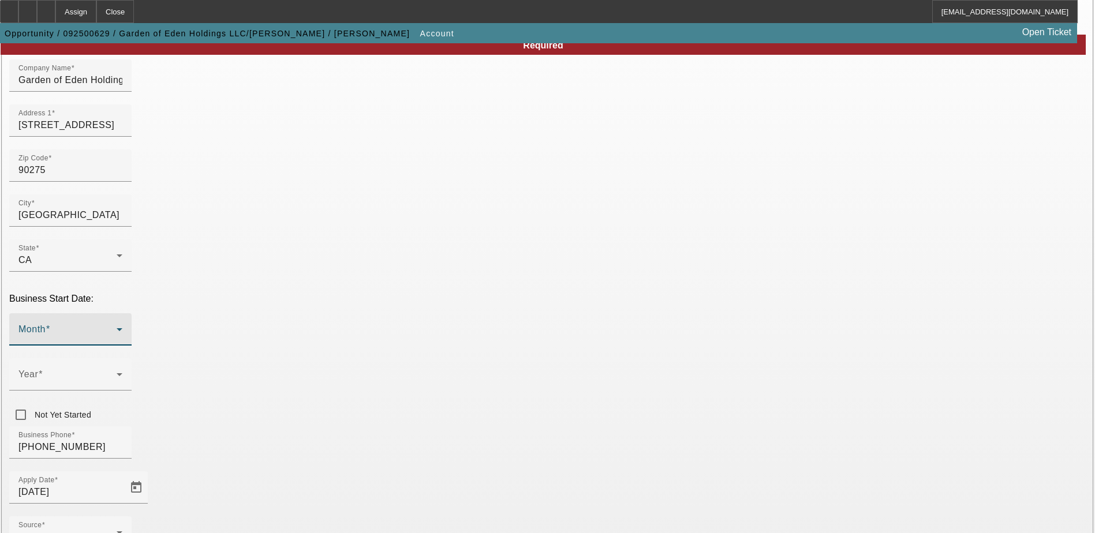
click at [126, 323] on icon at bounding box center [120, 330] width 14 height 14
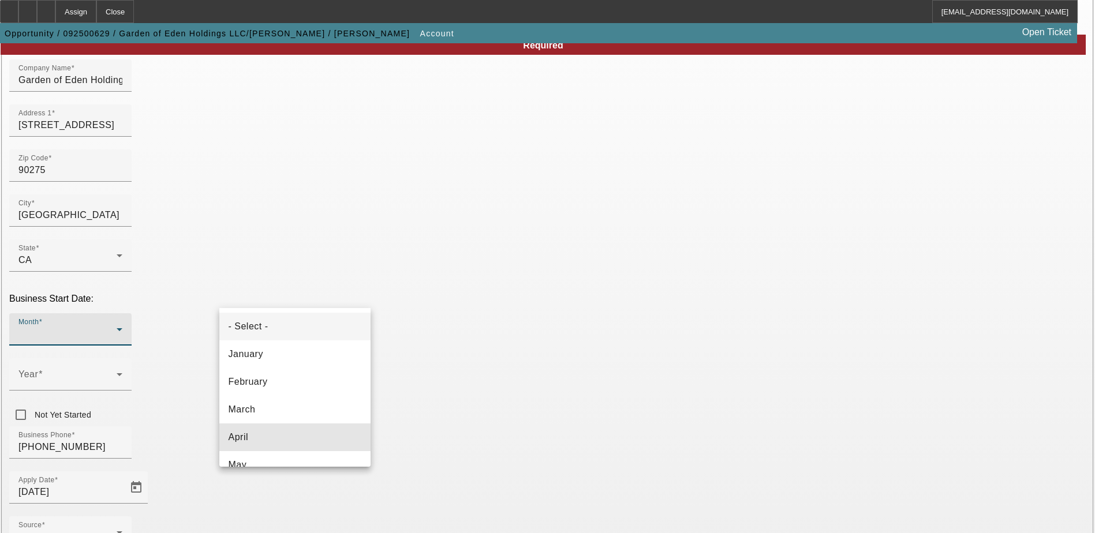
drag, startPoint x: 308, startPoint y: 431, endPoint x: 365, endPoint y: 319, distance: 125.8
click at [308, 431] on mat-option "April" at bounding box center [294, 438] width 151 height 28
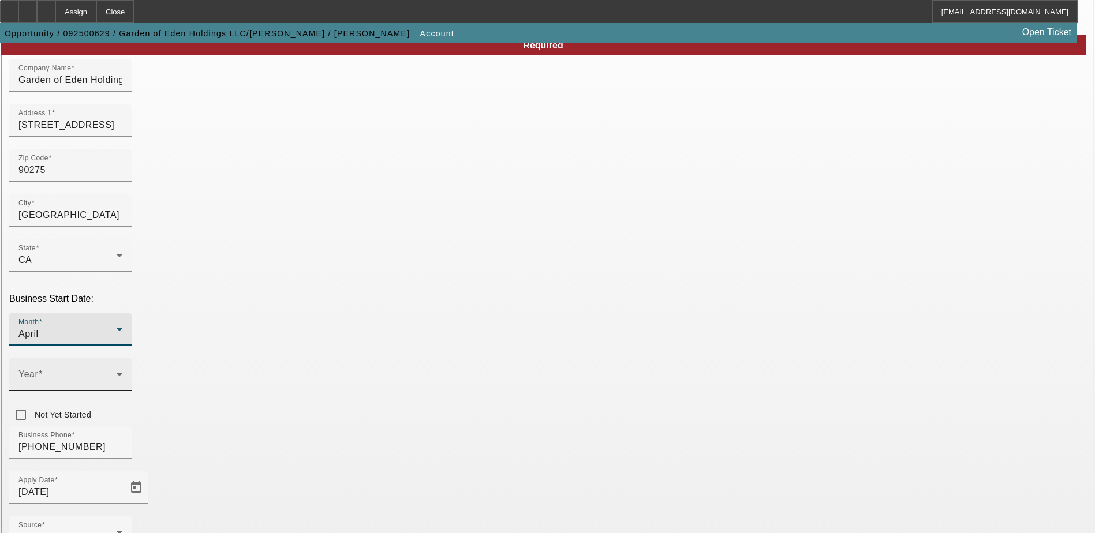
click at [126, 368] on icon at bounding box center [120, 375] width 14 height 14
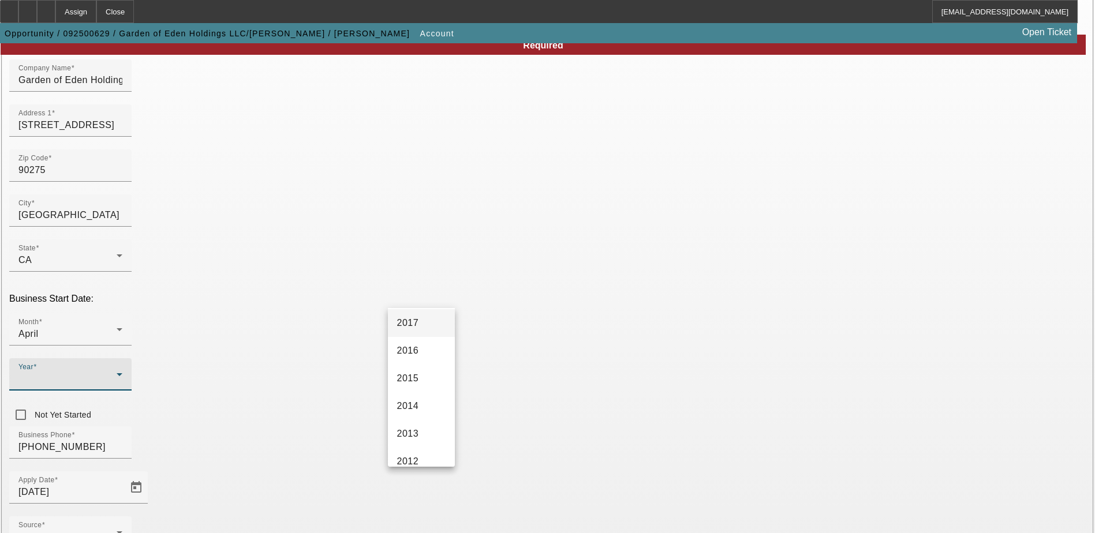
scroll to position [289, 0]
click at [416, 345] on span "2017" at bounding box center [408, 343] width 22 height 14
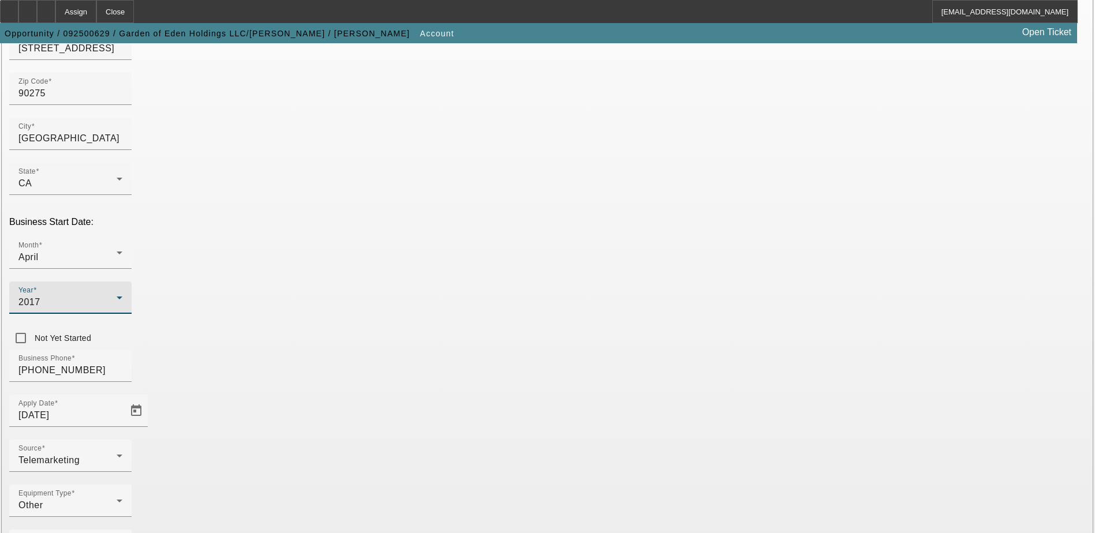
scroll to position [195, 0]
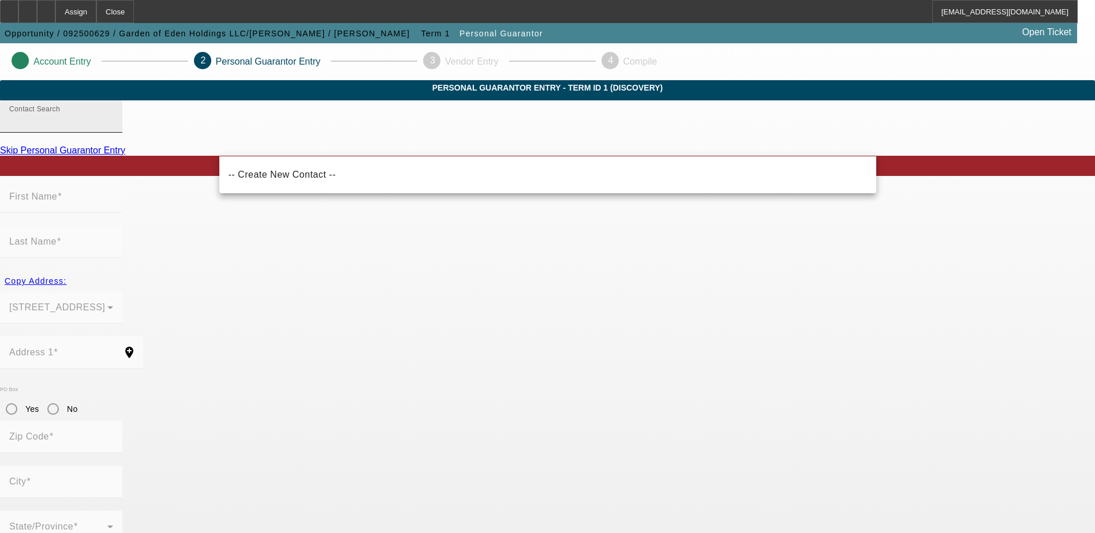
click at [113, 128] on input "Contact Search" at bounding box center [61, 121] width 104 height 14
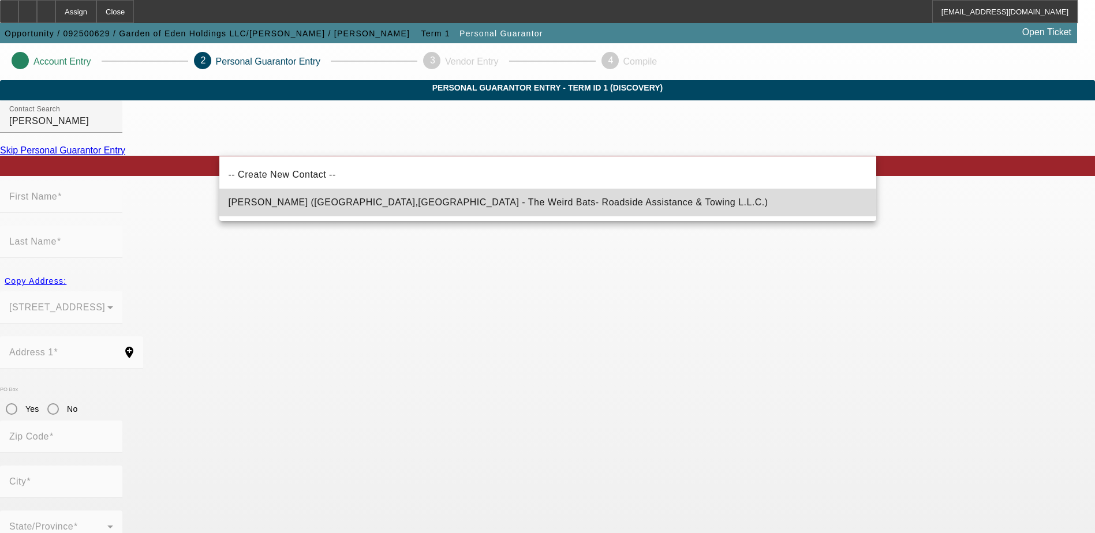
click at [318, 203] on span "Cohen, Maoz (Redondo Beach,CA - The Weird Bats- Roadside Assistance & Towing L.…" at bounding box center [499, 202] width 540 height 10
type input "Cohen, Maoz (Redondo Beach,CA - The Weird Bats- Roadside Assistance & Towing L.…"
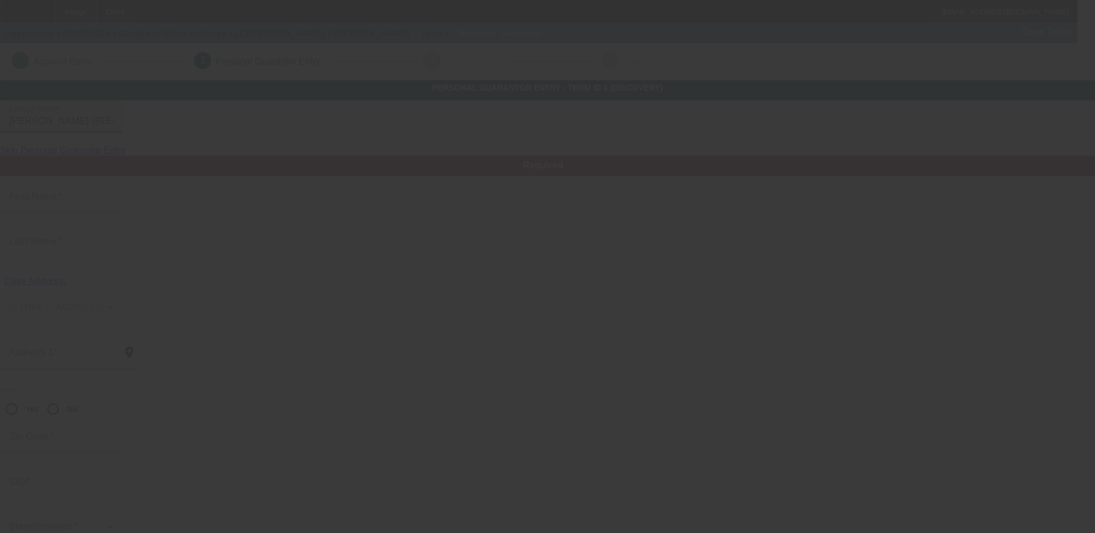
type input "Maoz"
type input "Cohen"
type input "328 Paseo De La Playa #F"
radio input "true"
type input "90277"
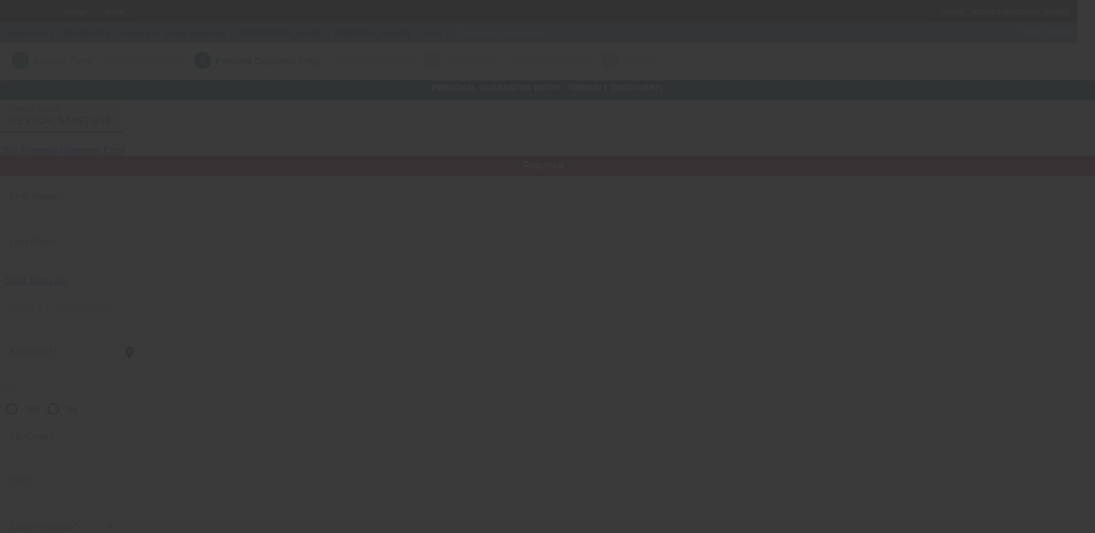
type input "Redondo Beach"
type input "(312) 806-0011"
type input "25"
type input "515-23-3853"
type input "maozco@gmail.com"
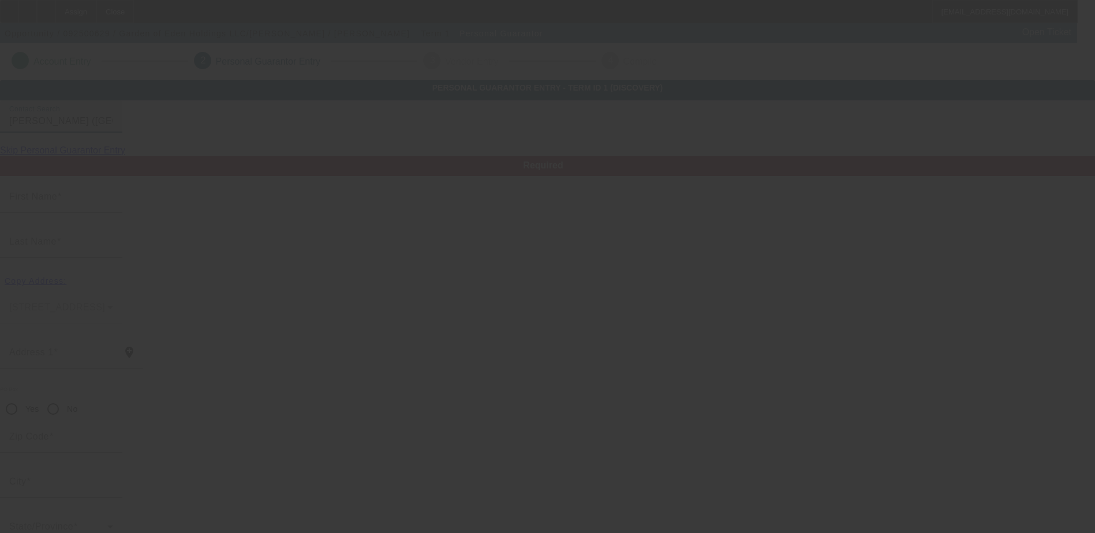
type input "(956) 551-1137"
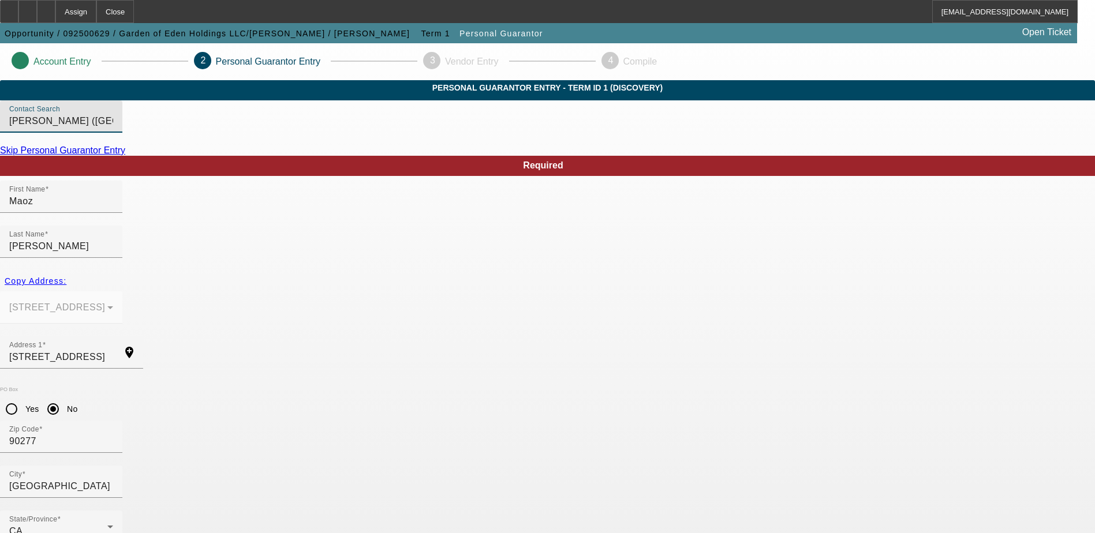
drag, startPoint x: 536, startPoint y: 146, endPoint x: 275, endPoint y: 144, distance: 261.6
click at [113, 128] on input "Cohen, Maoz (Redondo Beach,CA - The Weird Bats- Roadside Assistance & Towing L.…" at bounding box center [61, 121] width 104 height 14
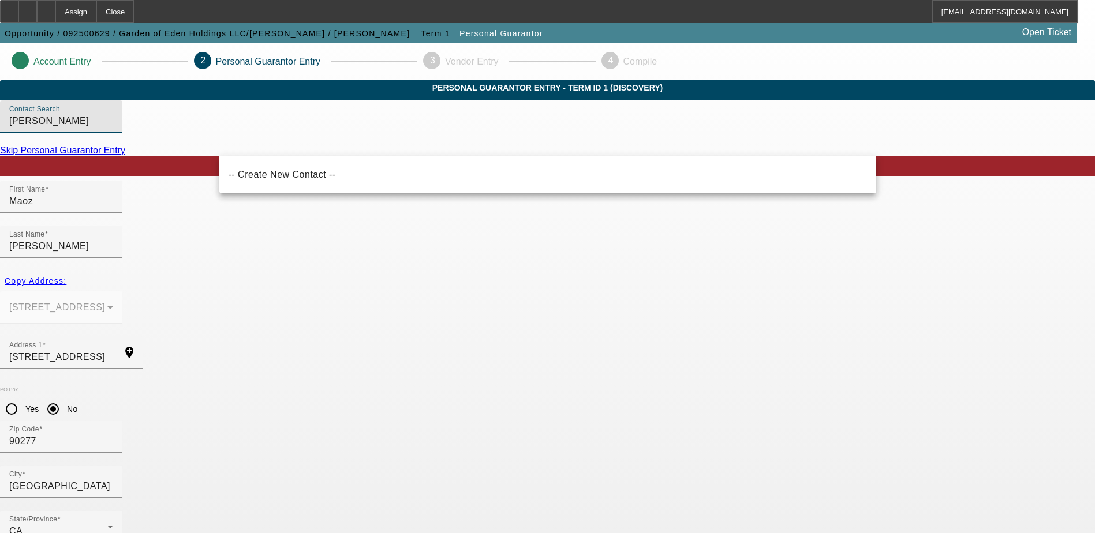
type input "Cohen, Maoz"
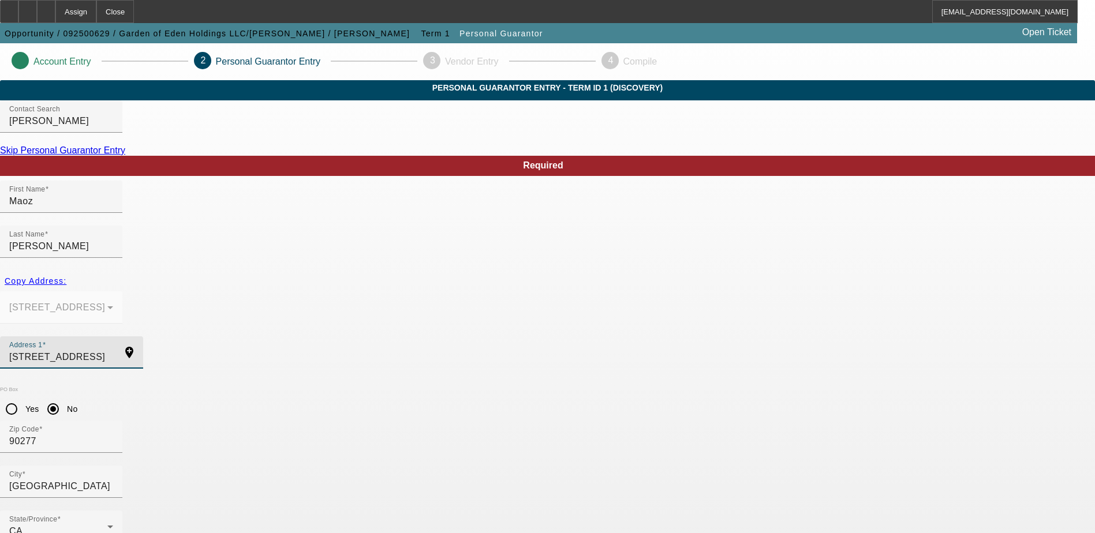
drag, startPoint x: 334, startPoint y: 319, endPoint x: 207, endPoint y: 320, distance: 127.0
click at [66, 277] on span "Copy Address:" at bounding box center [36, 281] width 62 height 9
type input "93 Yacht Harbor Drive"
radio input "false"
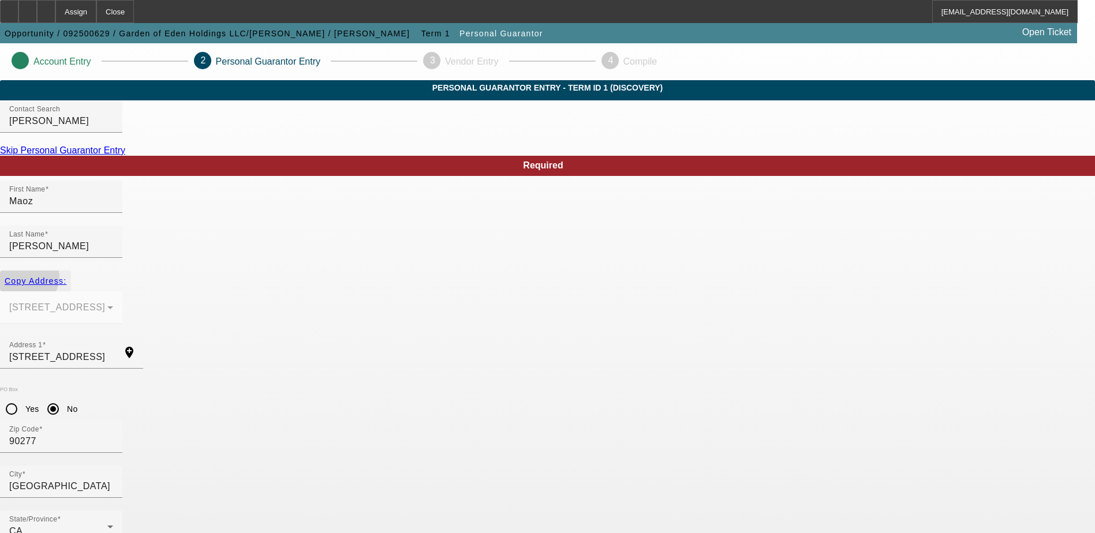
type input "90275"
type input "Rancho Palos Verdes"
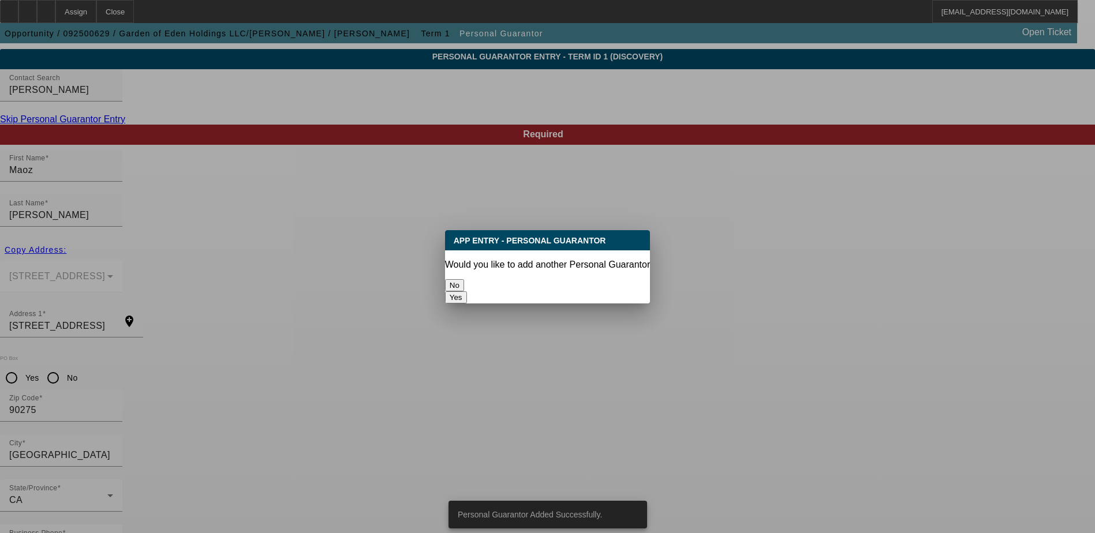
scroll to position [0, 0]
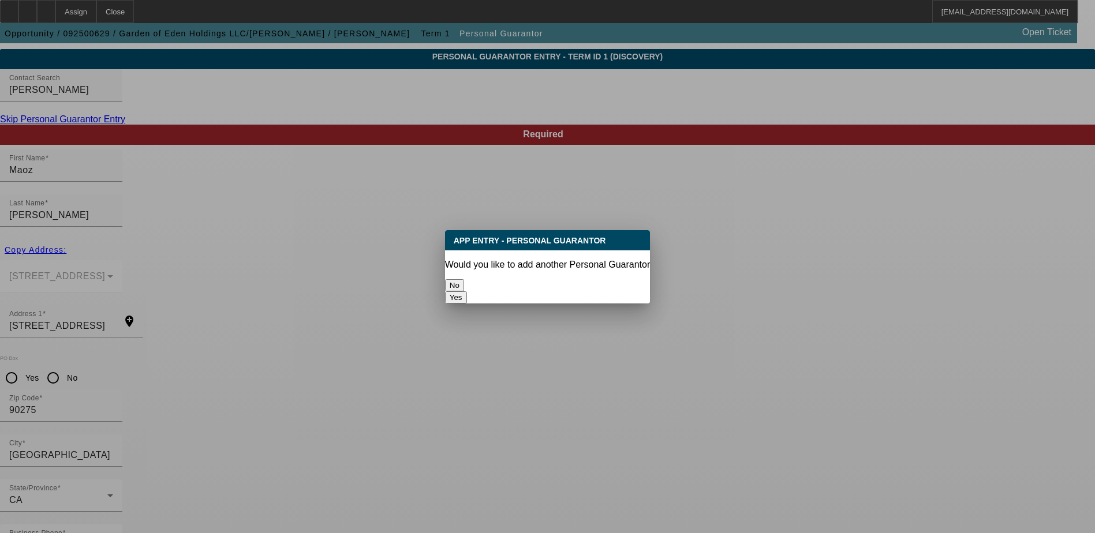
click at [464, 279] on button "No" at bounding box center [454, 285] width 19 height 12
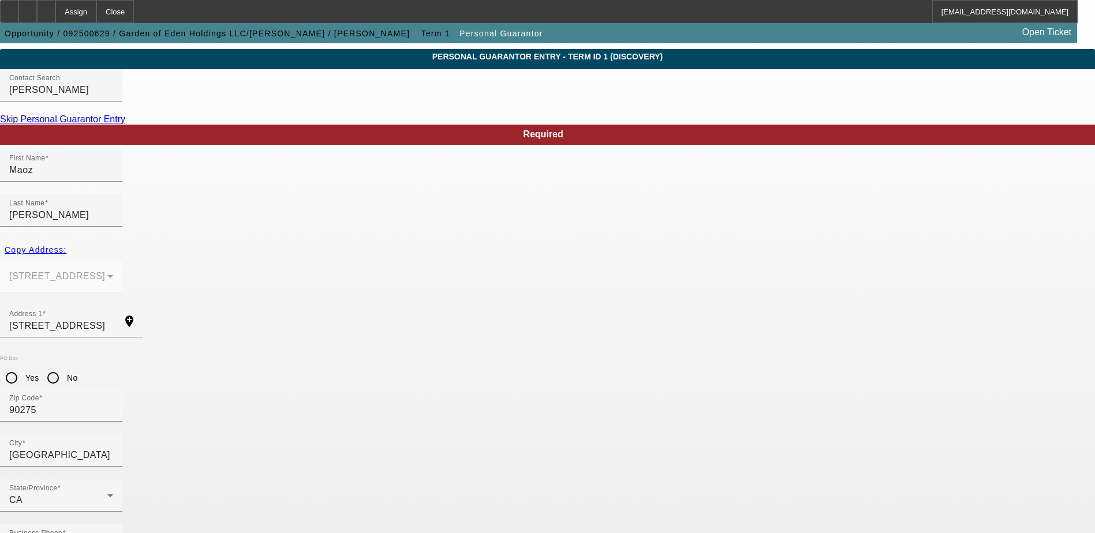
scroll to position [31, 0]
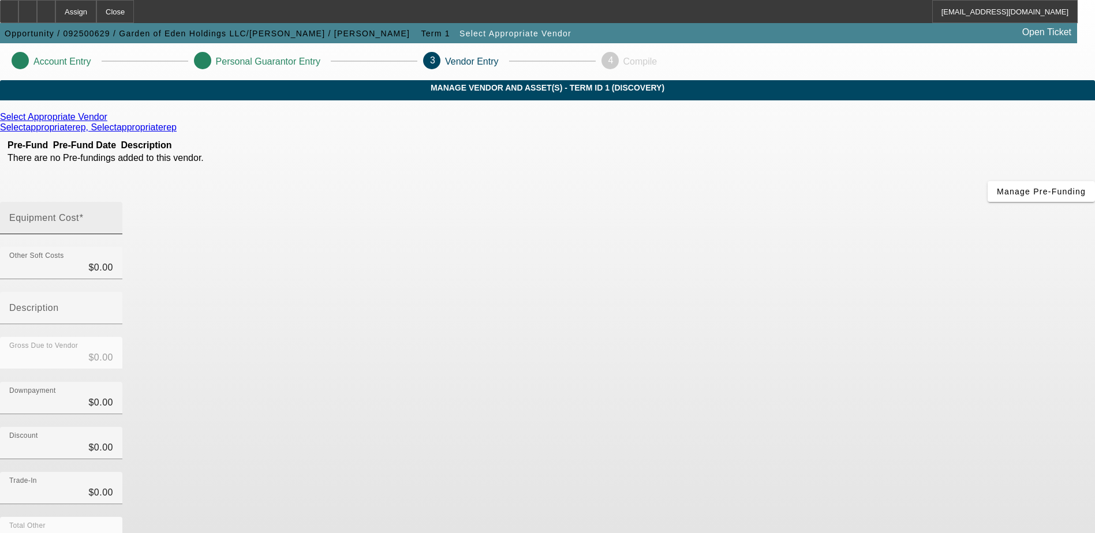
click at [79, 213] on mat-label "Equipment Cost" at bounding box center [44, 218] width 70 height 10
click at [113, 216] on input "Equipment Cost" at bounding box center [61, 223] width 104 height 14
type input "7"
type input "$7.00"
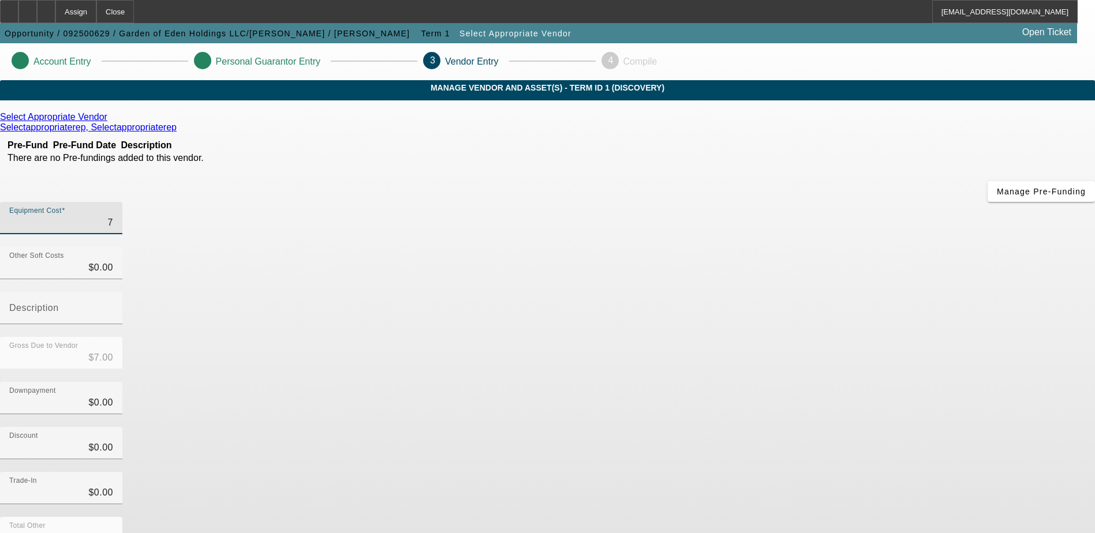
type input "70"
type input "$70.00"
type input "700"
type input "$700.00"
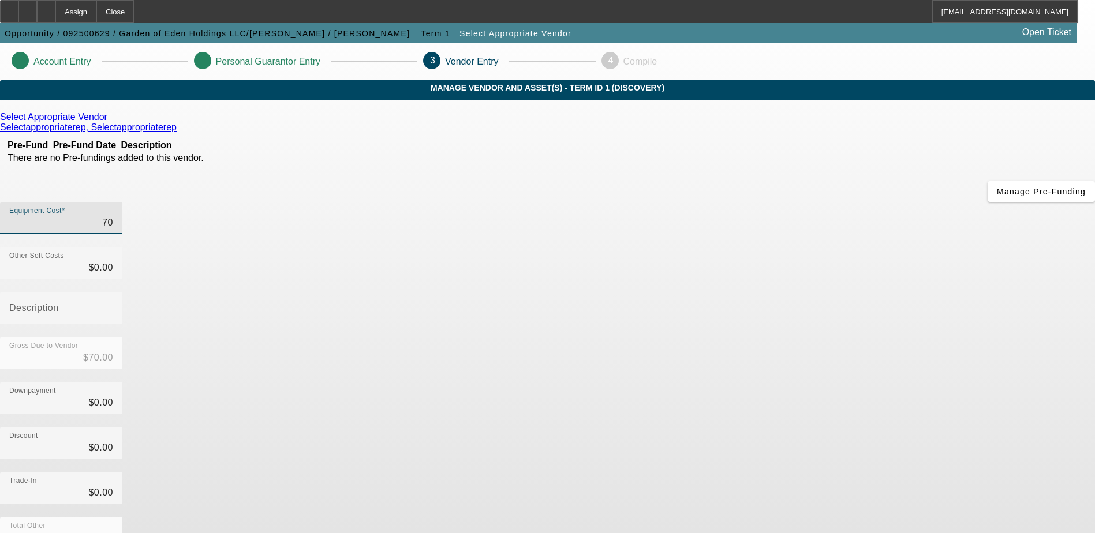
type input "$700.00"
type input "7000"
type input "$7,000.00"
type input "70000"
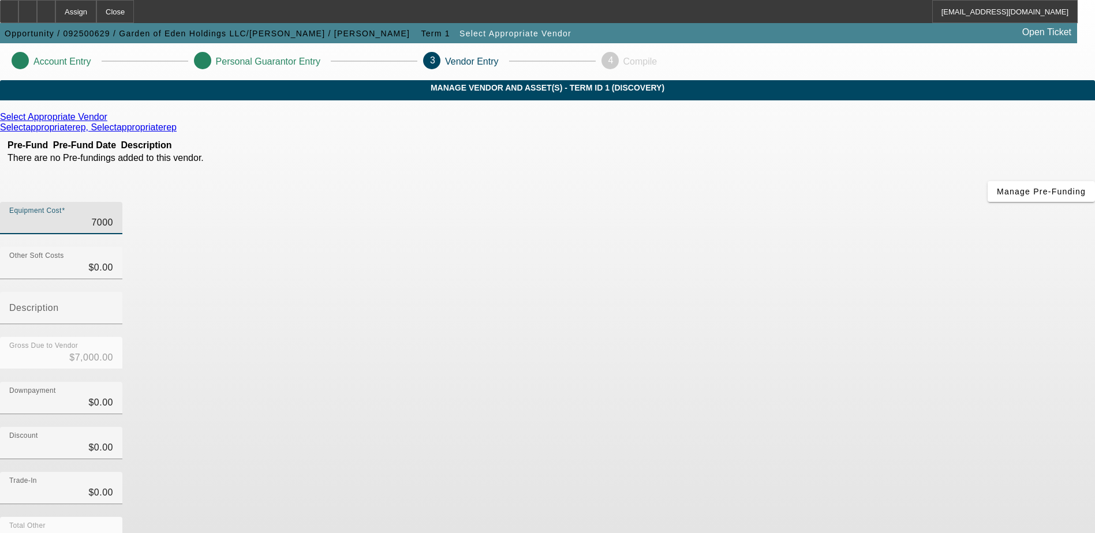
type input "$70,000.00"
drag, startPoint x: 753, startPoint y: 271, endPoint x: 738, endPoint y: 266, distance: 15.9
click at [754, 382] on div "Downpayment $0.00" at bounding box center [547, 404] width 1095 height 45
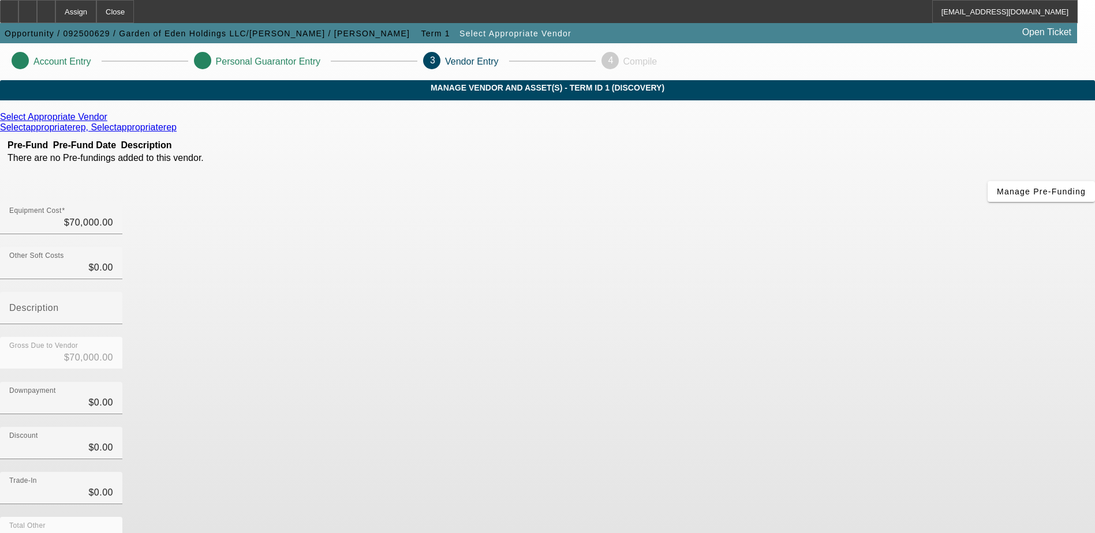
click at [110, 122] on icon at bounding box center [110, 117] width 0 height 10
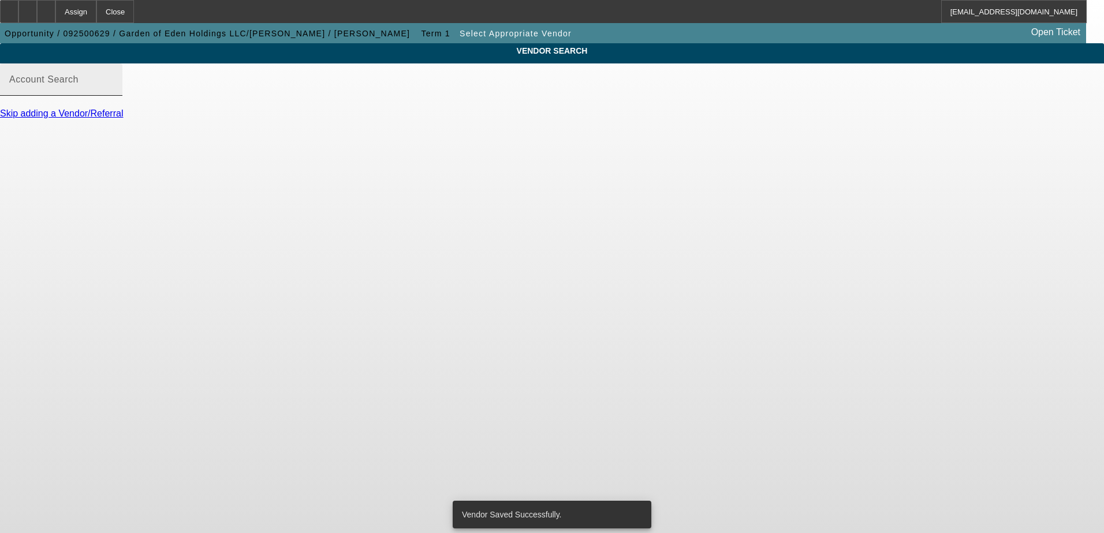
click at [113, 85] on div "Account Search" at bounding box center [61, 80] width 104 height 32
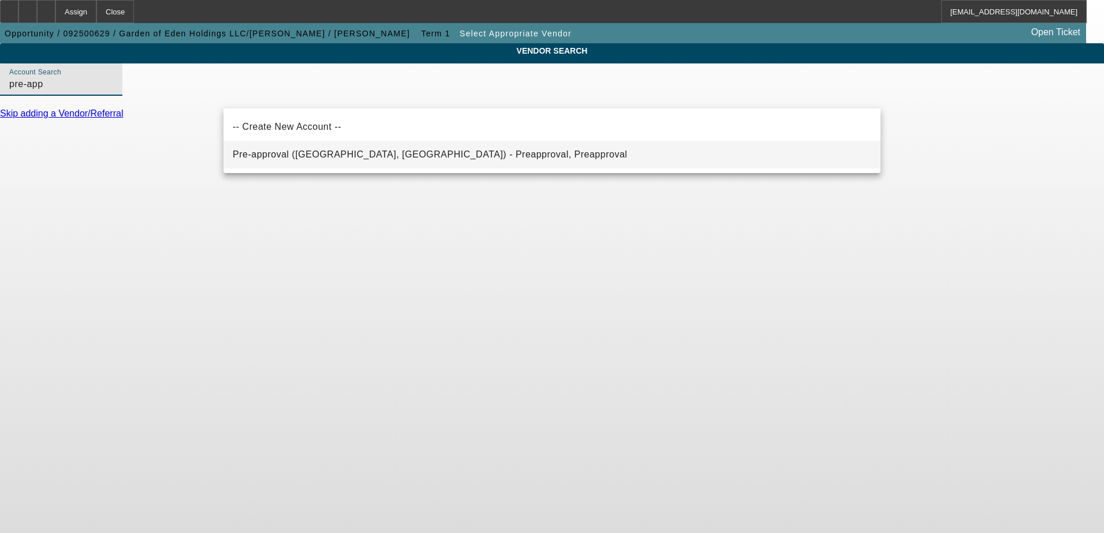
click at [300, 150] on span "Pre-approval (Northbrook, IL) - Preapproval, Preapproval" at bounding box center [430, 155] width 394 height 14
type input "Pre-approval (Northbrook, IL) - Preapproval, Preapproval"
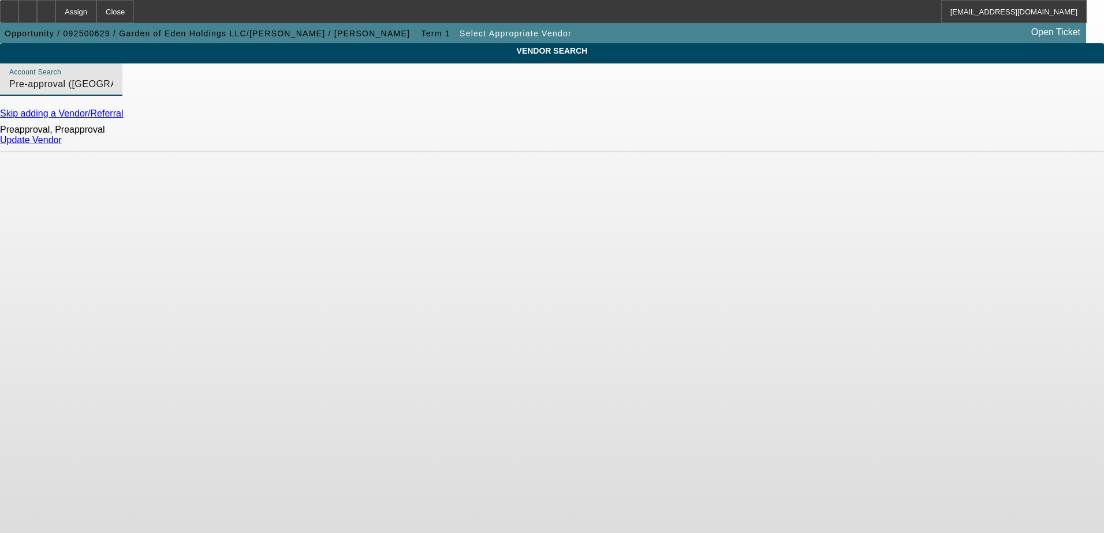
click at [62, 145] on link "Update Vendor" at bounding box center [31, 140] width 62 height 10
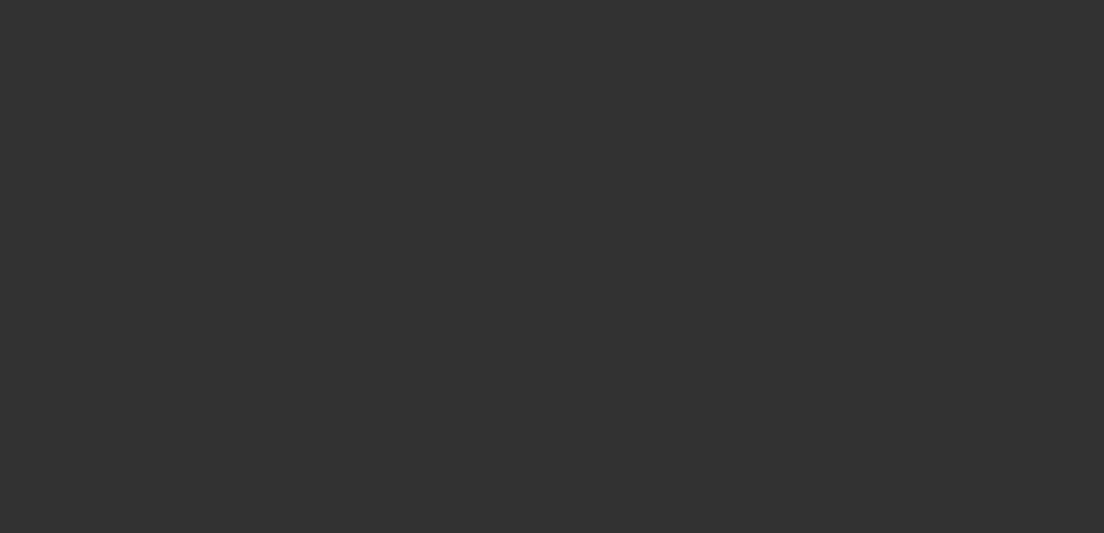
type input "$70,000.00"
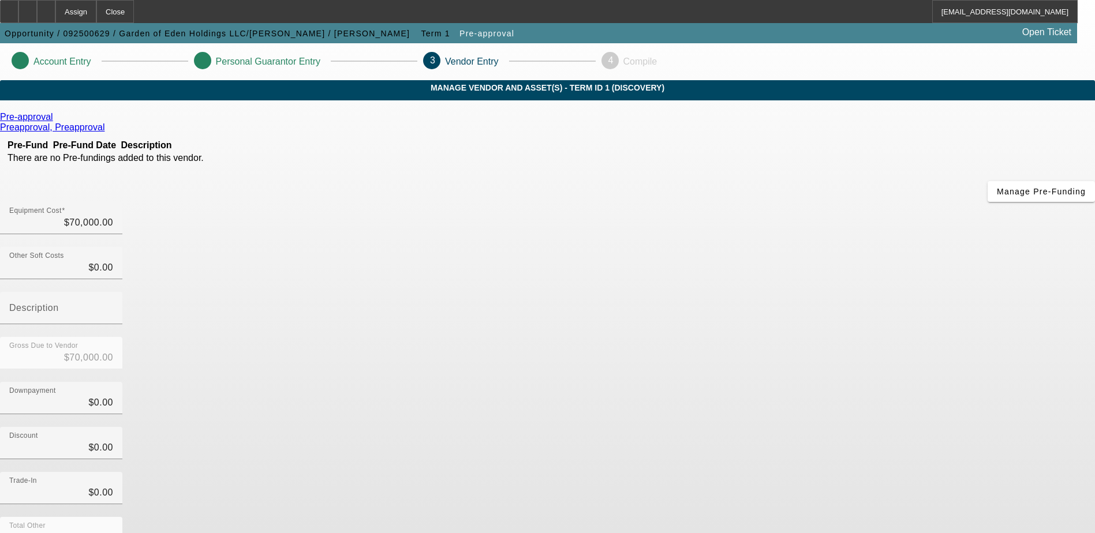
click at [540, 131] on div "Preapproval, Preapproval" at bounding box center [547, 127] width 1095 height 10
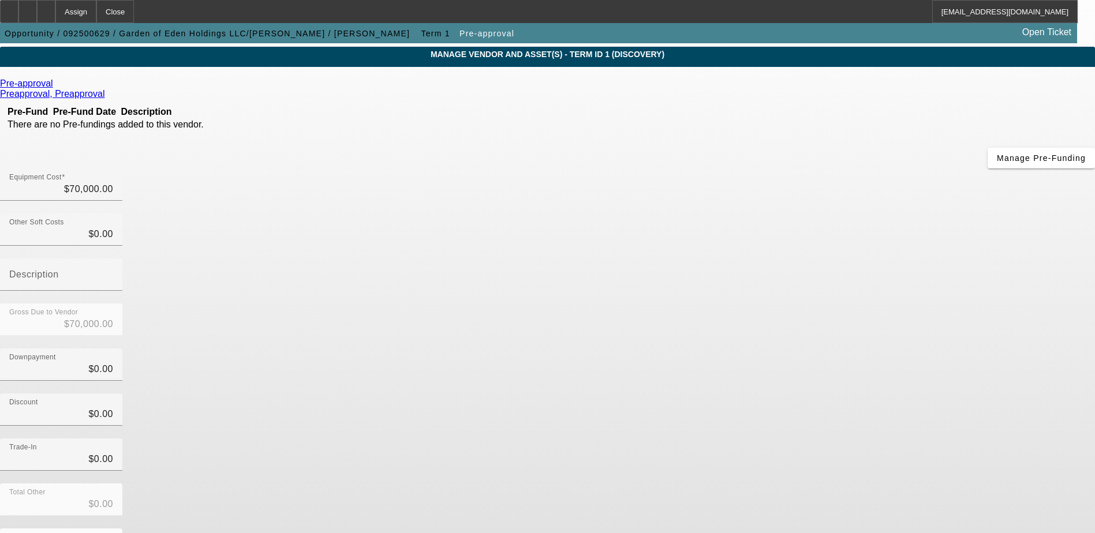
scroll to position [51, 0]
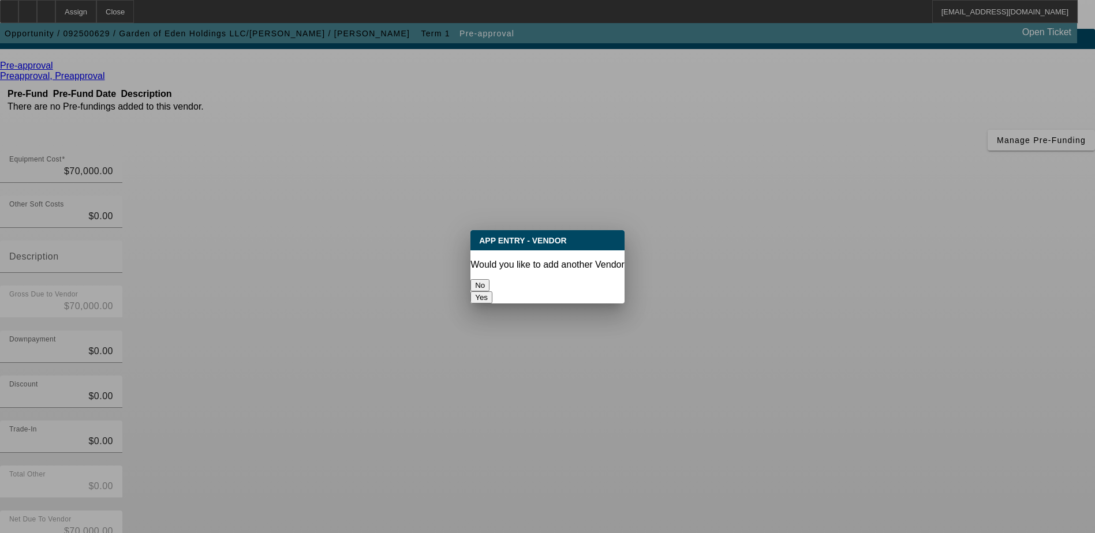
scroll to position [0, 0]
click at [490, 279] on button "No" at bounding box center [480, 285] width 19 height 12
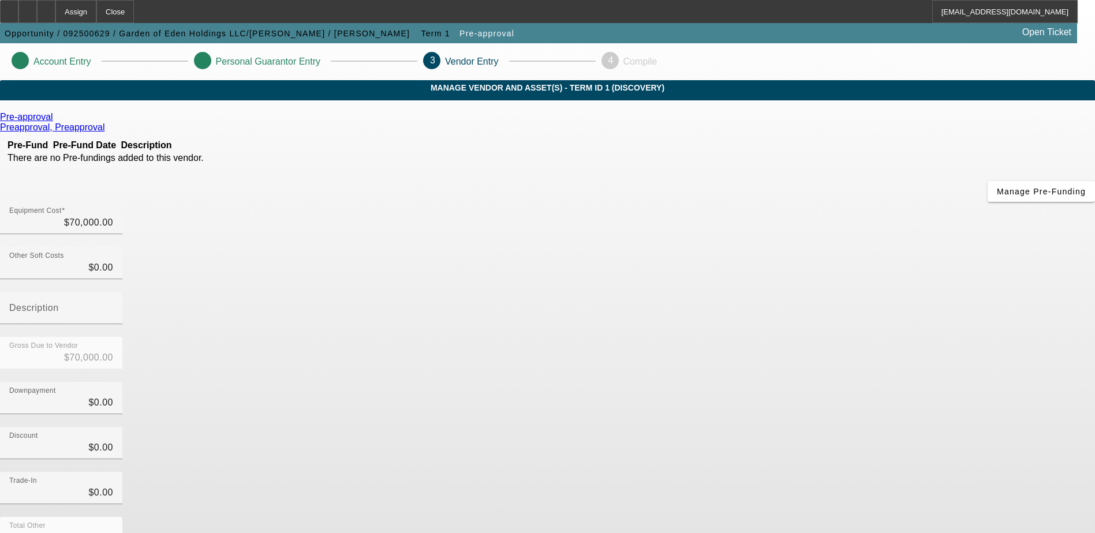
scroll to position [51, 0]
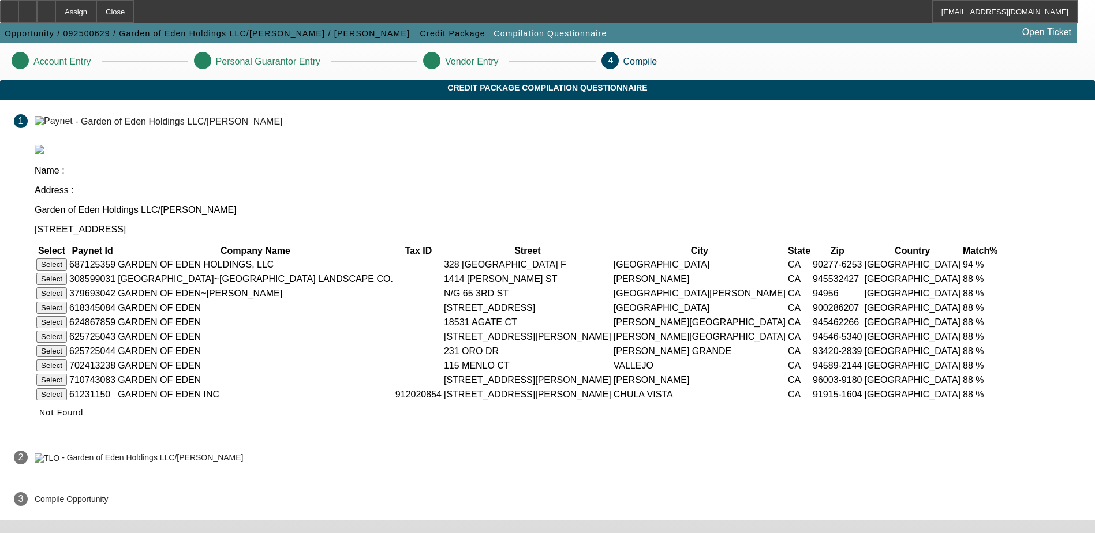
click at [67, 259] on button "Select" at bounding box center [51, 265] width 31 height 12
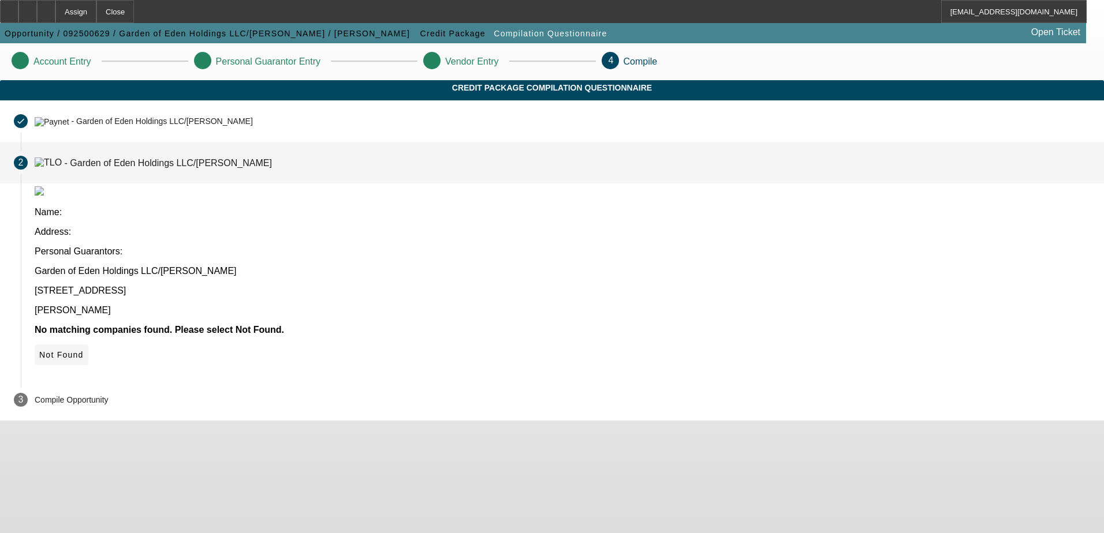
click at [84, 350] on span "Not Found" at bounding box center [61, 354] width 44 height 9
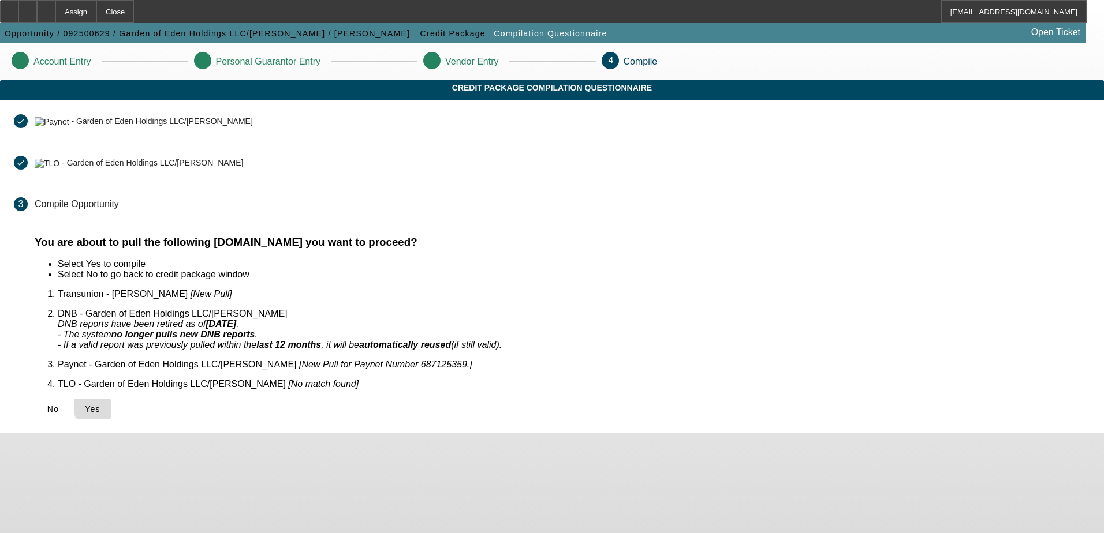
click at [100, 405] on span "Yes" at bounding box center [93, 409] width 16 height 9
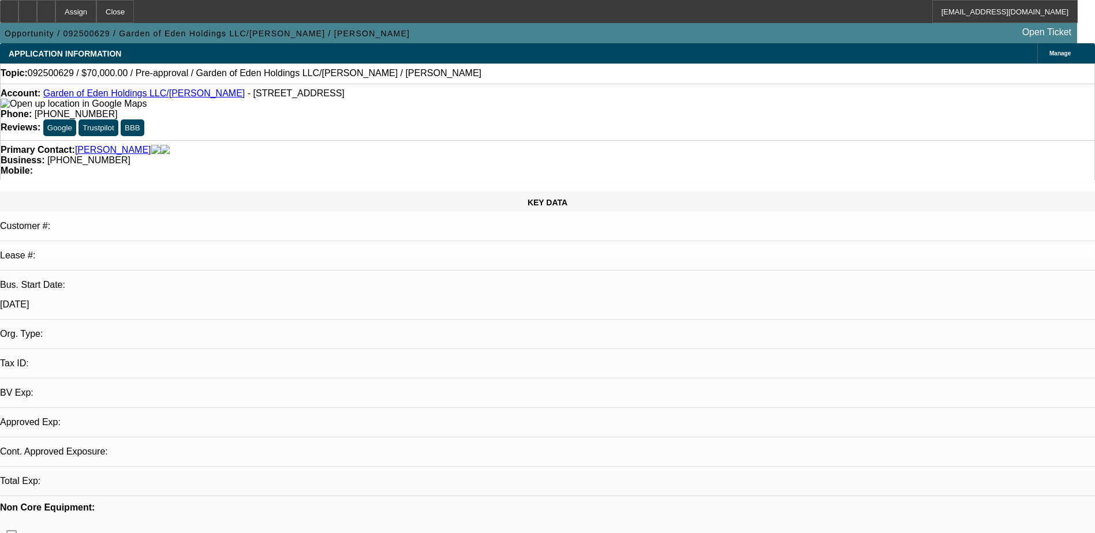
select select "0"
select select "2"
select select "0.1"
select select "1"
select select "2"
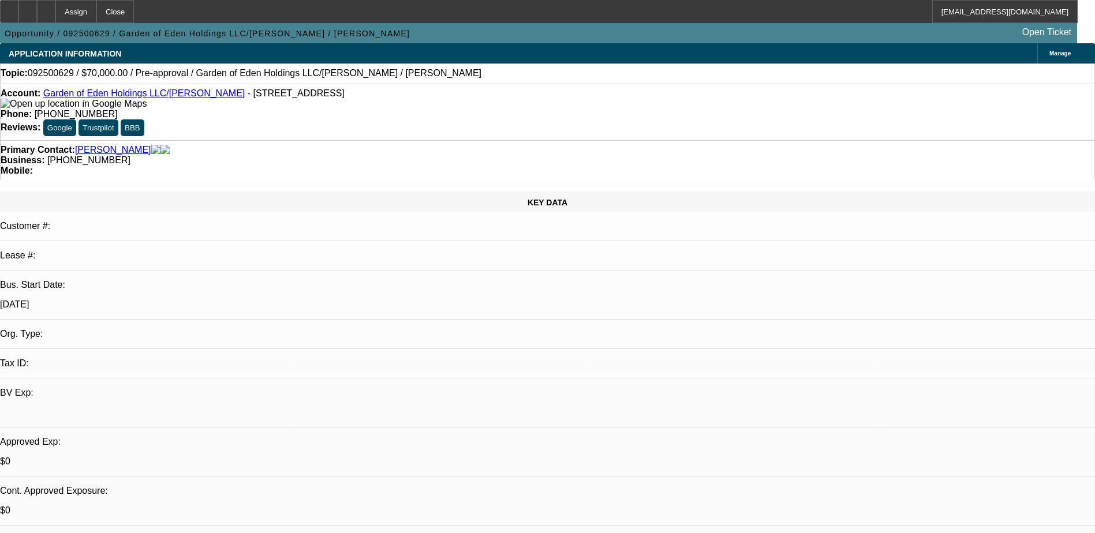
select select "4"
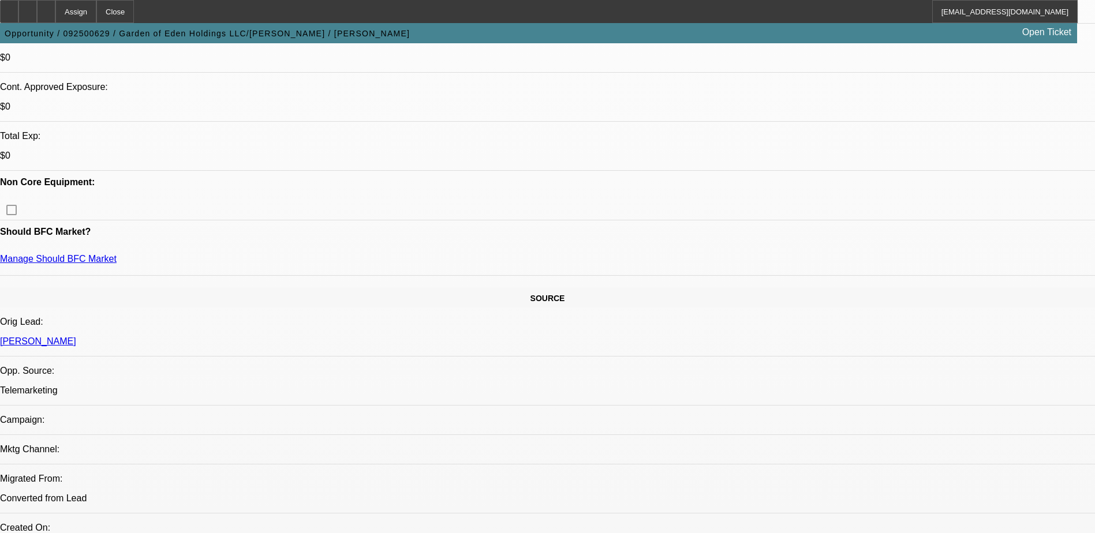
scroll to position [58, 0]
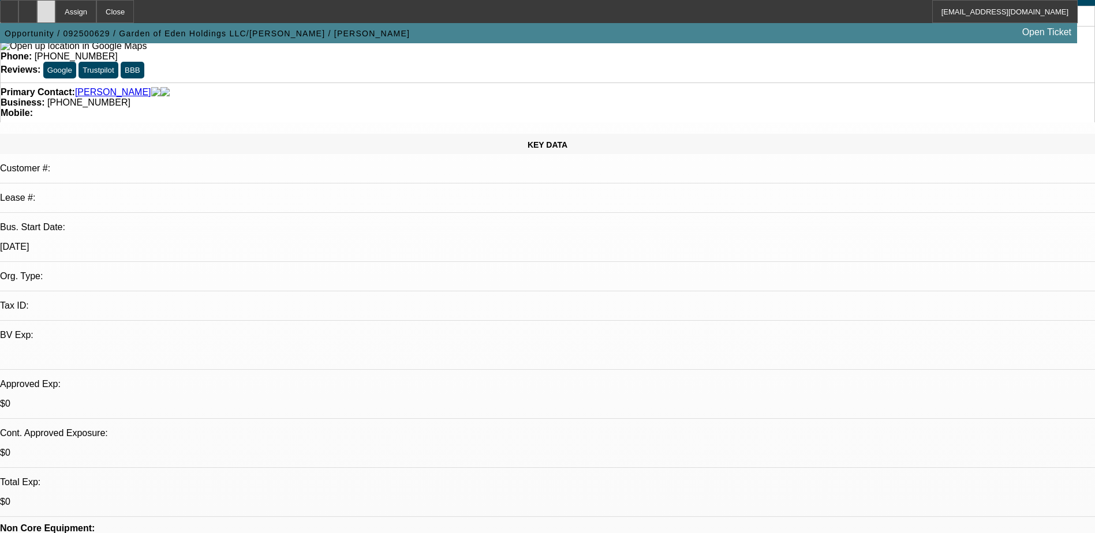
click at [55, 13] on div at bounding box center [46, 11] width 18 height 23
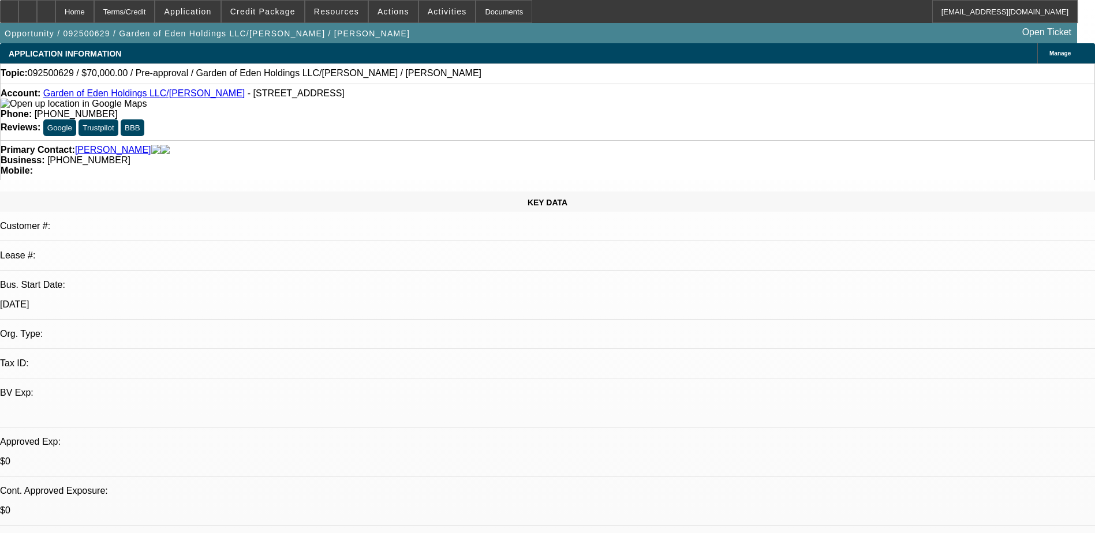
select select "0"
select select "2"
select select "0.1"
select select "4"
